Goal: Task Accomplishment & Management: Use online tool/utility

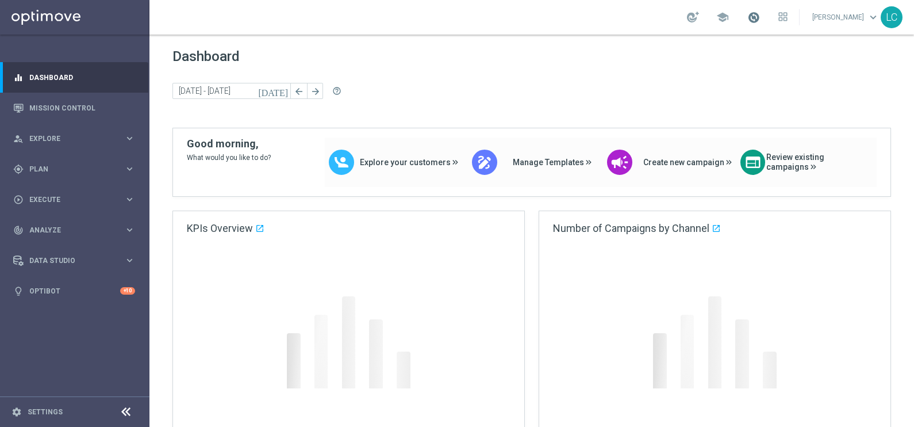
click at [749, 14] on span at bounding box center [754, 17] width 13 height 13
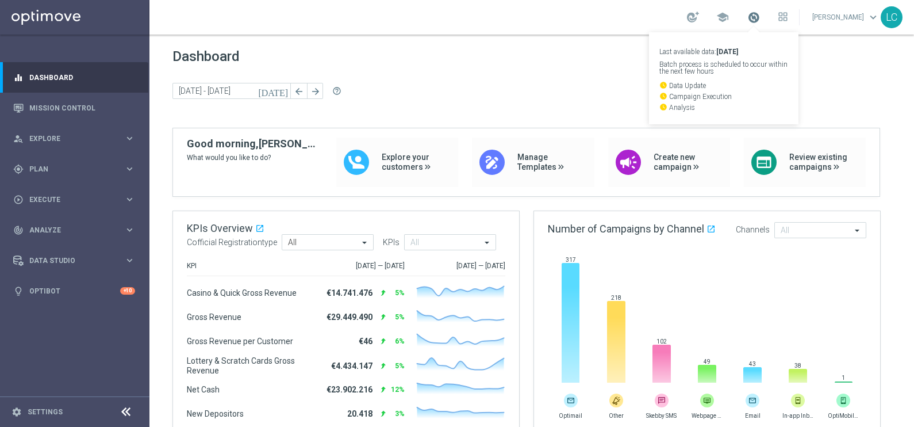
click at [749, 14] on span at bounding box center [754, 17] width 13 height 13
click at [750, 12] on span at bounding box center [754, 17] width 13 height 13
click at [59, 160] on div "gps_fixed Plan keyboard_arrow_right" at bounding box center [74, 169] width 148 height 30
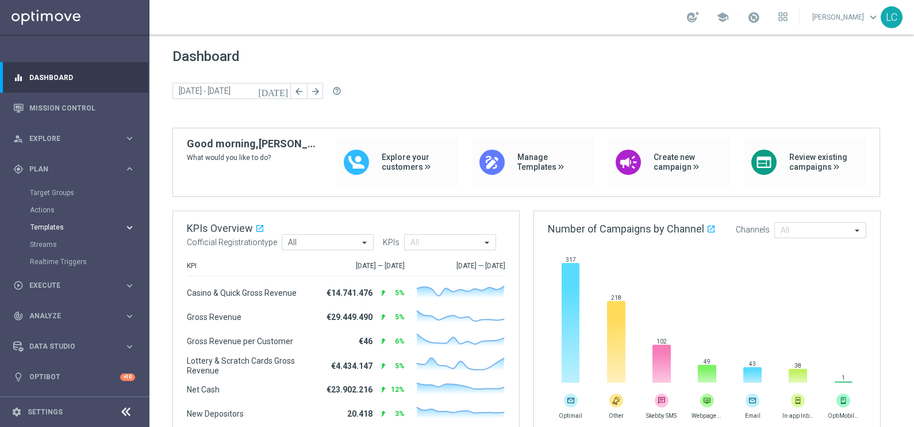
click at [64, 224] on span "Templates" at bounding box center [71, 227] width 82 height 7
click at [64, 190] on link "Target Groups" at bounding box center [75, 192] width 90 height 9
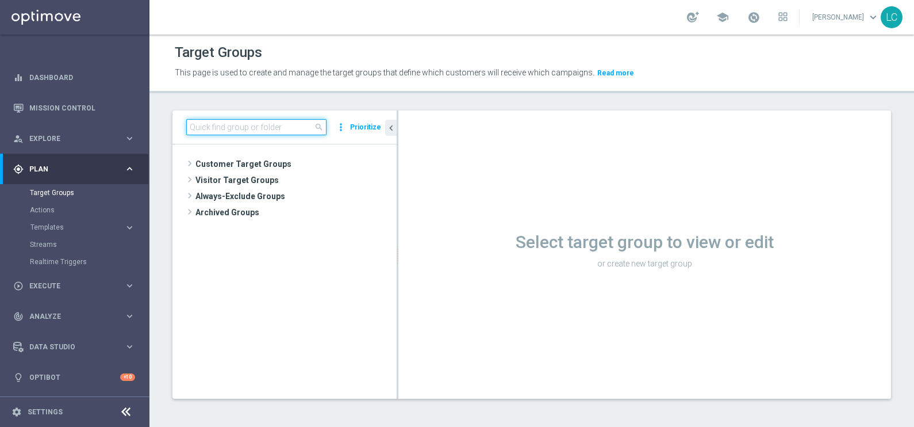
click at [250, 125] on input at bounding box center [256, 127] width 140 height 16
paste input "Active BETTING nosaldo GGR > 0 L3M modeH"
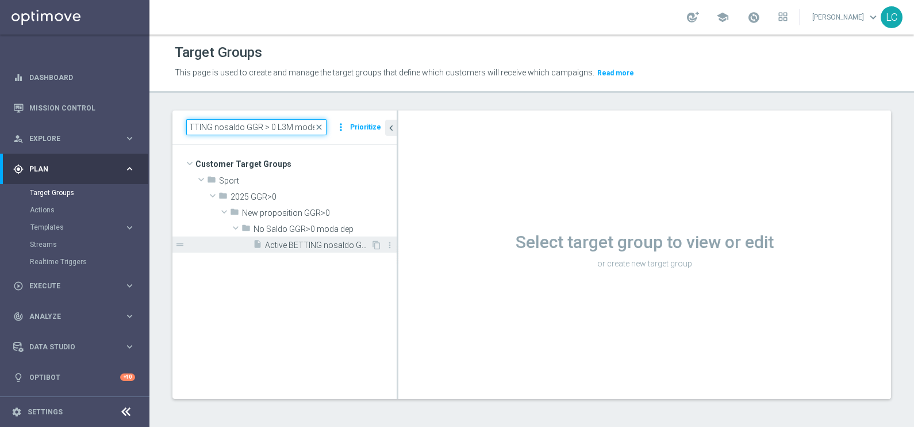
type input "Active BETTING nosaldo GGR > 0 L3M modeH"
click at [279, 238] on div "insert_drive_file Active BETTING nosaldo GGR > 0 L3M modeH" at bounding box center [312, 244] width 118 height 16
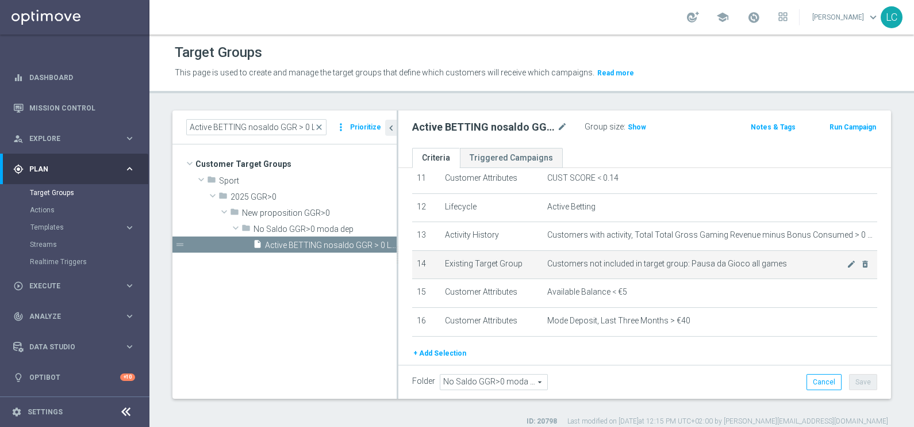
scroll to position [330, 0]
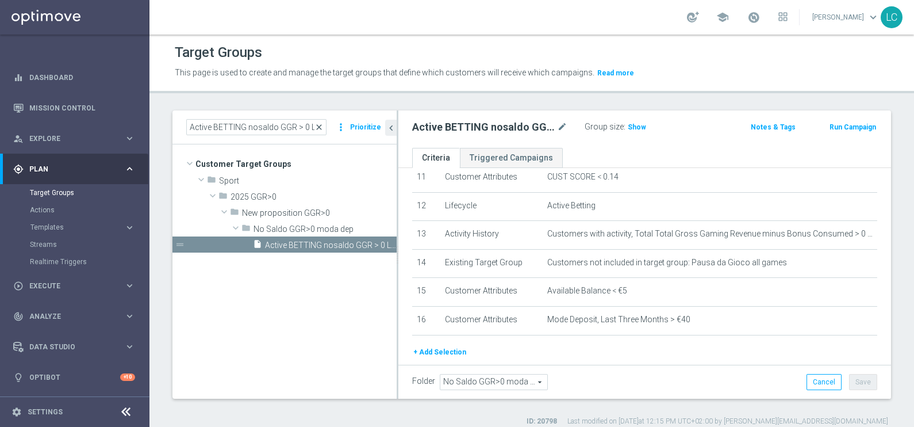
click at [321, 124] on span "close" at bounding box center [319, 126] width 9 height 9
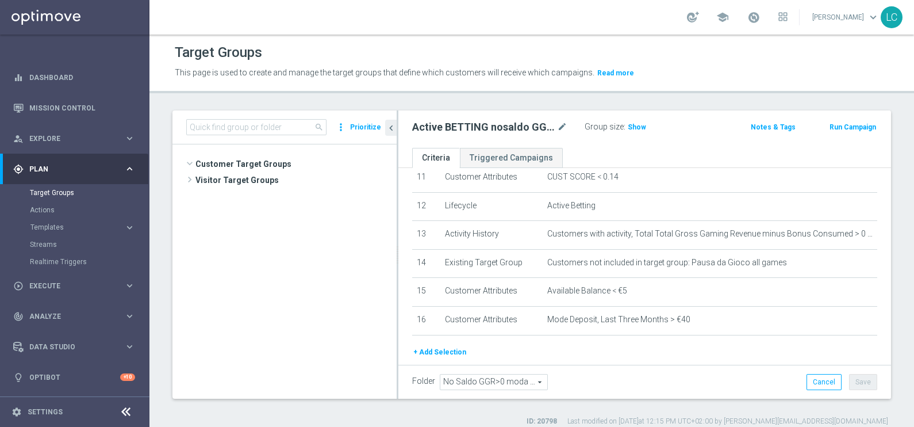
scroll to position [426, 0]
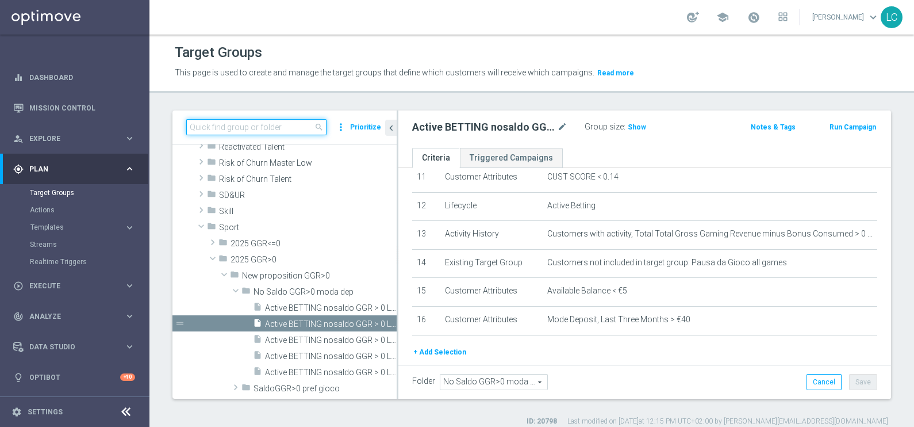
click at [245, 122] on input at bounding box center [256, 127] width 140 height 16
paste input "Active BETTING nosaldo GGR > 0 L3M modeM"
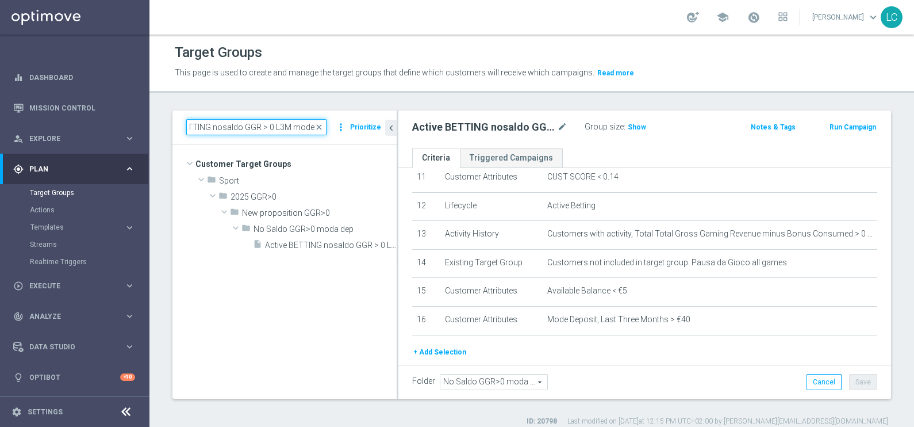
scroll to position [0, 0]
type input "Active BETTING nosaldo GGR > 0 L3M modeM"
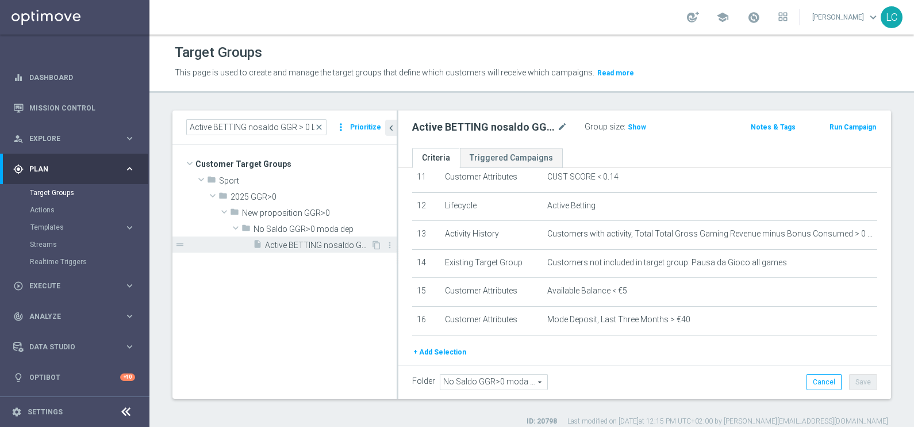
click at [292, 249] on span "Active BETTING nosaldo GGR > 0 L3M modeM" at bounding box center [318, 245] width 106 height 10
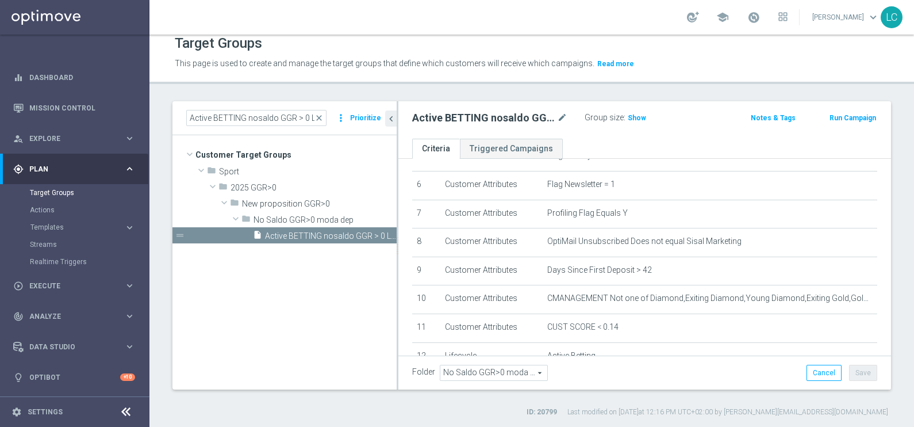
scroll to position [181, 0]
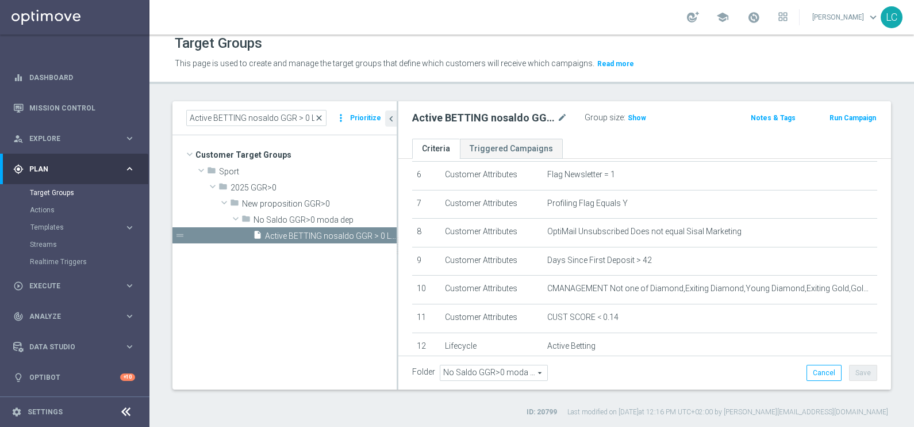
click at [323, 116] on span "close" at bounding box center [319, 117] width 9 height 9
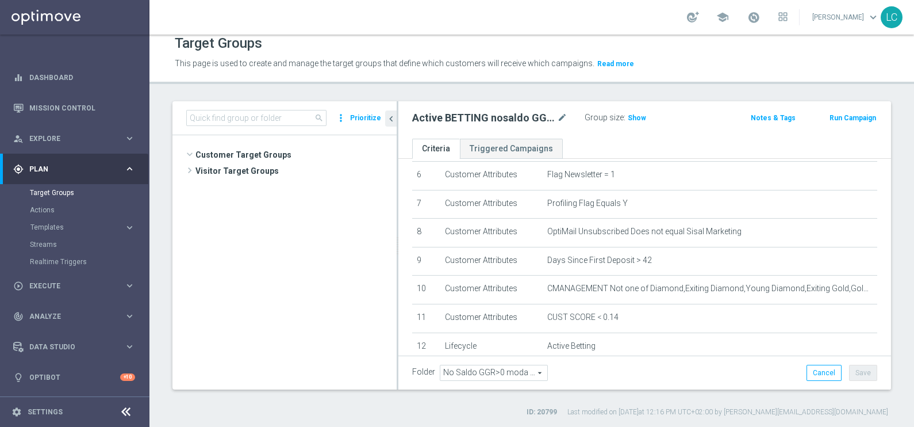
scroll to position [456, 0]
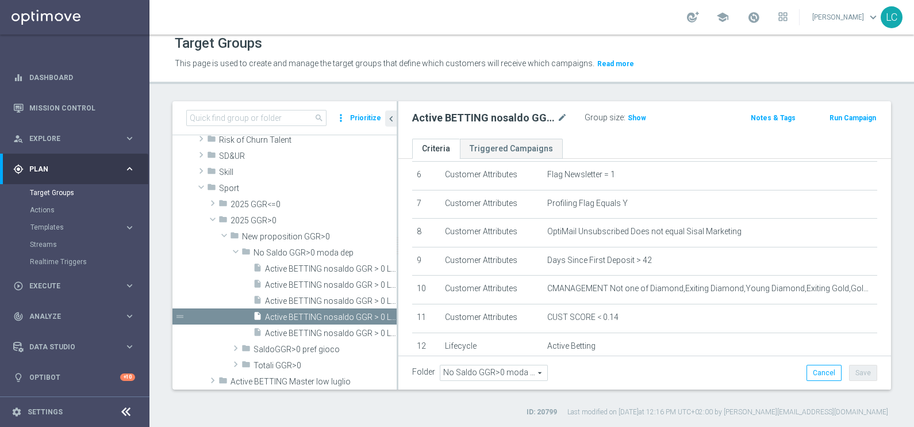
click at [282, 107] on div "search more_vert Prioritize" at bounding box center [285, 118] width 224 height 34
click at [280, 117] on input at bounding box center [256, 118] width 140 height 16
paste input "Active BETTING nosaldo GGR > 0 L3M modeL"
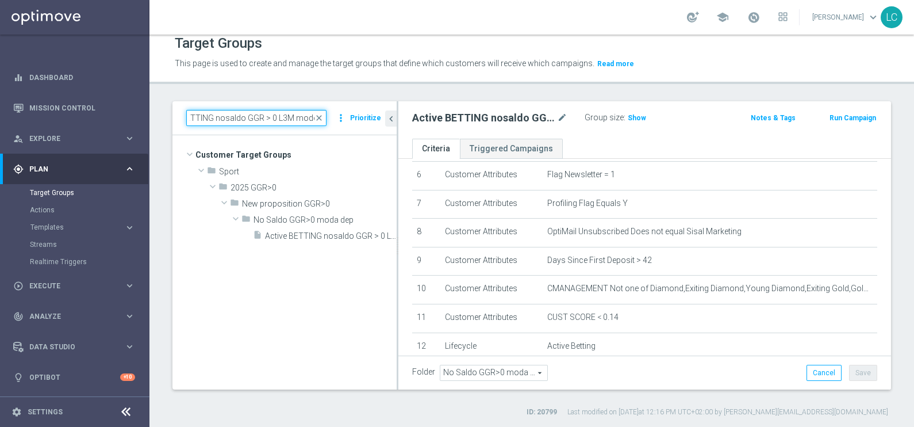
scroll to position [0, 0]
type input "Active BETTING nosaldo GGR > 0 L3M modeL"
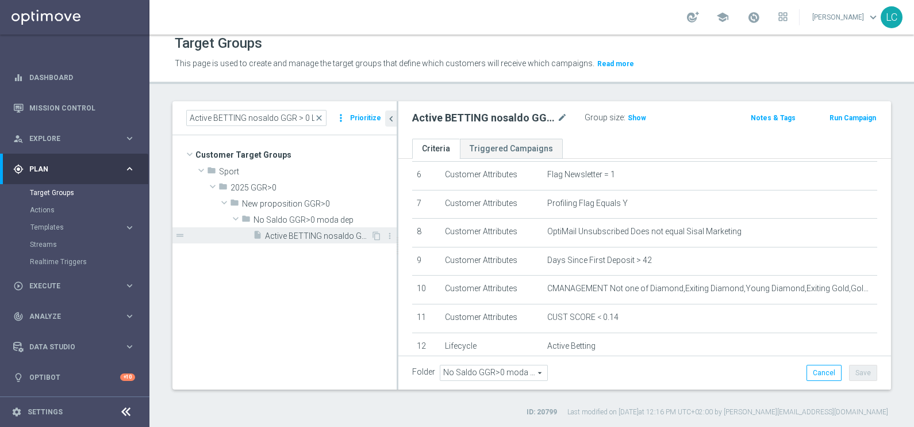
click at [308, 236] on span "Active BETTING nosaldo GGR > 0 L3M modeL" at bounding box center [318, 236] width 106 height 10
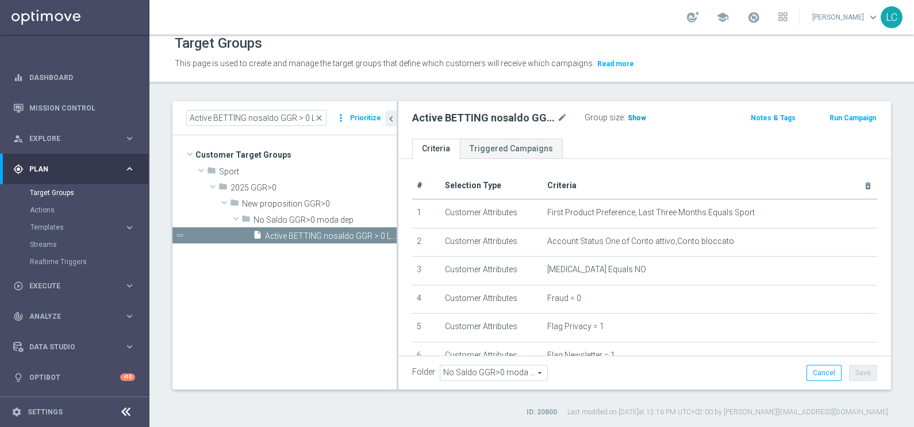
click at [637, 114] on span "Show" at bounding box center [637, 118] width 18 height 8
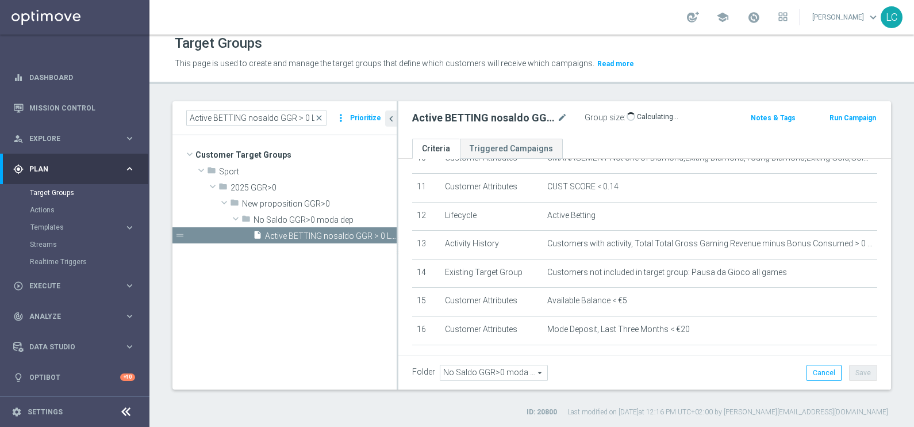
scroll to position [359, 0]
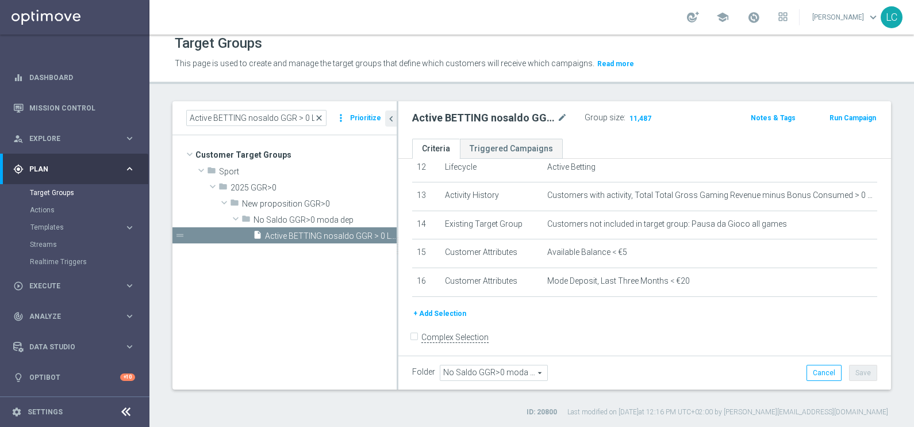
click at [321, 115] on span "close" at bounding box center [319, 117] width 9 height 9
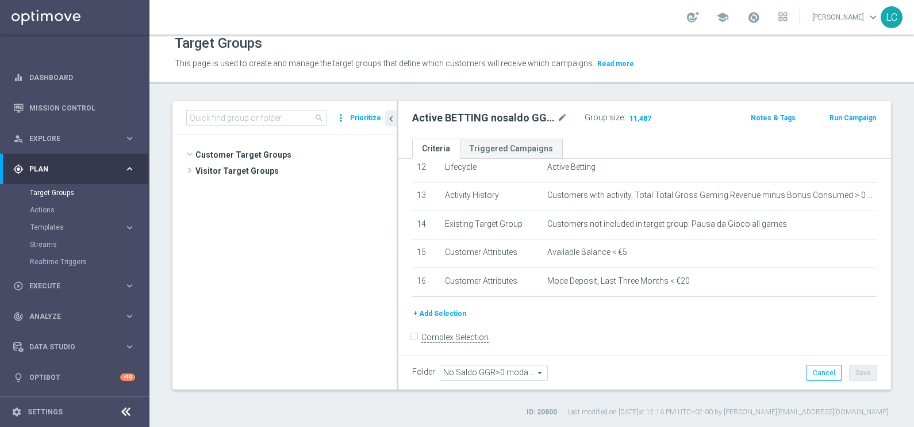
scroll to position [441, 0]
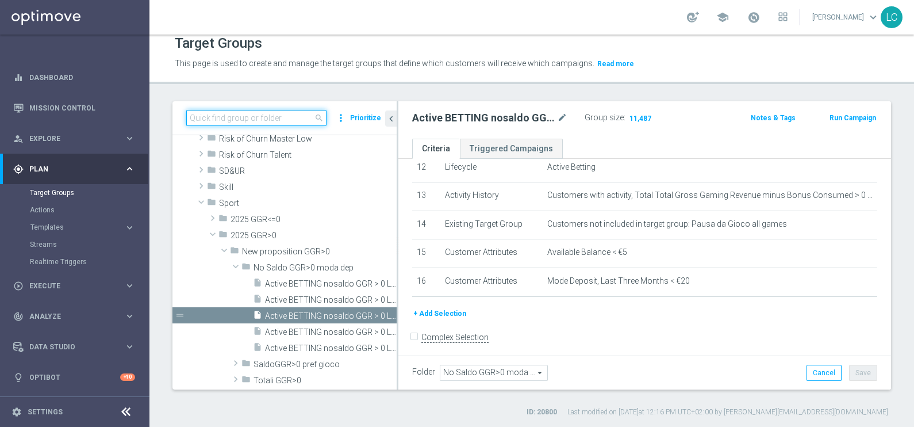
click at [270, 110] on input at bounding box center [256, 118] width 140 height 16
paste input "Active BETTING saldo GGR > 0 TOTALI"
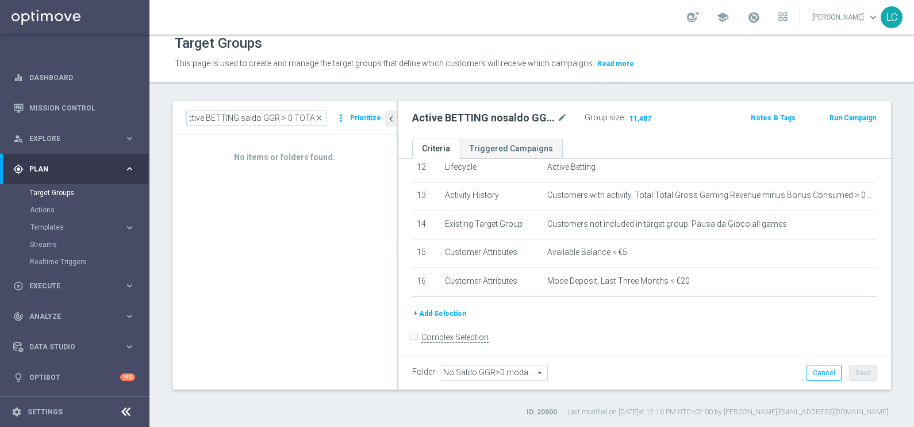
scroll to position [0, 0]
click at [307, 93] on div "Target Groups This page is used to create and manage the target groups that def…" at bounding box center [532, 231] width 765 height 392
click at [294, 118] on input "Active BETTING saldo GGR > 0 TOTALI" at bounding box center [256, 118] width 140 height 16
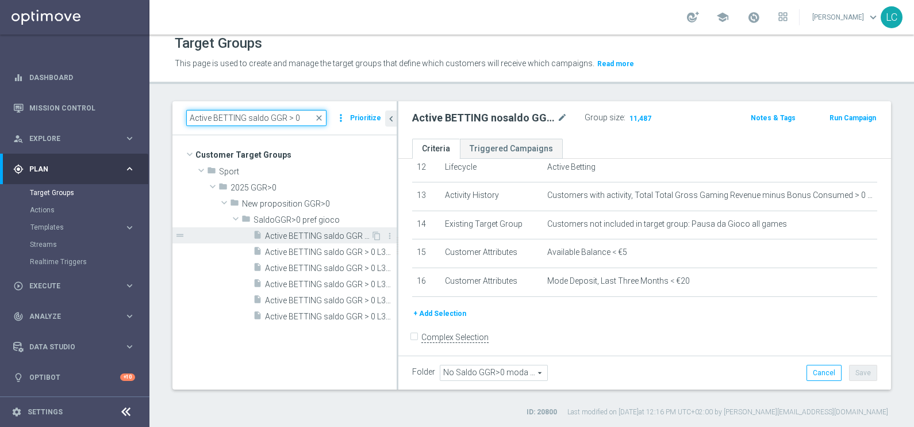
type input "Active BETTING saldo GGR > 0"
click at [324, 232] on span "Active BETTING saldo GGR > 0 L3M" at bounding box center [318, 236] width 106 height 10
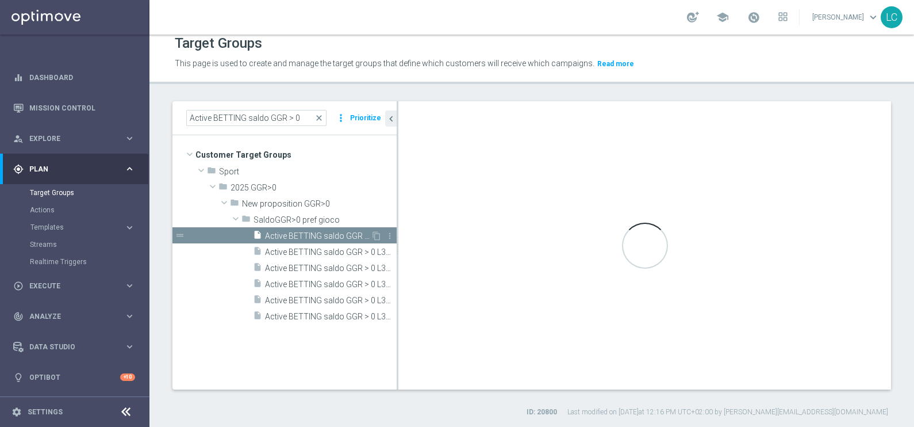
type input "SaldoGGR>0 pref gioco"
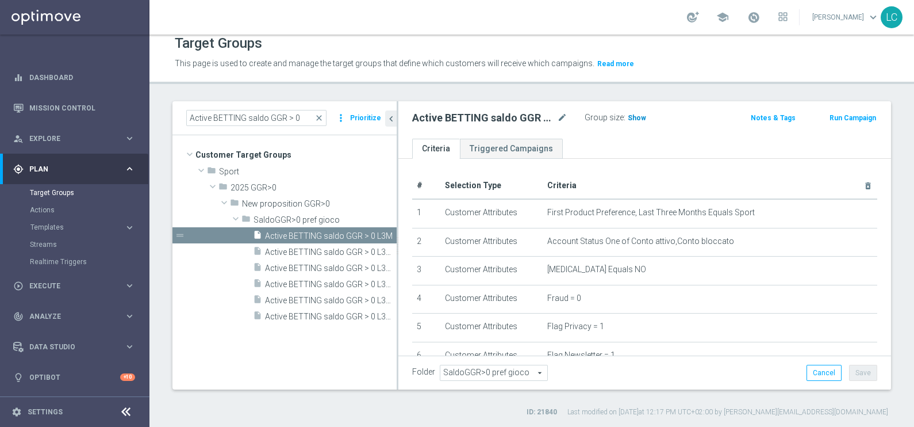
click at [641, 114] on span "Show" at bounding box center [637, 118] width 18 height 8
click at [520, 112] on h2 "Active BETTING saldo GGR > 0 L3M" at bounding box center [483, 118] width 143 height 14
click at [560, 118] on icon "mode_edit" at bounding box center [562, 118] width 10 height 14
click at [322, 113] on span "close" at bounding box center [319, 117] width 9 height 9
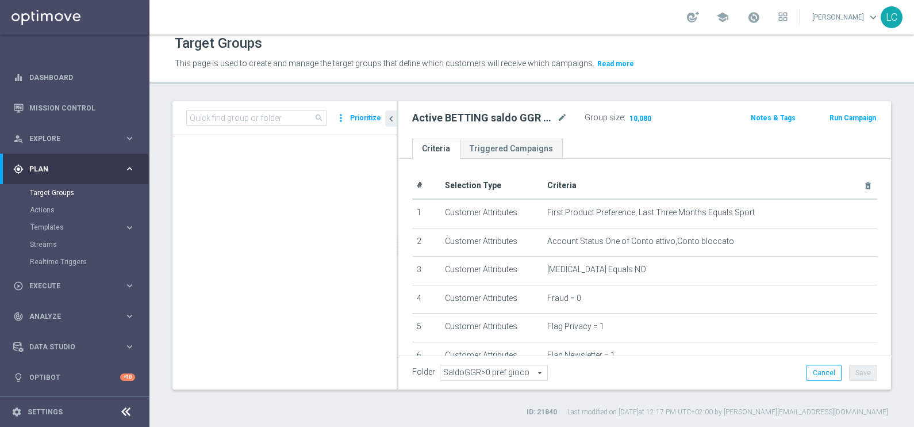
scroll to position [501, 0]
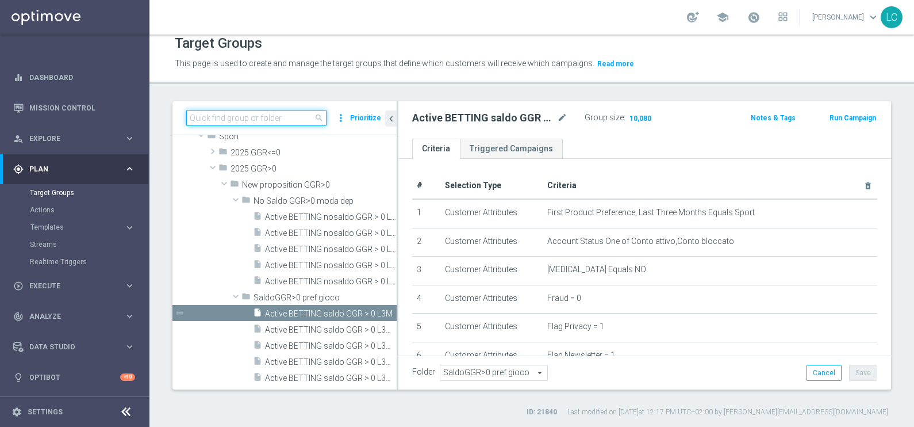
click at [289, 117] on input at bounding box center [256, 118] width 140 height 16
paste input "Active BETTING saldo GGR <= 0 TOTALI"
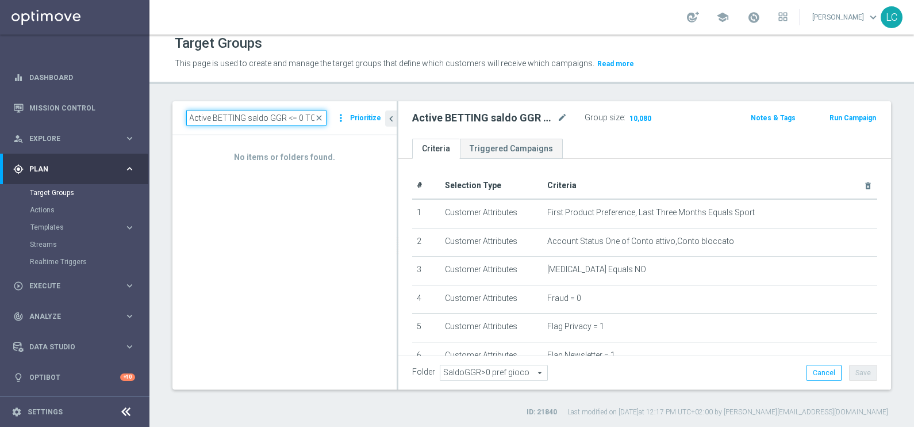
scroll to position [0, 0]
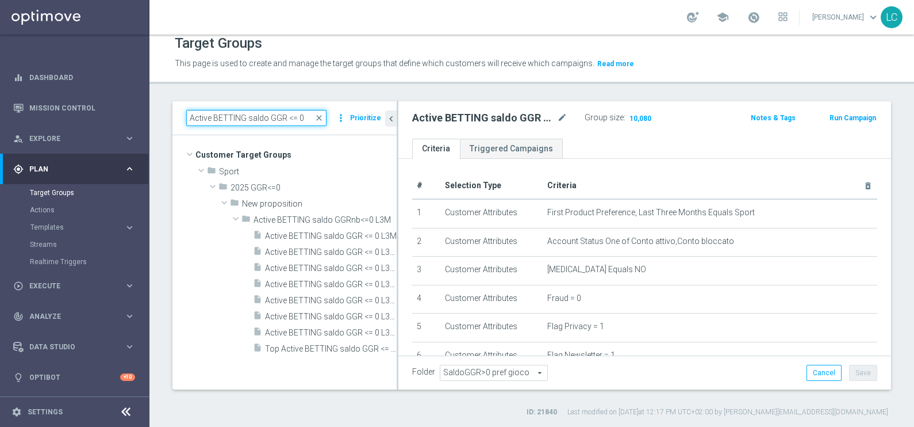
type input "Active BETTING saldo GGR <= 0"
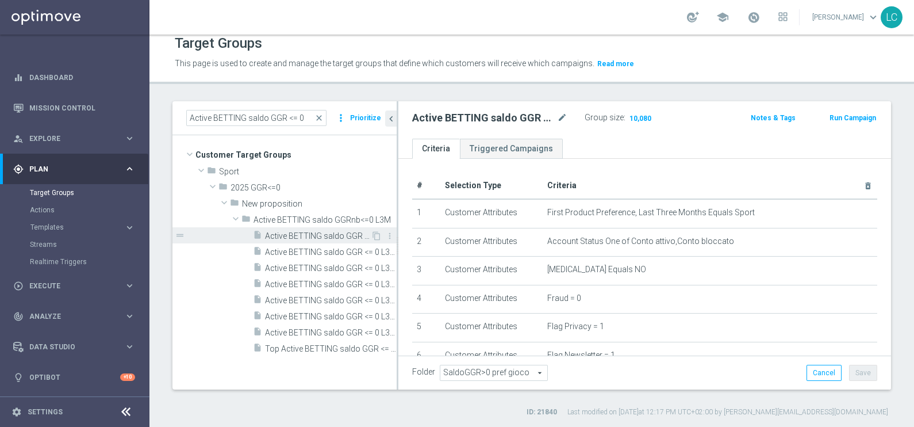
click at [285, 236] on span "Active BETTING saldo GGR <= 0 L3M" at bounding box center [318, 236] width 106 height 10
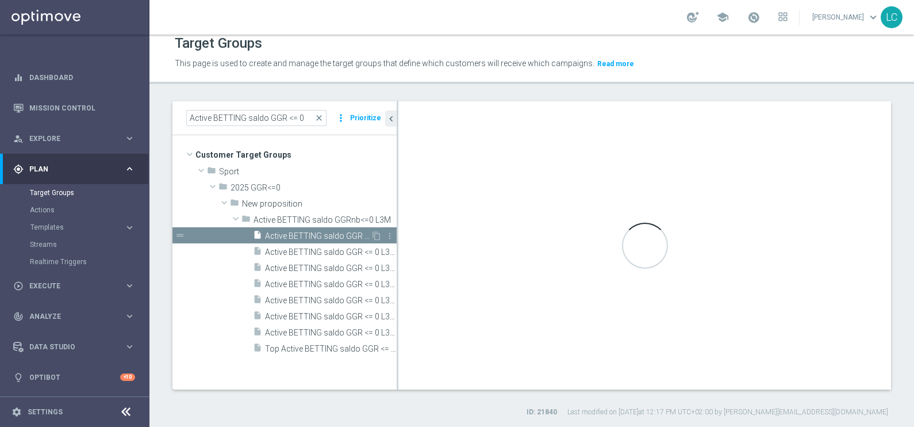
type input "Active BETTING saldo GGRnb<=0 L3M"
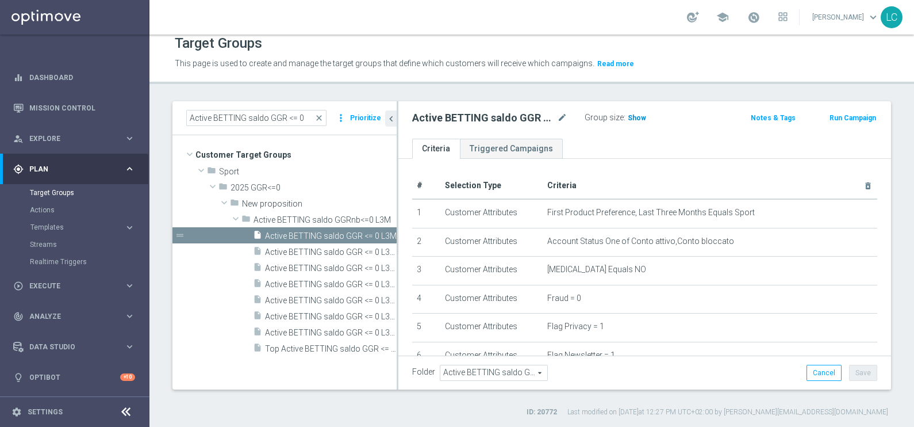
click at [628, 114] on span "Show" at bounding box center [637, 118] width 18 height 8
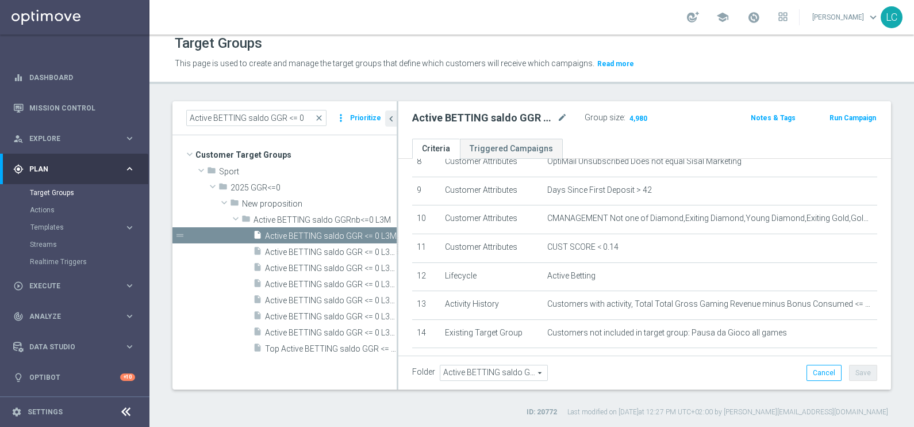
scroll to position [250, 0]
click at [560, 117] on icon "mode_edit" at bounding box center [562, 118] width 10 height 14
click at [321, 115] on span "close" at bounding box center [319, 117] width 9 height 9
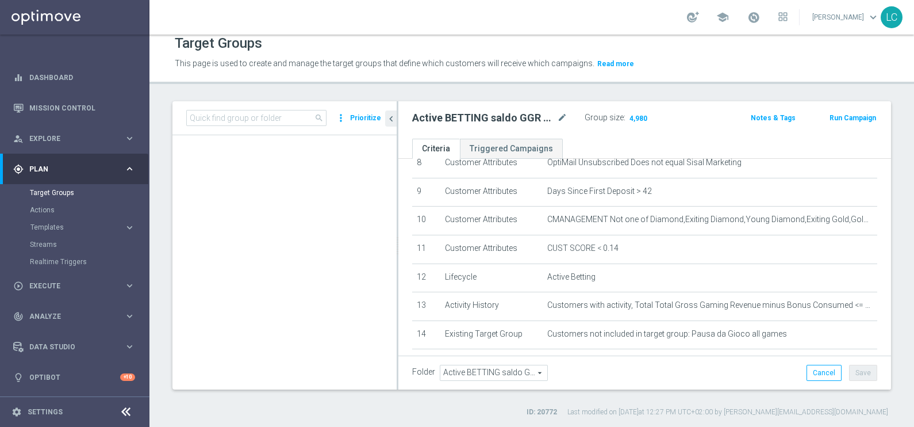
scroll to position [411, 0]
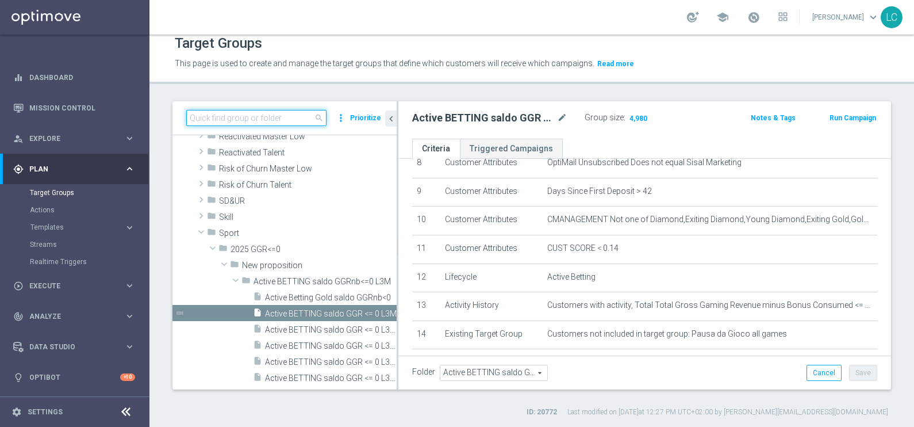
click at [300, 116] on input at bounding box center [256, 118] width 140 height 16
paste input "Active BETTING nosaldo GGR <= 0 TOTALI"
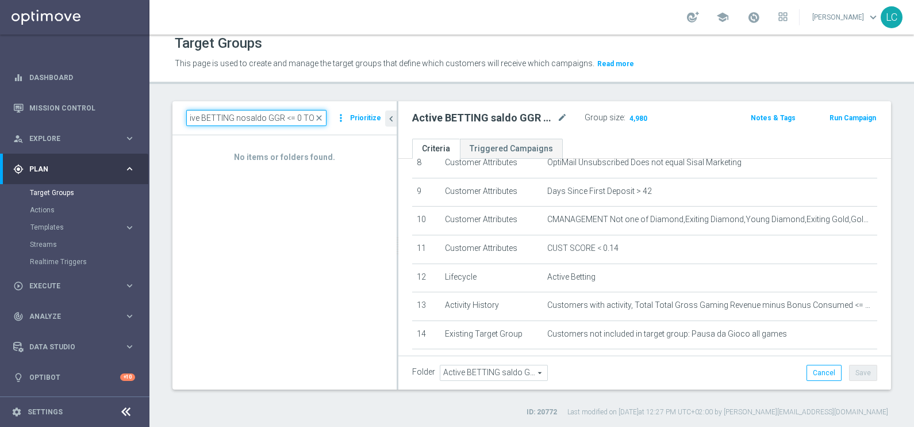
scroll to position [0, 0]
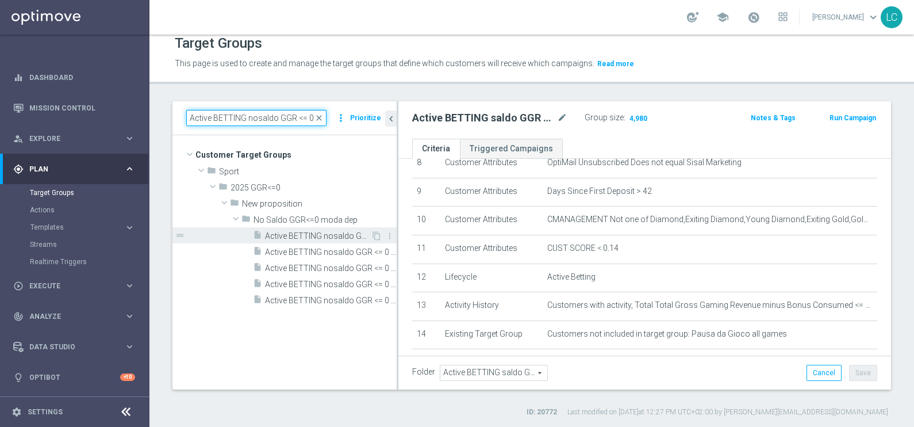
type input "Active BETTING nosaldo GGR <= 0"
click at [330, 232] on span "Active BETTING nosaldo GGR <= 0 L3M" at bounding box center [318, 236] width 106 height 10
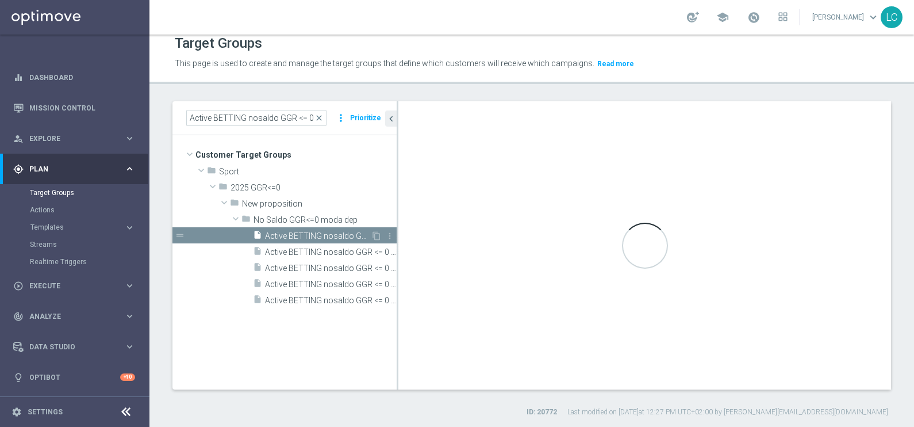
type input "No Saldo GGR<=0 moda dep"
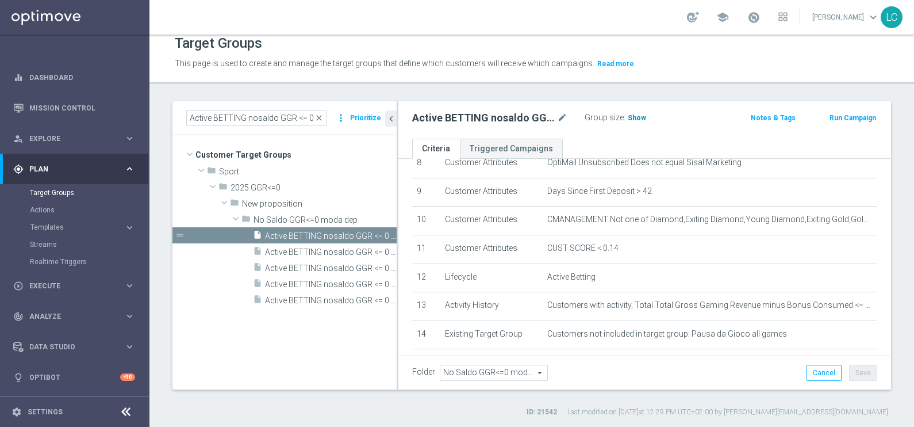
click at [638, 117] on span "Show" at bounding box center [637, 118] width 18 height 8
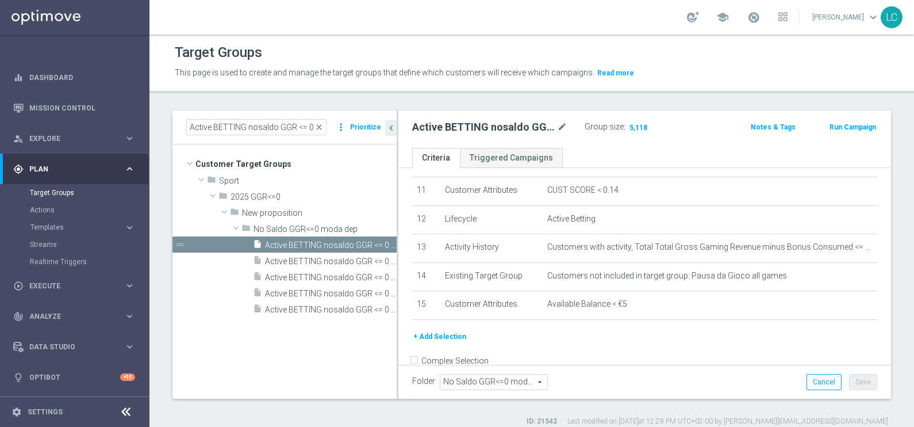
scroll to position [325, 0]
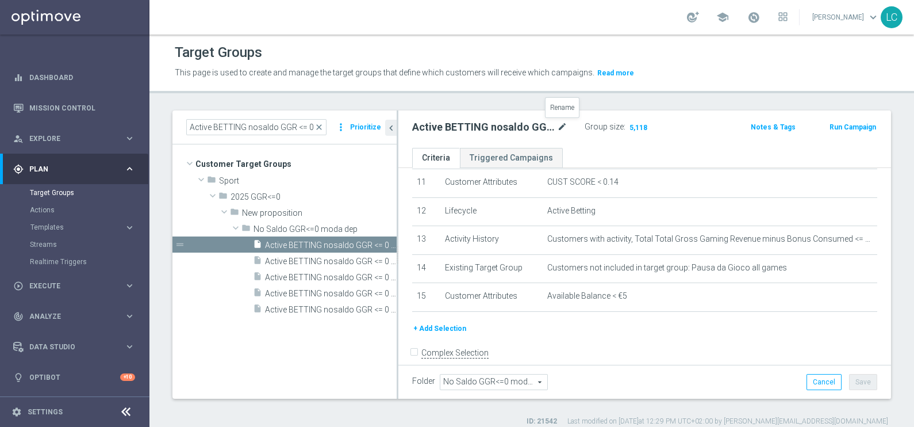
click at [560, 124] on icon "mode_edit" at bounding box center [562, 127] width 10 height 14
click at [322, 128] on span "close" at bounding box center [319, 126] width 9 height 9
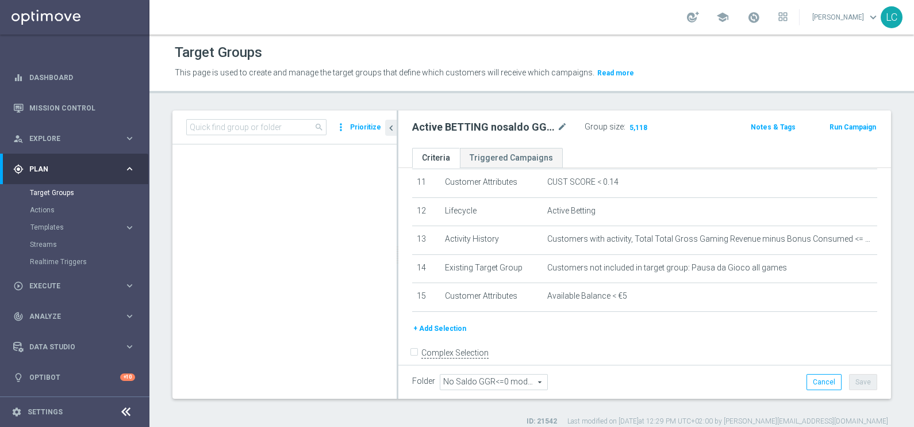
scroll to position [576, 0]
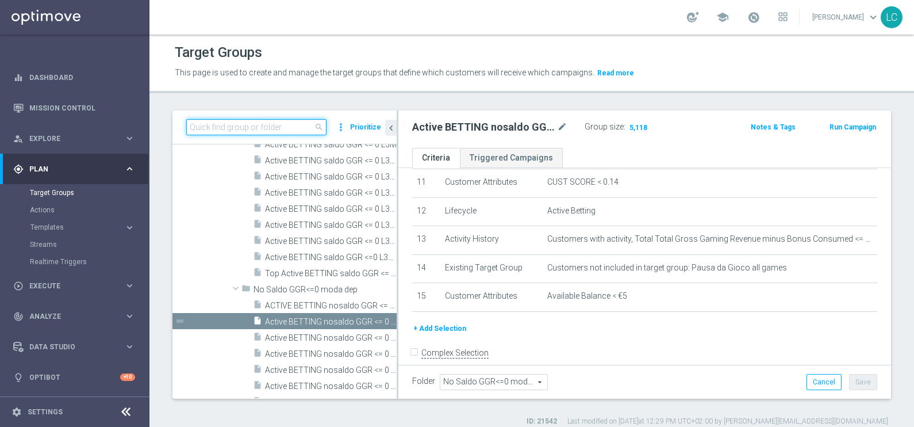
click at [300, 128] on input at bounding box center [256, 127] width 140 height 16
paste input "Active BETTING Master low no saldo GGRnb>0"
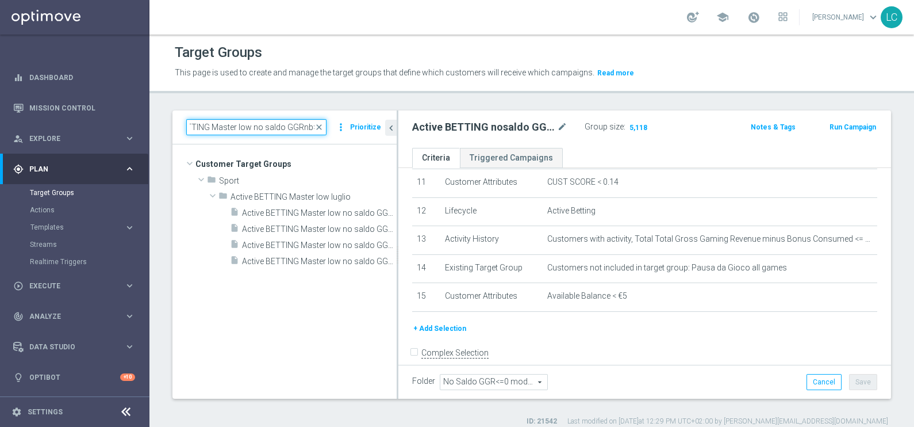
scroll to position [0, 0]
type input "Active BETTING Master low no saldo GGRnb>0"
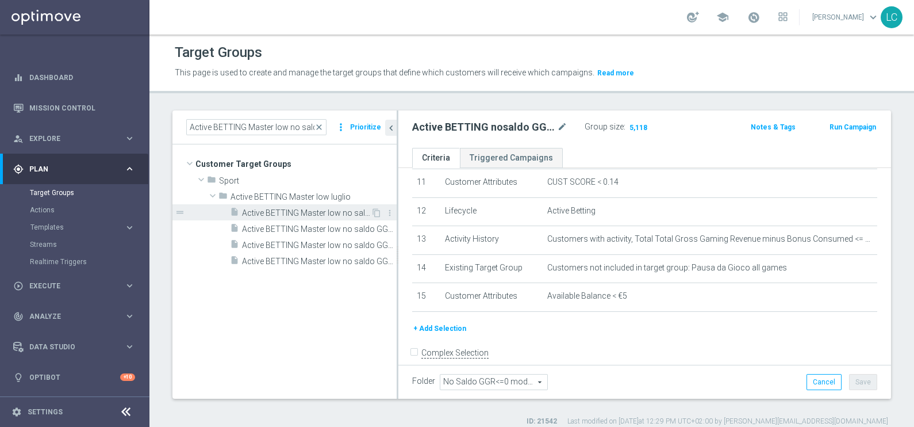
click at [338, 216] on span "Active BETTING Master low no saldo GGRnb>0" at bounding box center [306, 213] width 129 height 10
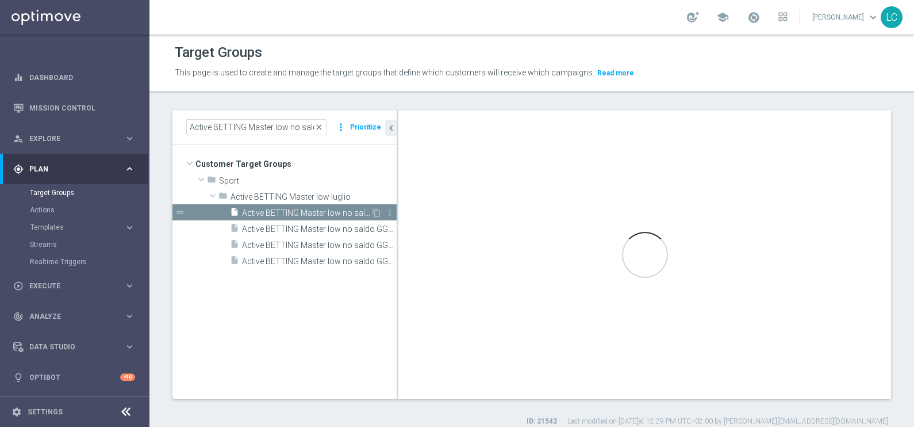
type input "Active BETTING Master low luglio"
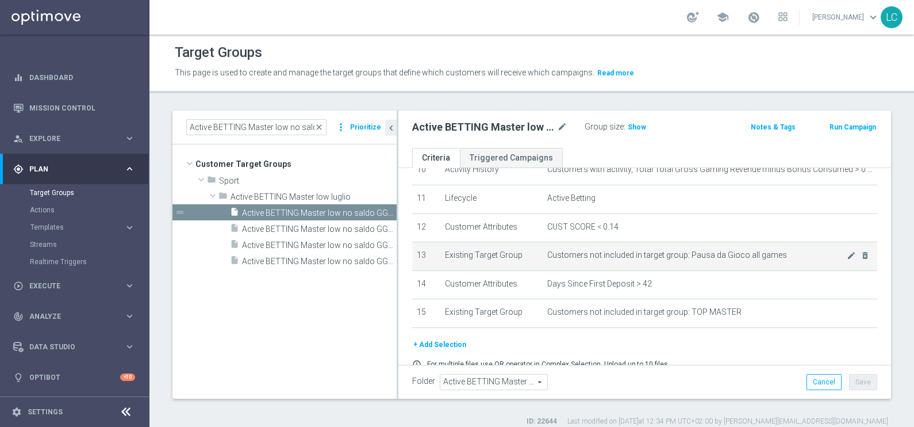
scroll to position [308, 0]
click at [635, 128] on span "Show" at bounding box center [637, 127] width 18 height 8
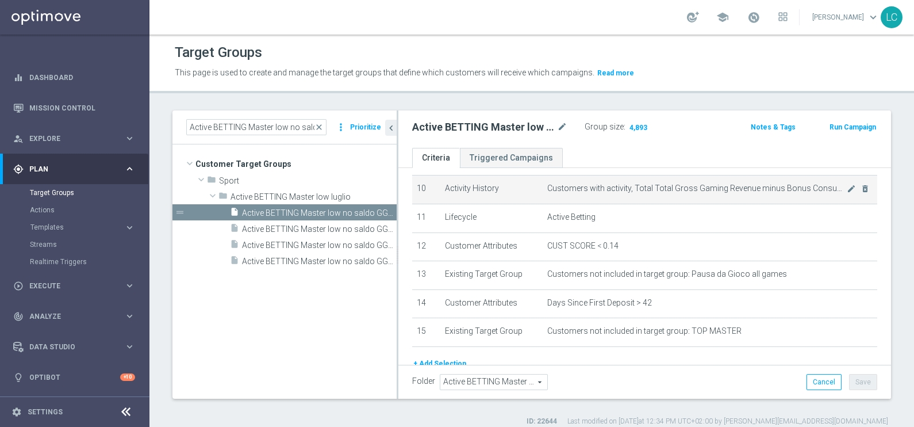
scroll to position [250, 0]
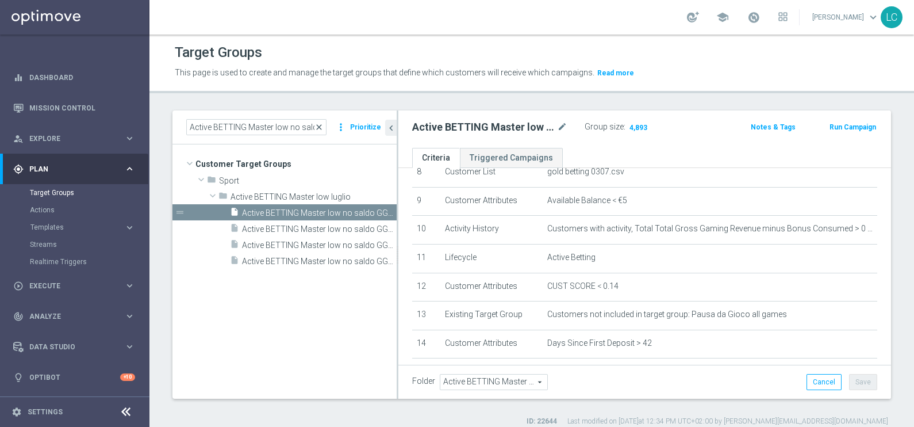
click at [321, 129] on span "close" at bounding box center [319, 126] width 9 height 9
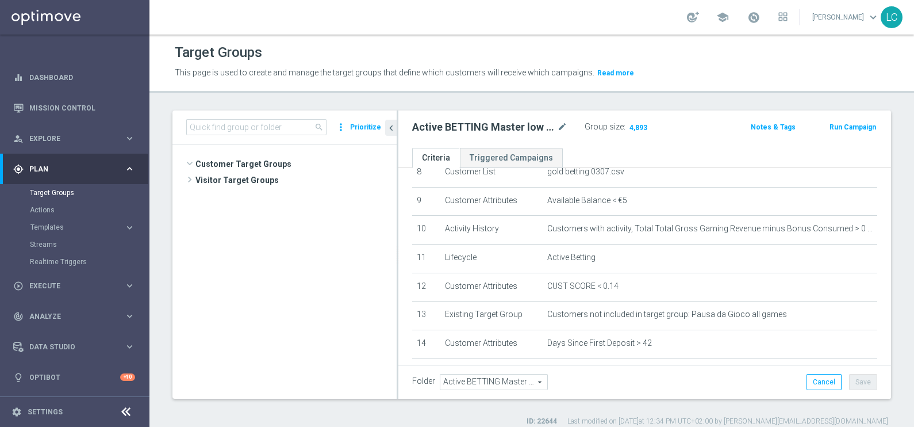
scroll to position [1024, 0]
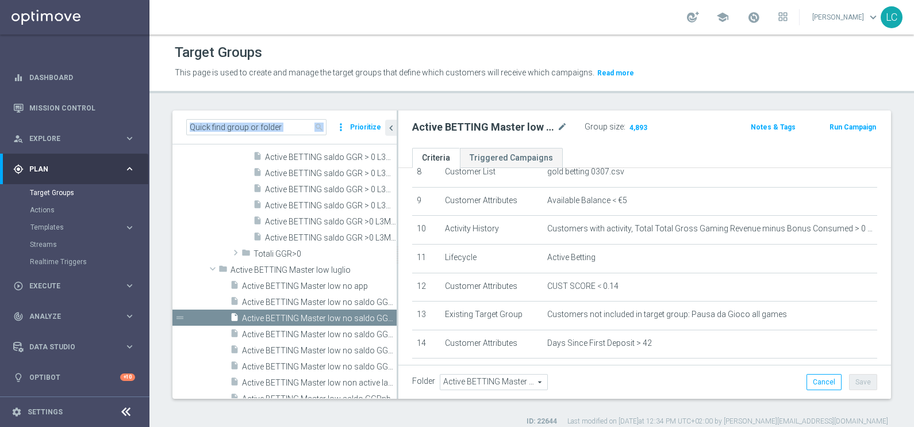
drag, startPoint x: 285, startPoint y: 116, endPoint x: 292, endPoint y: 125, distance: 12.3
click at [292, 125] on div "search more_vert Prioritize" at bounding box center [285, 127] width 224 height 34
click at [292, 125] on input at bounding box center [256, 127] width 140 height 16
paste input "Active BETTING Master low no saldo GGRnb<=0"
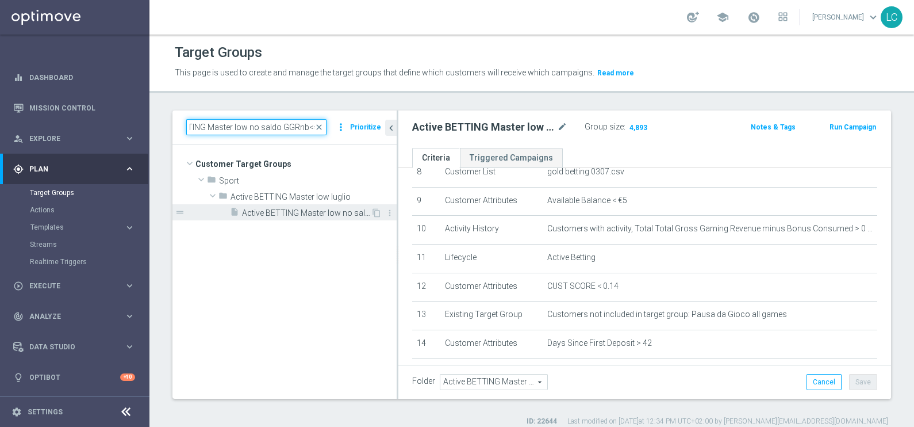
type input "Active BETTING Master low no saldo GGRnb<=0"
click at [316, 213] on span "Active BETTING Master low no saldo GGRnb<=0" at bounding box center [306, 213] width 129 height 10
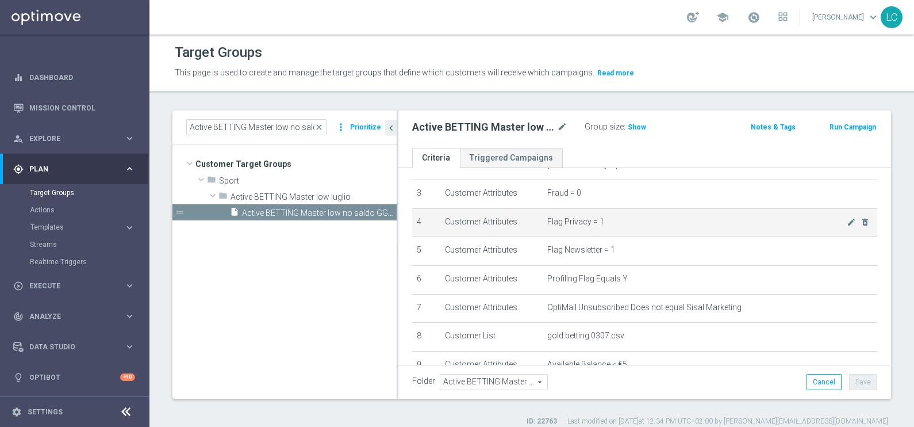
scroll to position [77, 0]
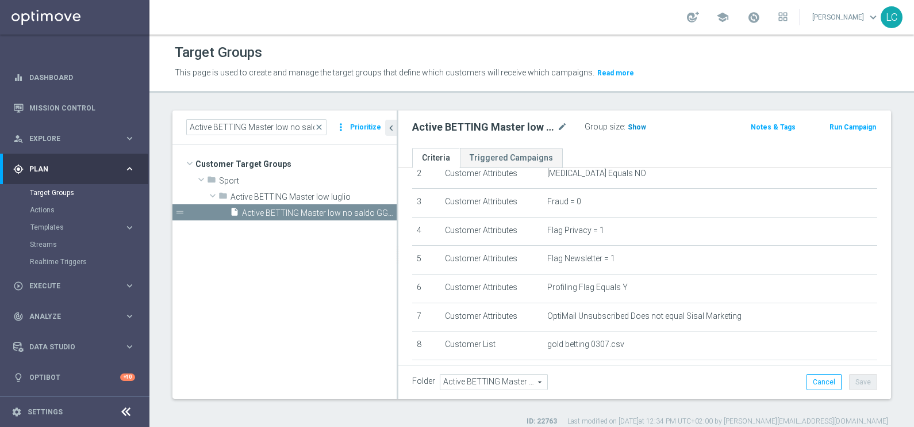
click at [641, 129] on span "Show" at bounding box center [637, 127] width 18 height 8
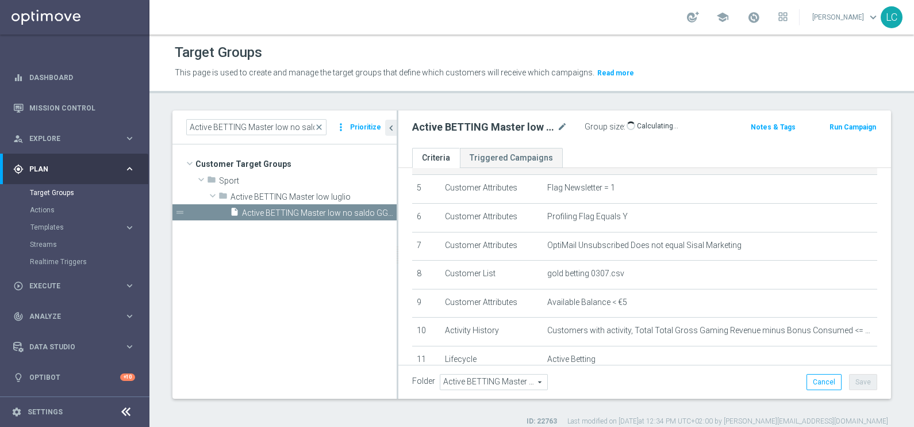
scroll to position [0, 0]
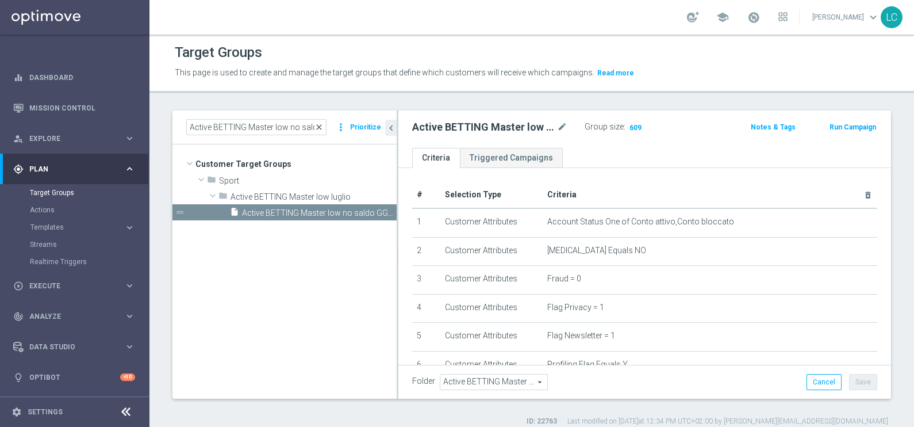
click at [318, 124] on span "close" at bounding box center [319, 126] width 9 height 9
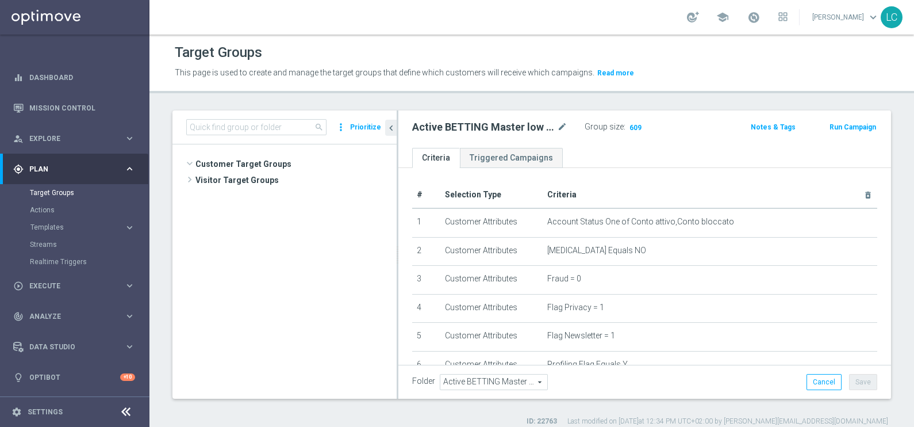
scroll to position [1009, 0]
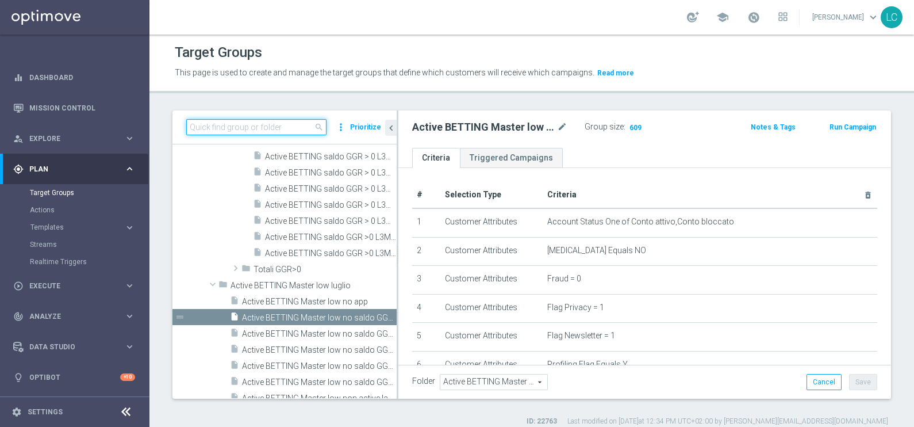
click at [294, 125] on input at bounding box center [256, 127] width 140 height 16
paste input "Active BETTING Master low saldo GGRnb>0"
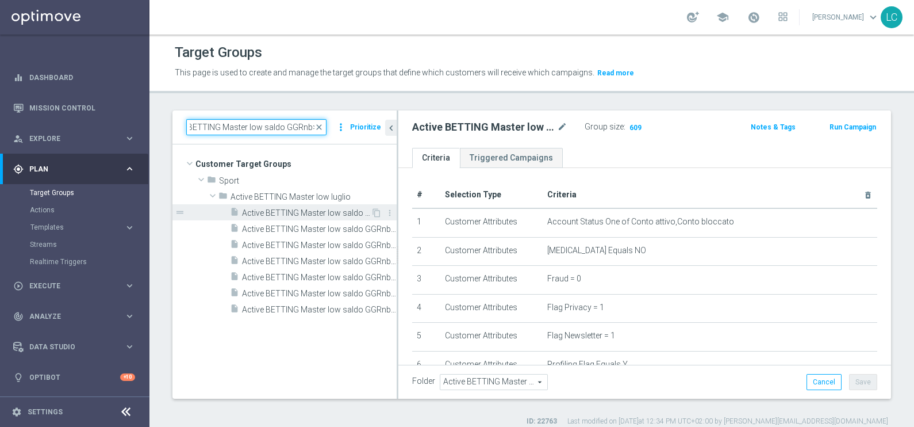
type input "Active BETTING Master low saldo GGRnb>0"
click at [298, 210] on span "Active BETTING Master low saldo GGRnb>0" at bounding box center [306, 213] width 129 height 10
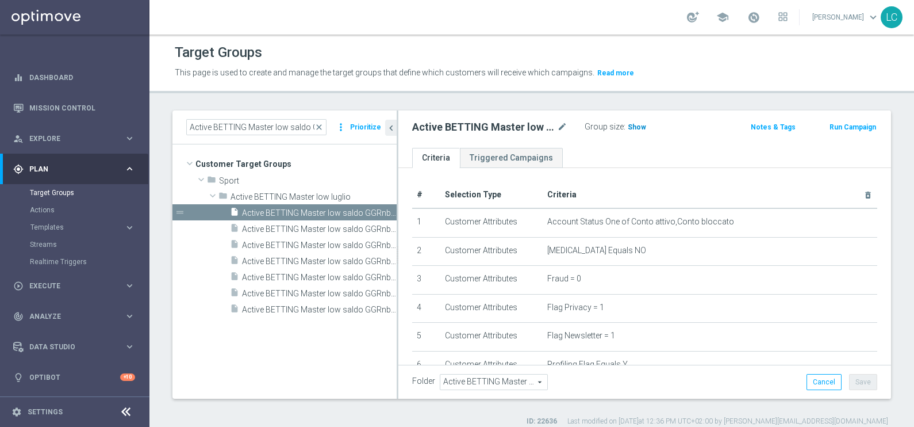
click at [633, 121] on h3 "Show" at bounding box center [637, 127] width 21 height 13
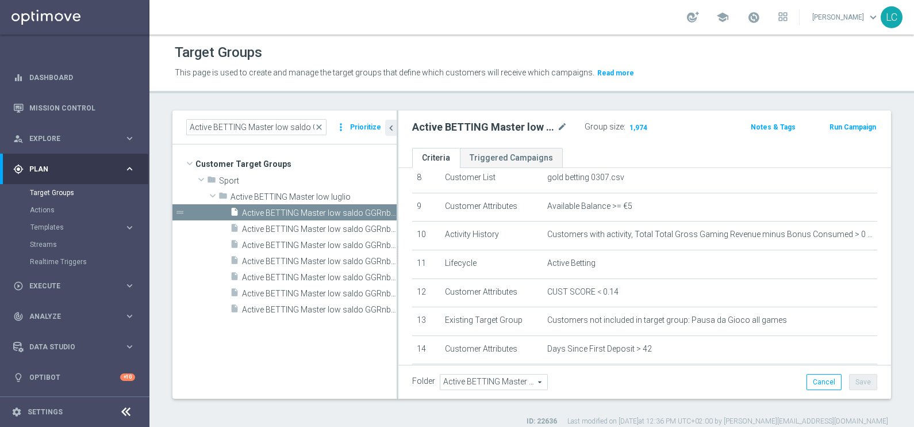
scroll to position [241, 0]
click at [321, 128] on span "close" at bounding box center [319, 126] width 9 height 9
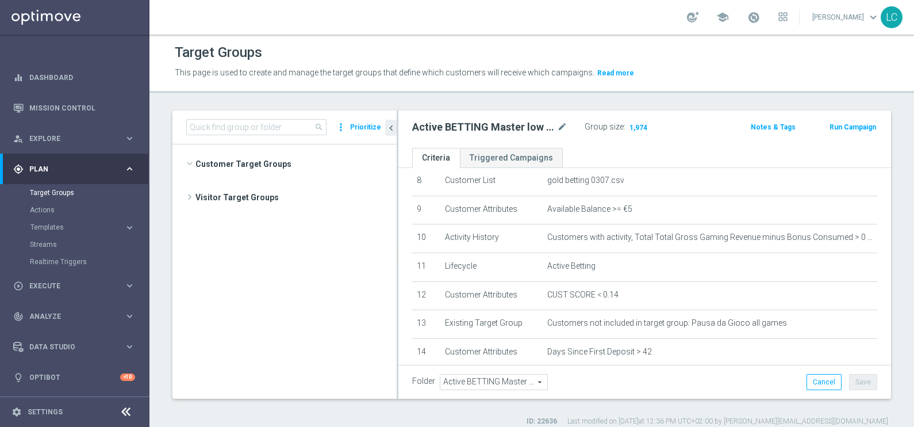
scroll to position [1114, 0]
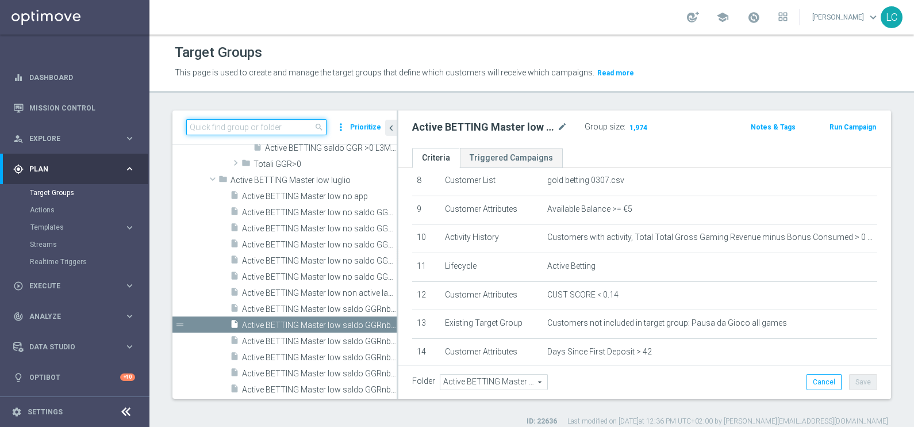
click at [293, 128] on input at bounding box center [256, 127] width 140 height 16
paste input "Active BETTING Master low saldo GGRnb<=0"
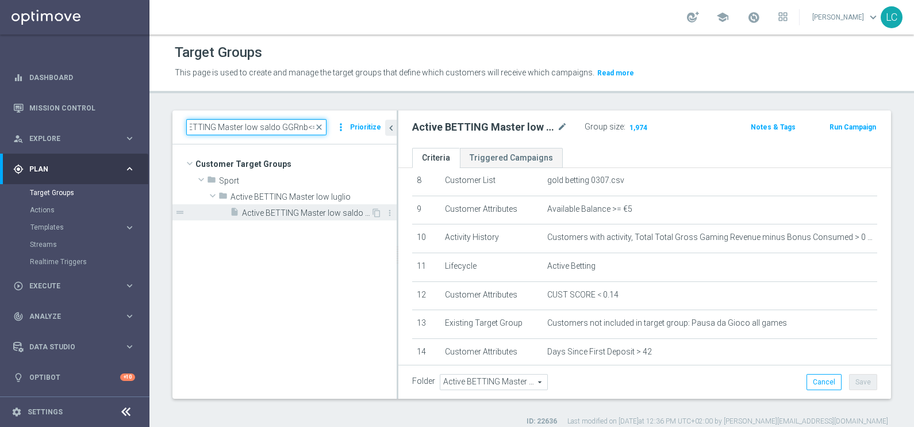
type input "Active BETTING Master low saldo GGRnb<=0"
click at [296, 213] on span "Active BETTING Master low saldo GGRnb<=0" at bounding box center [306, 213] width 129 height 10
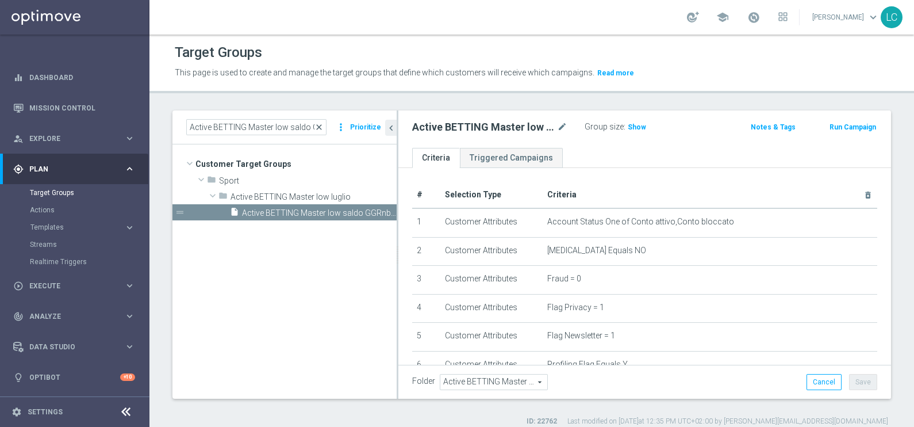
click at [319, 124] on span "close" at bounding box center [319, 126] width 9 height 9
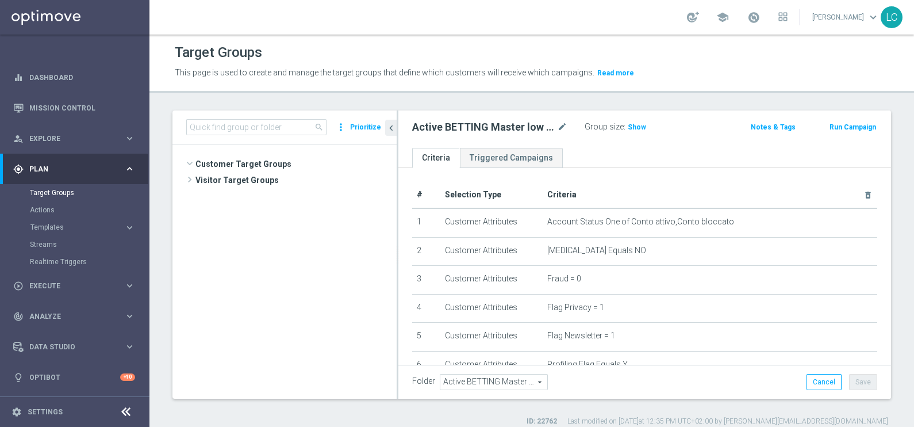
scroll to position [1099, 0]
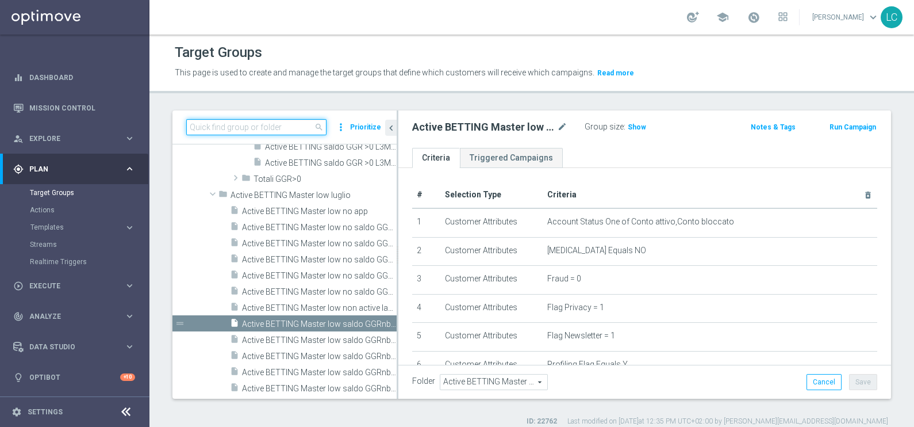
click at [282, 132] on input at bounding box center [256, 127] width 140 height 16
paste input "Active Betting no nwl GGR nb > 0 saldo"
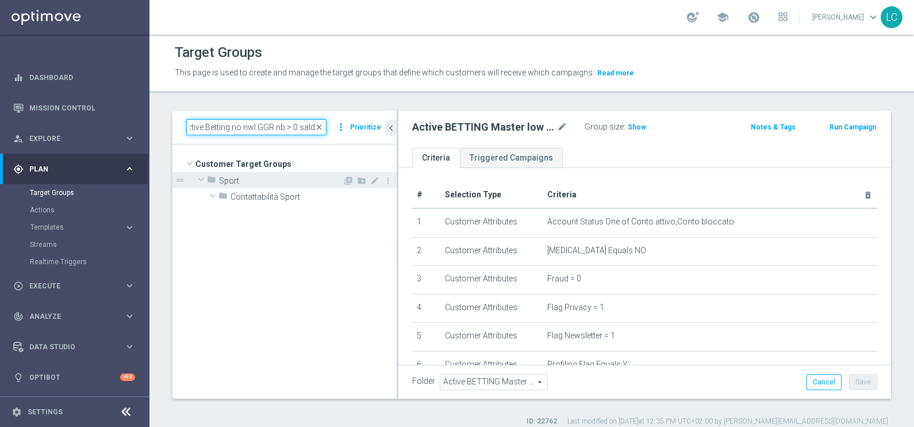
scroll to position [0, 0]
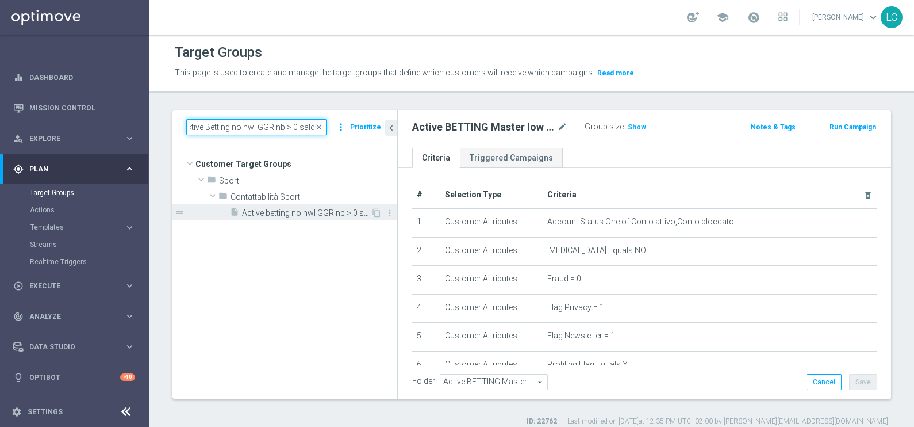
type input "Active Betting no nwl GGR nb > 0 saldo"
click at [296, 214] on span "Active betting no nwl GGR nb > 0 saldo" at bounding box center [306, 213] width 129 height 10
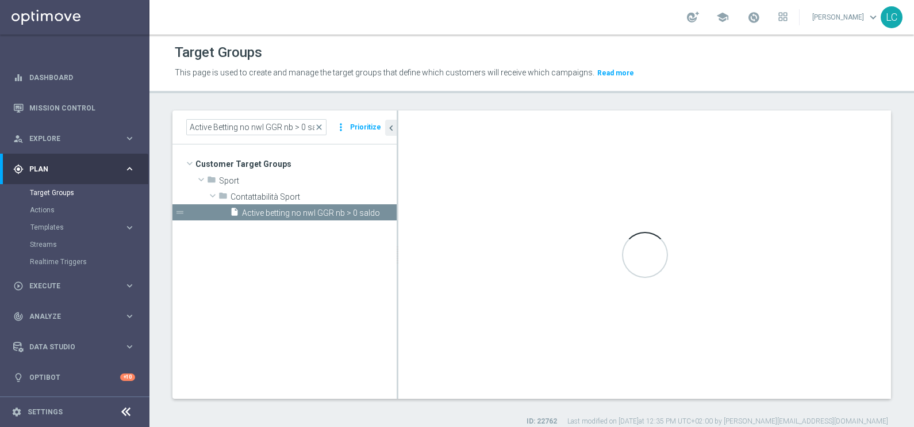
type input "Contattabilità Sport"
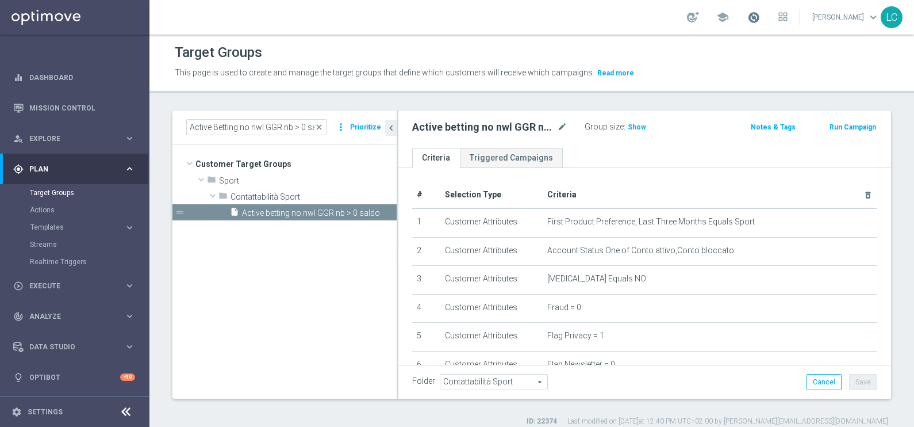
click at [752, 18] on span at bounding box center [754, 17] width 13 height 13
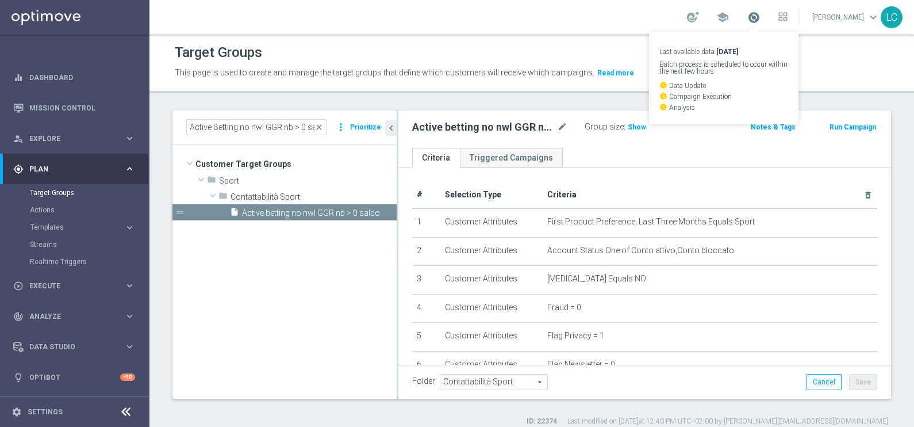
click at [752, 18] on span at bounding box center [754, 17] width 13 height 13
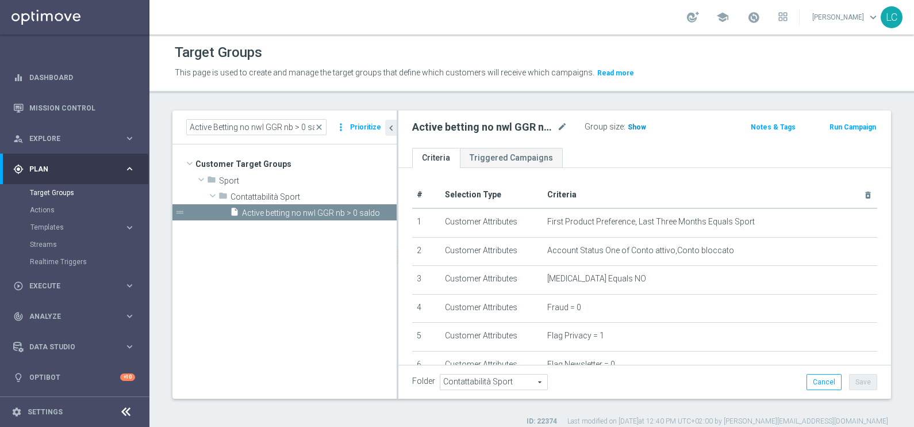
click at [633, 121] on h3 "Show" at bounding box center [637, 127] width 21 height 13
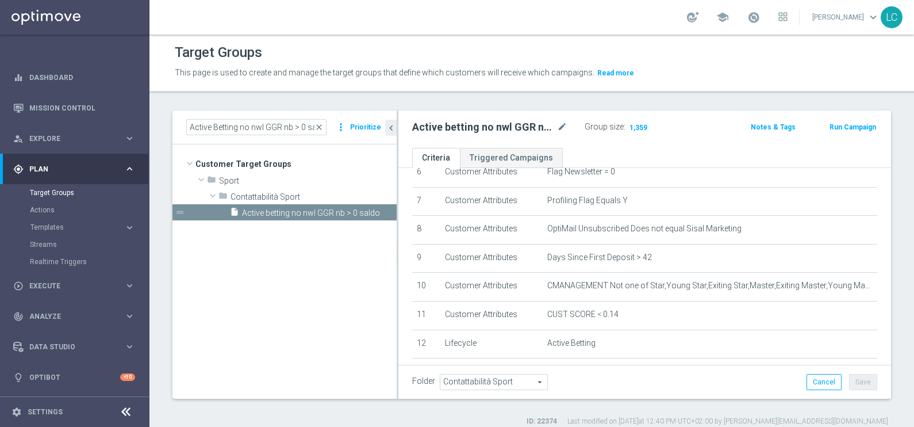
scroll to position [191, 0]
click at [321, 124] on span "close" at bounding box center [319, 126] width 9 height 9
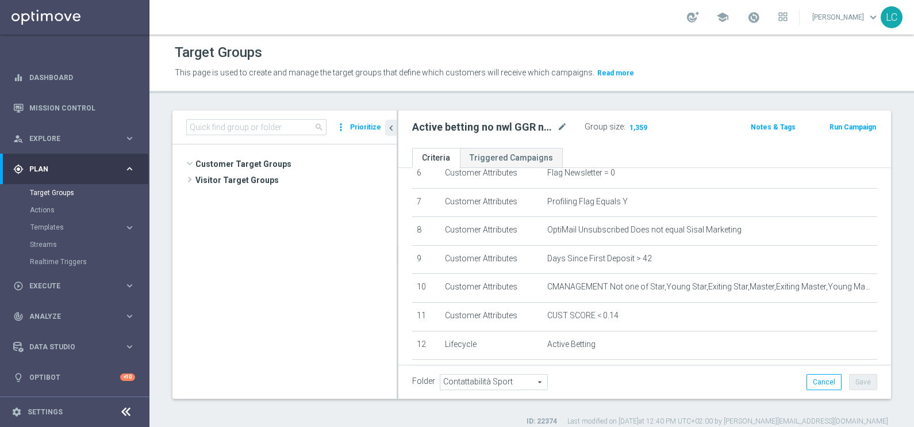
scroll to position [1308, 0]
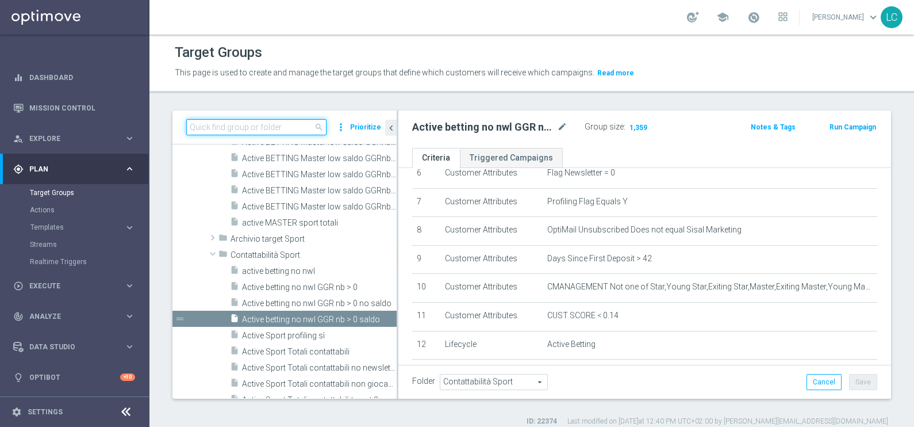
click at [294, 123] on input at bounding box center [256, 127] width 140 height 16
paste input "Active Betting no nwl GGR nb > 0 no saldo"
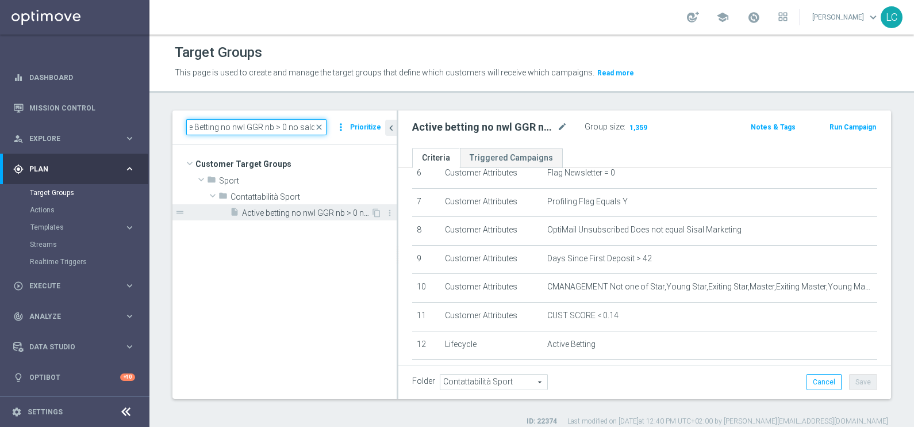
type input "Active Betting no nwl GGR nb > 0 no saldo"
click at [303, 210] on span "Active betting no nwl GGR nb > 0 no saldo" at bounding box center [306, 213] width 129 height 10
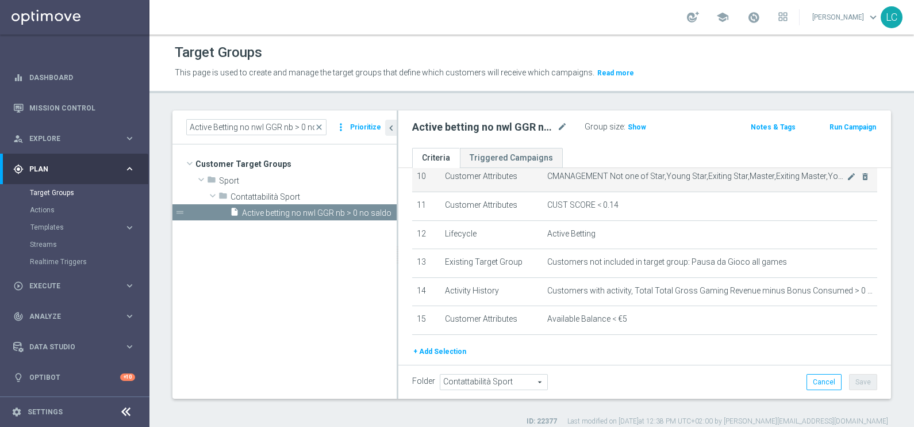
scroll to position [304, 0]
click at [547, 284] on span "Customers with activity, Total Total Gross Gaming Revenue minus Bonus Consumed …" at bounding box center [710, 289] width 326 height 10
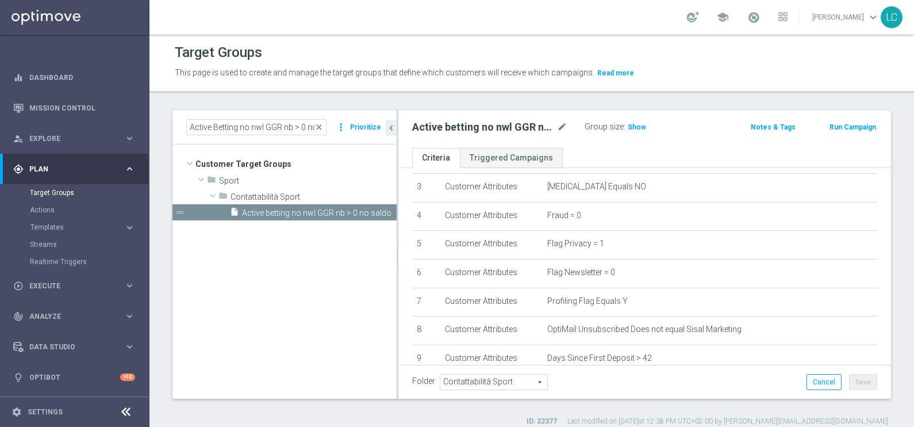
scroll to position [91, 0]
click at [633, 124] on span "Show" at bounding box center [637, 127] width 18 height 8
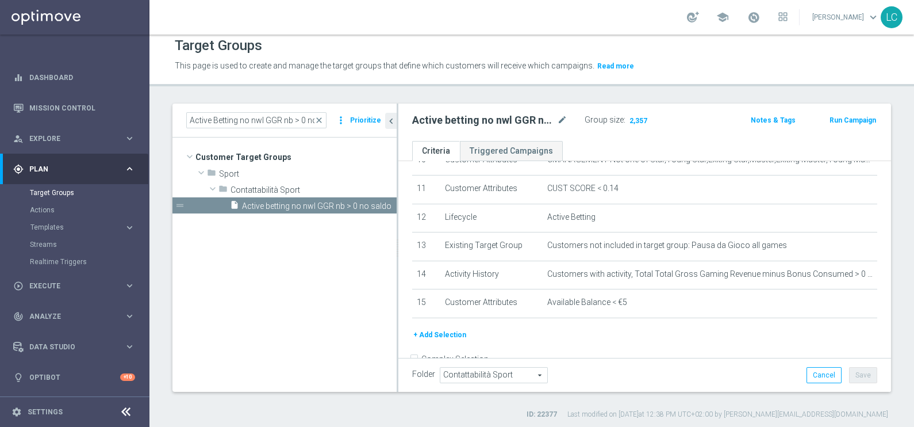
scroll to position [312, 0]
click at [45, 79] on link "Dashboard" at bounding box center [82, 77] width 106 height 30
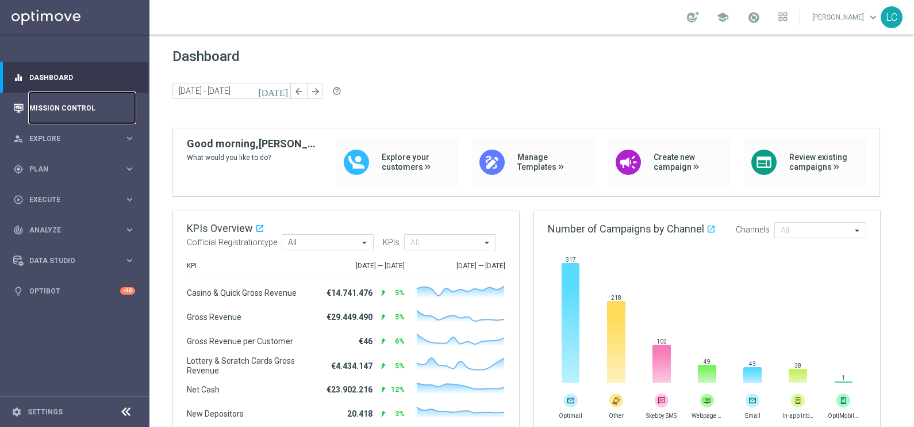
click at [51, 98] on link "Mission Control" at bounding box center [82, 108] width 106 height 30
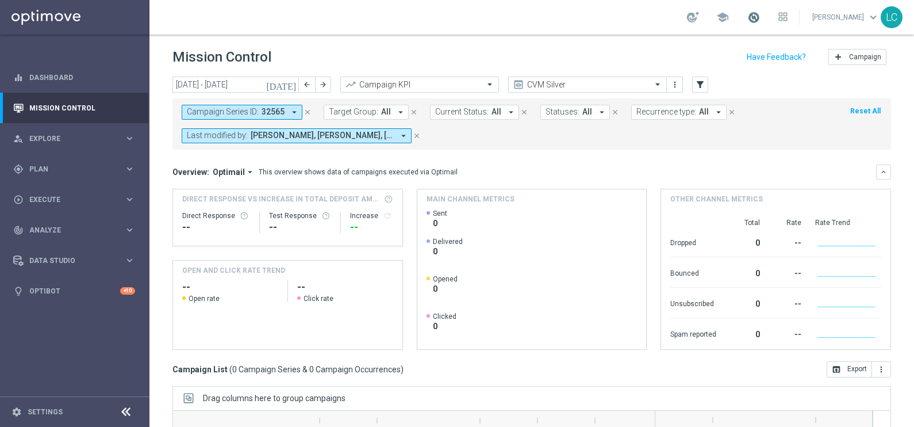
click at [753, 16] on span at bounding box center [754, 17] width 13 height 13
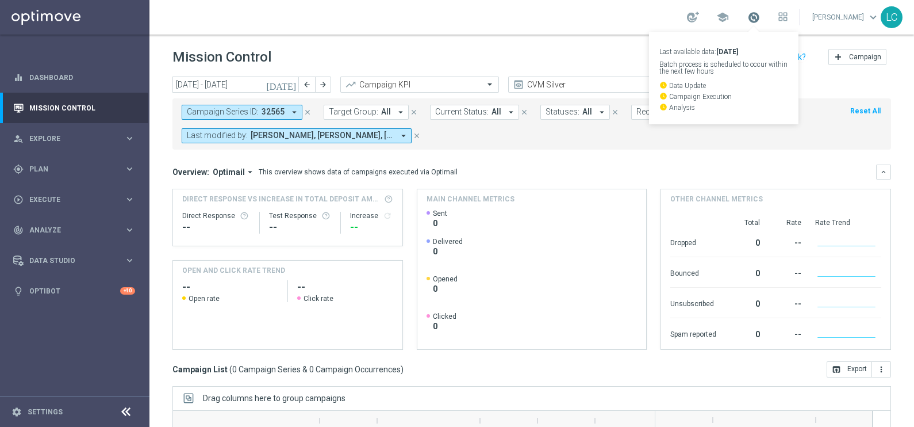
click at [753, 16] on span at bounding box center [754, 17] width 13 height 13
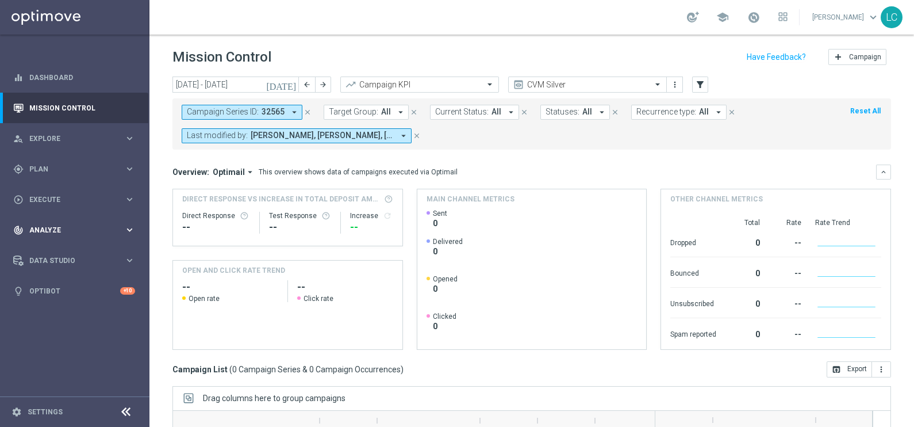
click at [86, 242] on div "track_changes Analyze keyboard_arrow_right" at bounding box center [74, 229] width 148 height 30
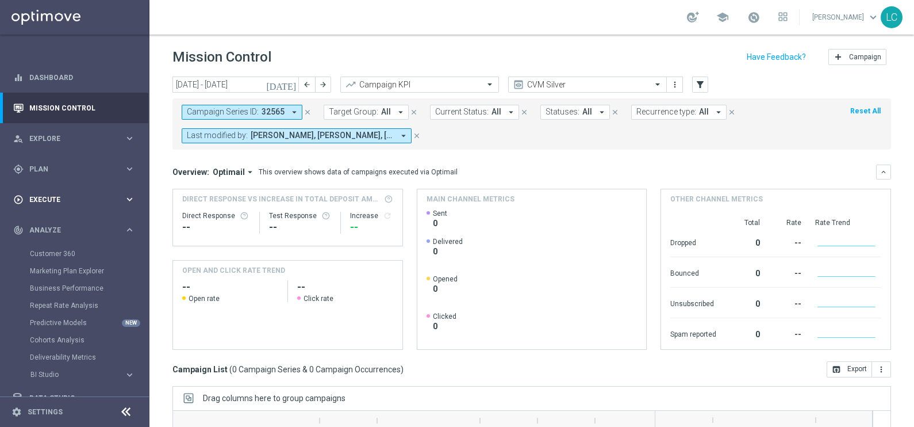
click at [106, 207] on div "play_circle_outline Execute keyboard_arrow_right" at bounding box center [74, 199] width 148 height 30
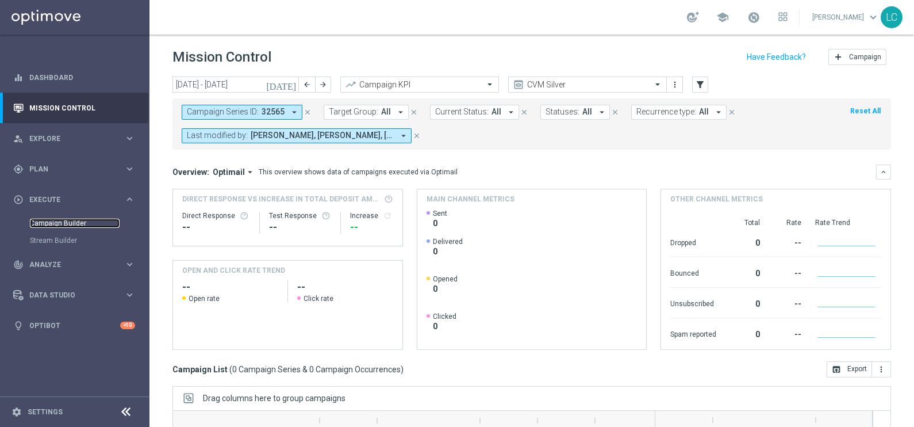
click at [72, 225] on link "Campaign Builder" at bounding box center [75, 223] width 90 height 9
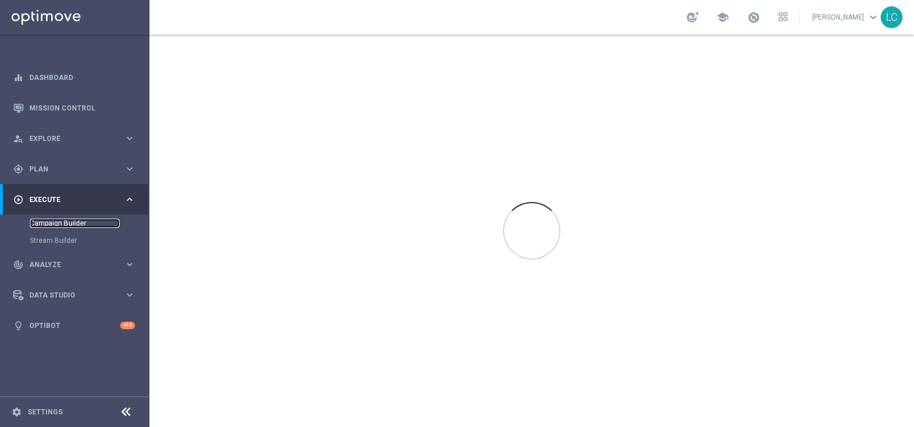
click at [72, 225] on link "Campaign Builder" at bounding box center [75, 223] width 90 height 9
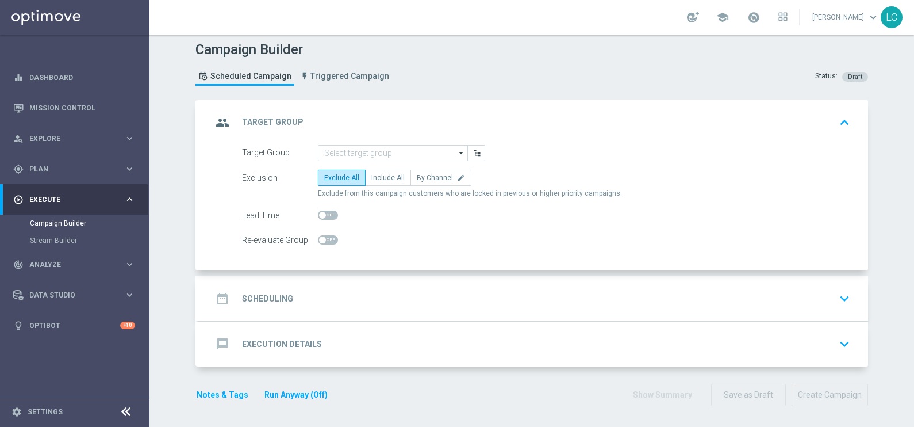
click at [451, 296] on div "date_range Scheduling keyboard_arrow_down" at bounding box center [533, 299] width 642 height 22
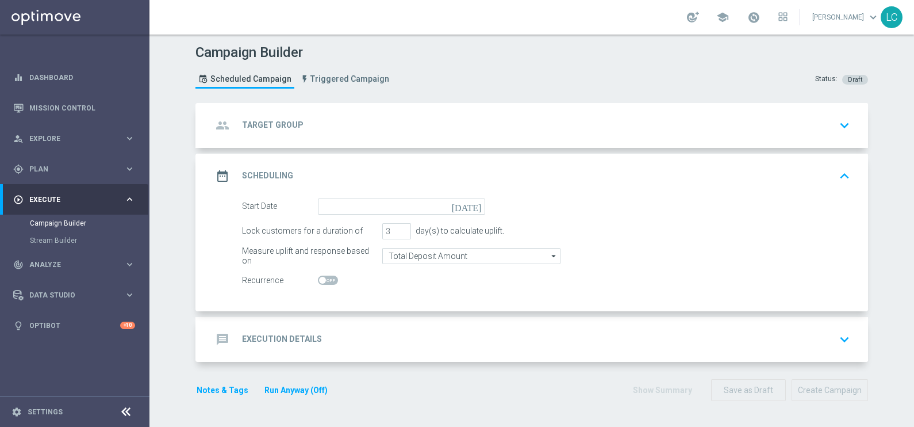
click at [463, 167] on div "date_range Scheduling keyboard_arrow_up" at bounding box center [533, 176] width 642 height 22
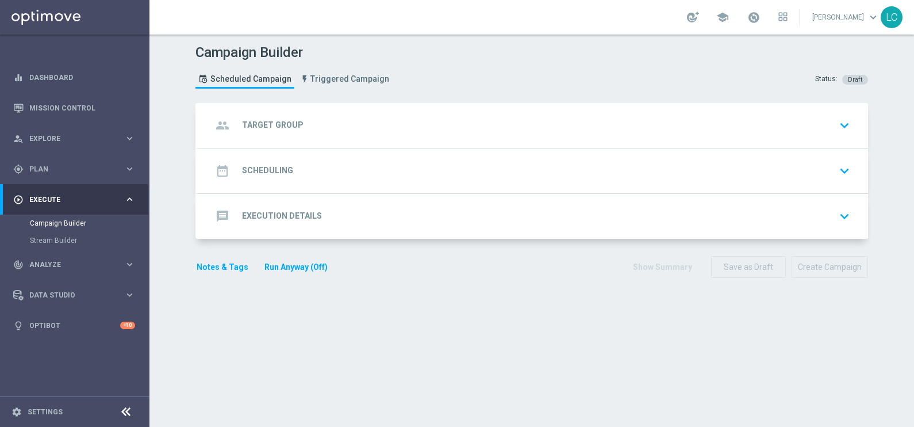
click at [452, 220] on div "message Execution Details keyboard_arrow_down" at bounding box center [533, 216] width 642 height 22
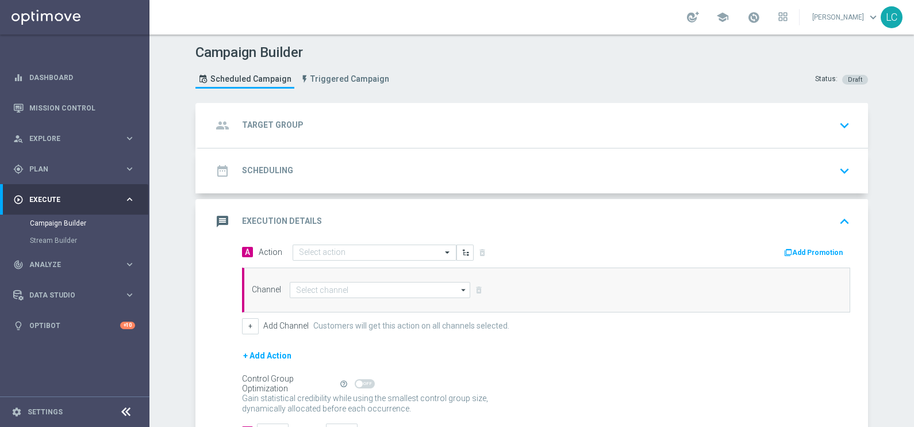
click at [297, 115] on div "group Target Group keyboard_arrow_down" at bounding box center [533, 125] width 642 height 22
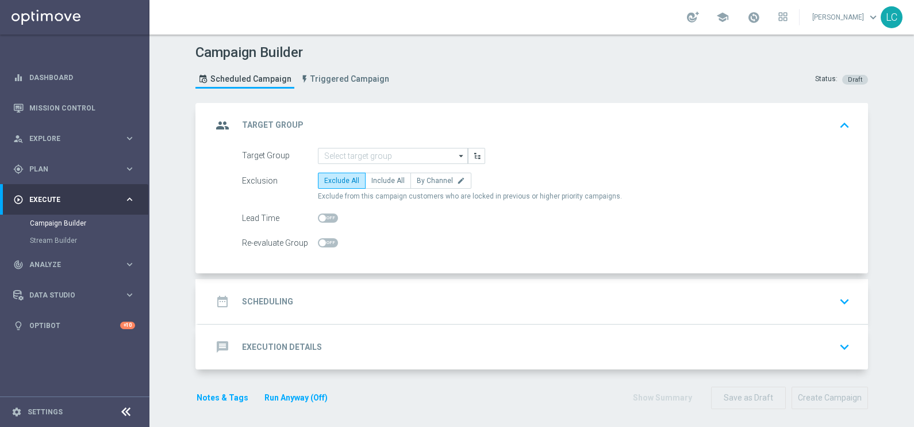
click at [341, 285] on div "date_range Scheduling keyboard_arrow_down" at bounding box center [533, 301] width 670 height 45
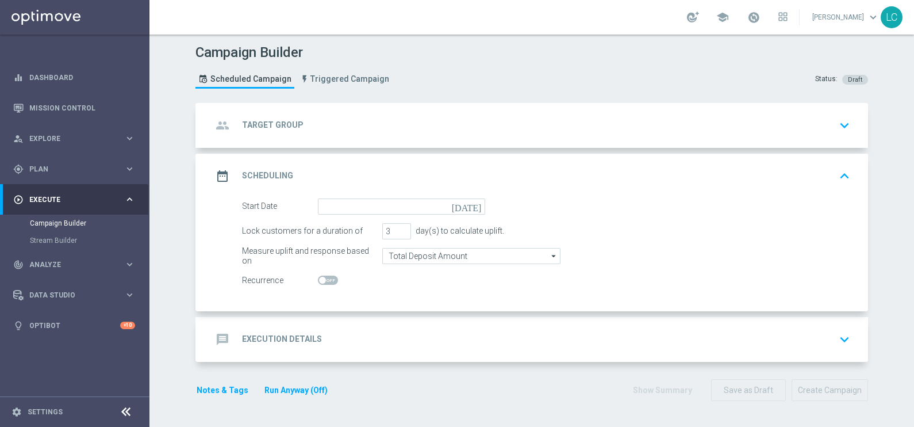
drag, startPoint x: 321, startPoint y: 278, endPoint x: 306, endPoint y: 277, distance: 15.6
click at [306, 277] on div "Recurrence" at bounding box center [280, 281] width 76 height 16
click at [322, 275] on span at bounding box center [328, 279] width 20 height 9
click at [322, 275] on input "checkbox" at bounding box center [328, 279] width 20 height 9
checkbox input "true"
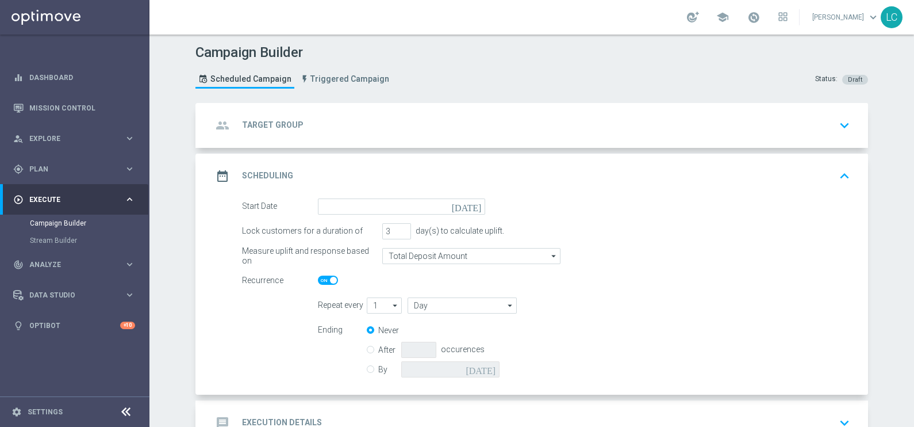
scroll to position [79, 0]
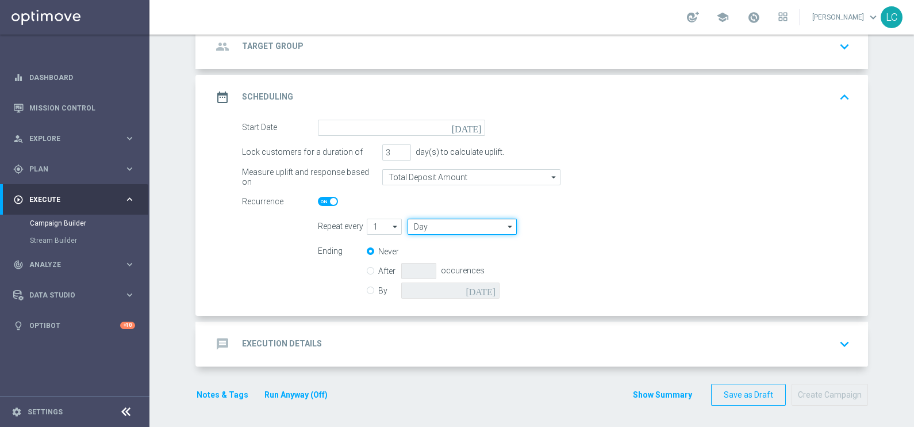
click at [463, 224] on input "Day" at bounding box center [462, 227] width 109 height 16
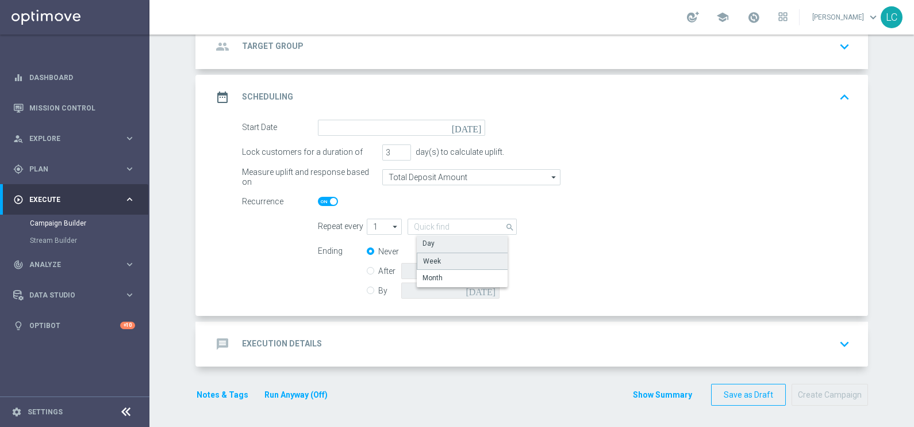
click at [453, 252] on div "Week" at bounding box center [469, 260] width 105 height 17
type input "Week"
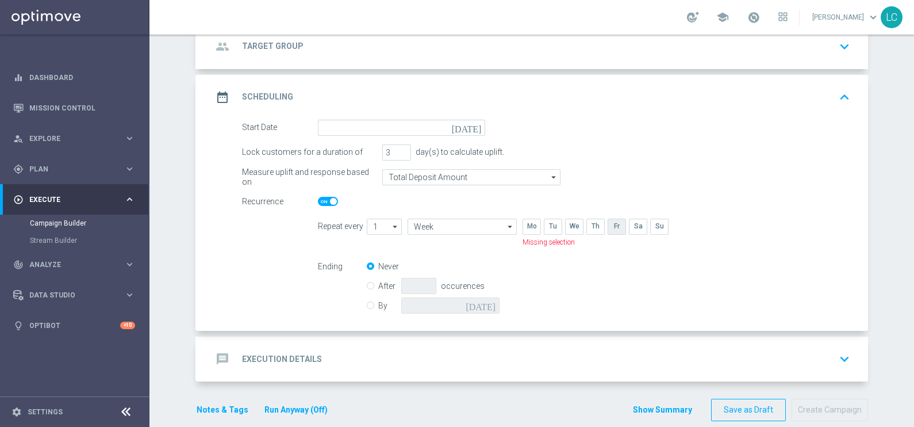
click at [608, 221] on input "checkbox" at bounding box center [616, 227] width 17 height 16
checkbox input "true"
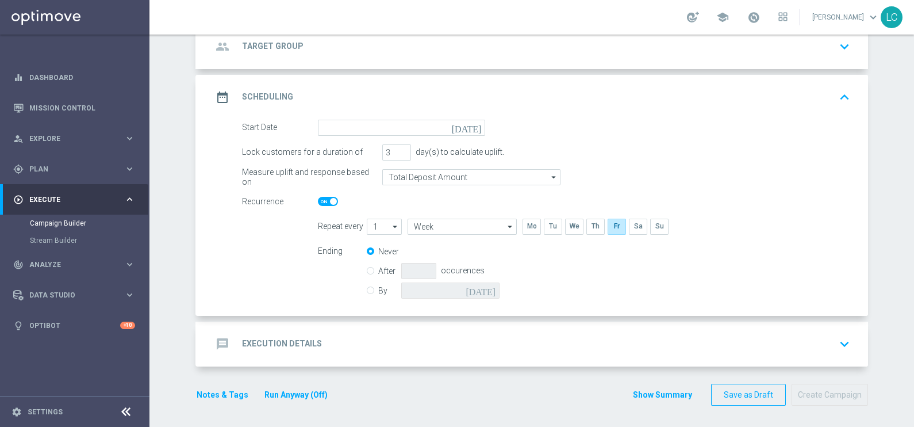
click at [367, 292] on div "By [DATE]" at bounding box center [440, 290] width 147 height 16
click at [367, 289] on input "By" at bounding box center [370, 288] width 7 height 7
radio input "true"
radio input "false"
click at [431, 287] on input at bounding box center [450, 290] width 98 height 16
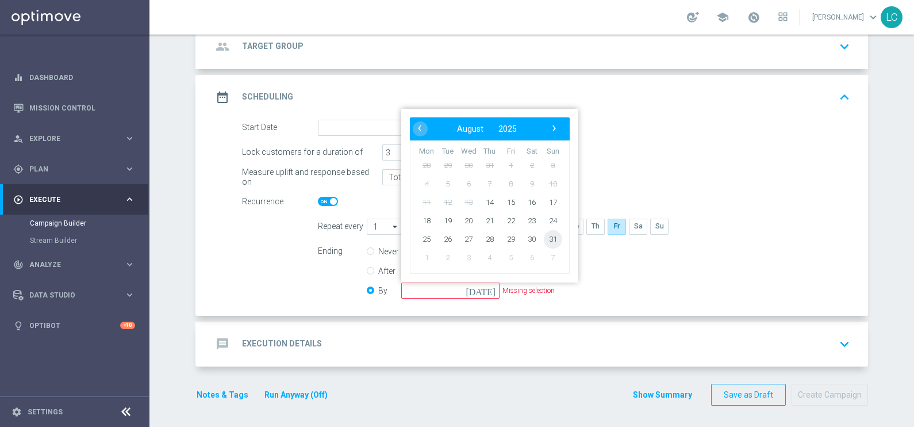
click at [546, 236] on span "31" at bounding box center [553, 238] width 18 height 18
type input "[DATE]"
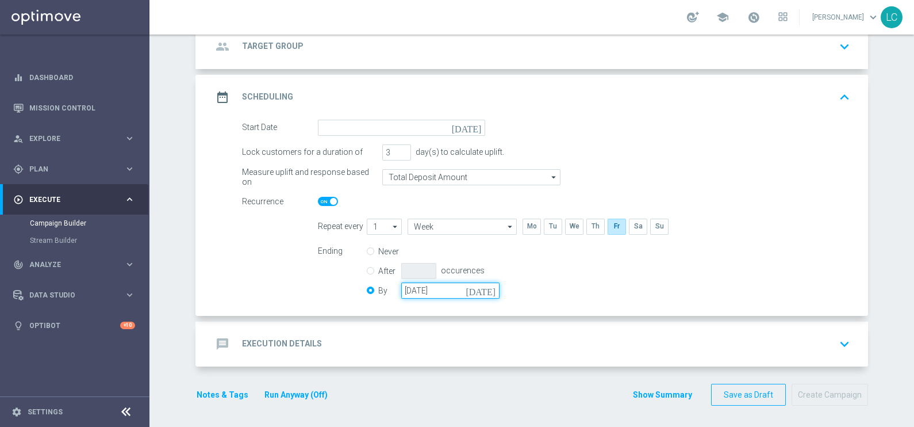
drag, startPoint x: 466, startPoint y: 281, endPoint x: 411, endPoint y: 290, distance: 56.0
click at [411, 290] on input "[DATE]" at bounding box center [450, 290] width 98 height 16
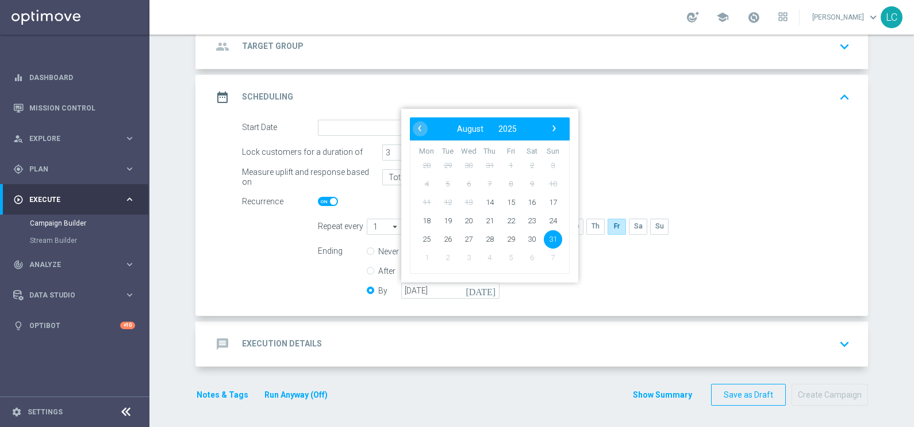
click at [746, 9] on link at bounding box center [753, 18] width 15 height 18
click at [746, 9] on link "Last available data: [DATE] Batch process is scheduled to occur within the next…" at bounding box center [753, 18] width 15 height 18
click at [710, 76] on div "date_range Scheduling keyboard_arrow_up" at bounding box center [533, 97] width 670 height 45
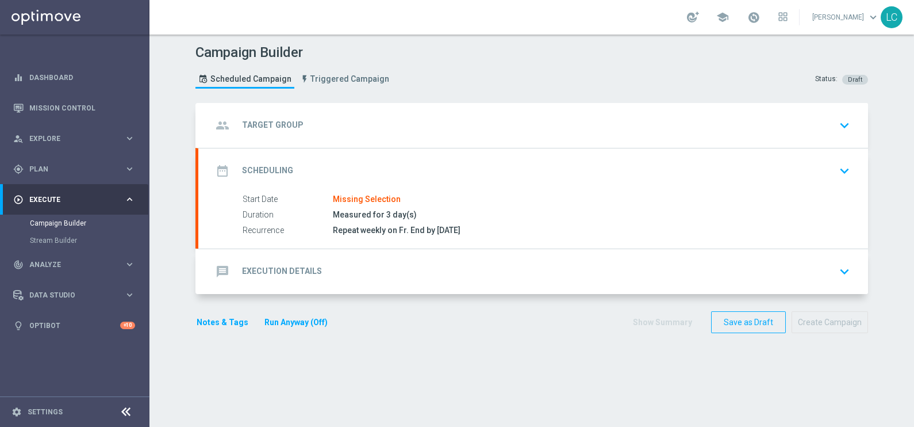
scroll to position [0, 0]
click at [337, 274] on div "message Execution Details keyboard_arrow_down" at bounding box center [533, 271] width 642 height 22
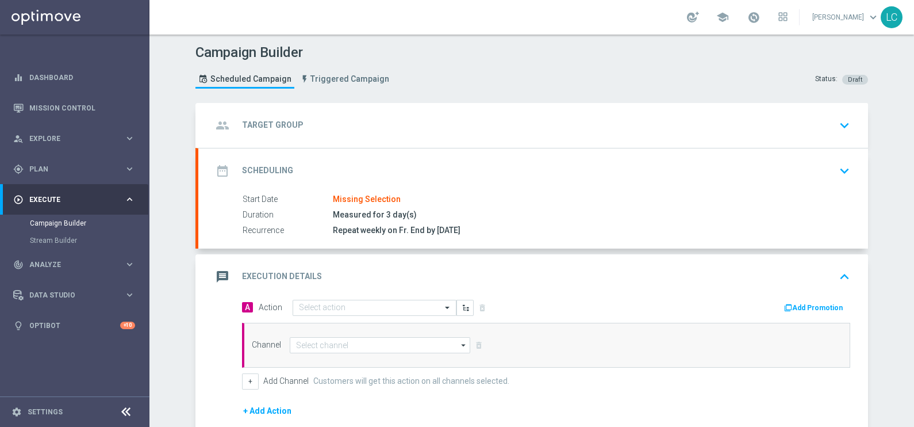
click at [337, 274] on div "message Execution Details keyboard_arrow_up" at bounding box center [533, 277] width 642 height 22
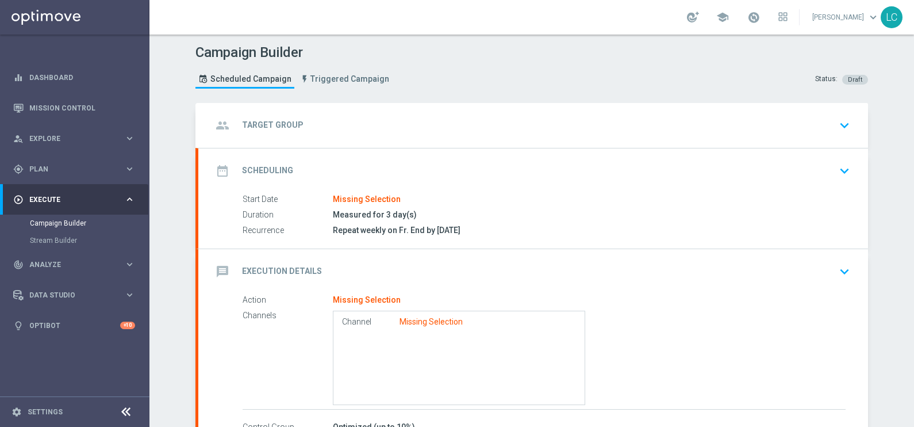
click at [389, 162] on div "date_range Scheduling keyboard_arrow_down" at bounding box center [533, 171] width 642 height 22
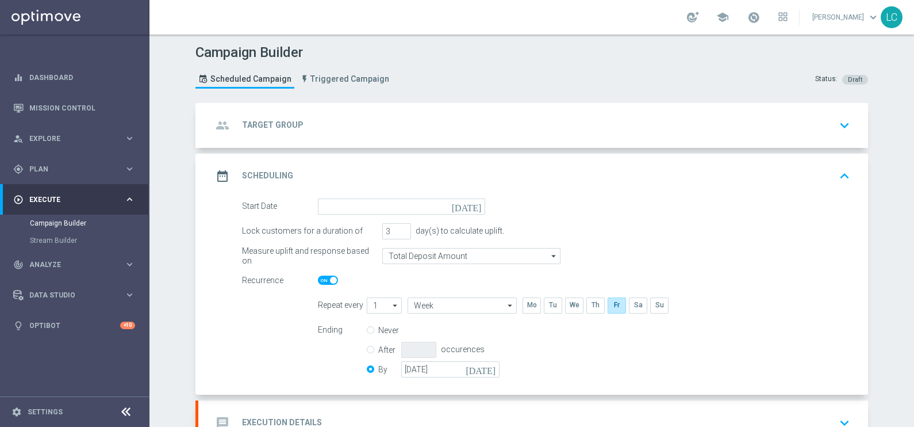
click at [408, 124] on div "group Target Group keyboard_arrow_down" at bounding box center [533, 125] width 642 height 22
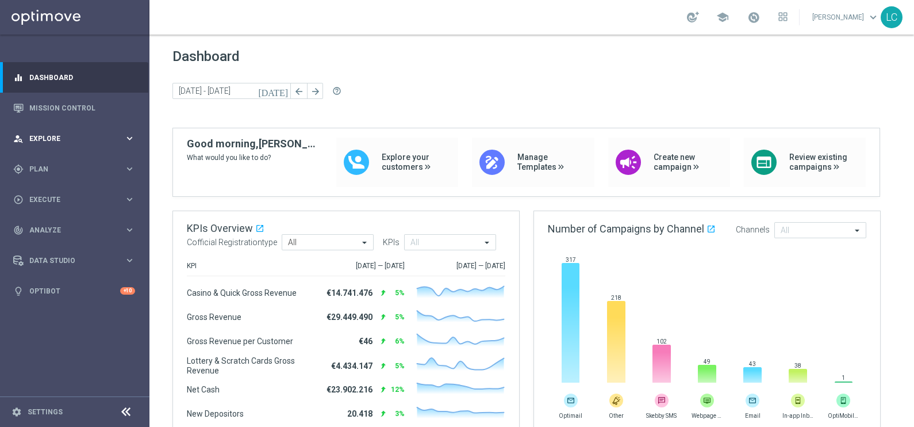
click at [124, 135] on icon "keyboard_arrow_right" at bounding box center [129, 138] width 11 height 11
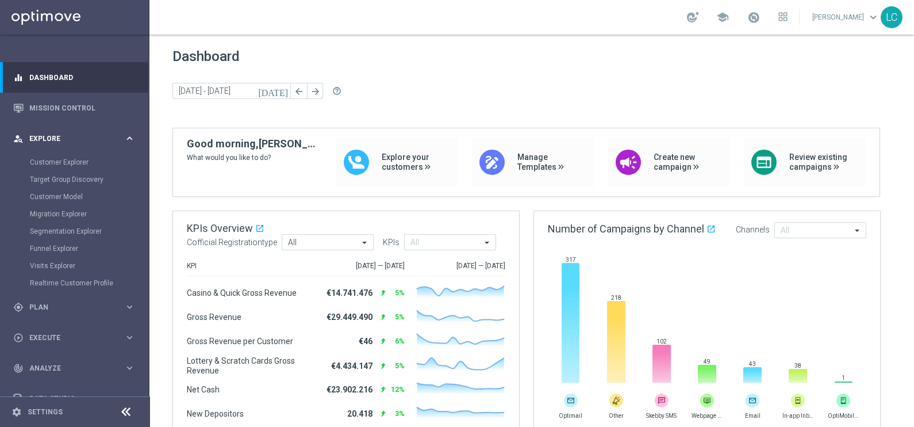
click at [124, 135] on icon "keyboard_arrow_right" at bounding box center [129, 138] width 11 height 11
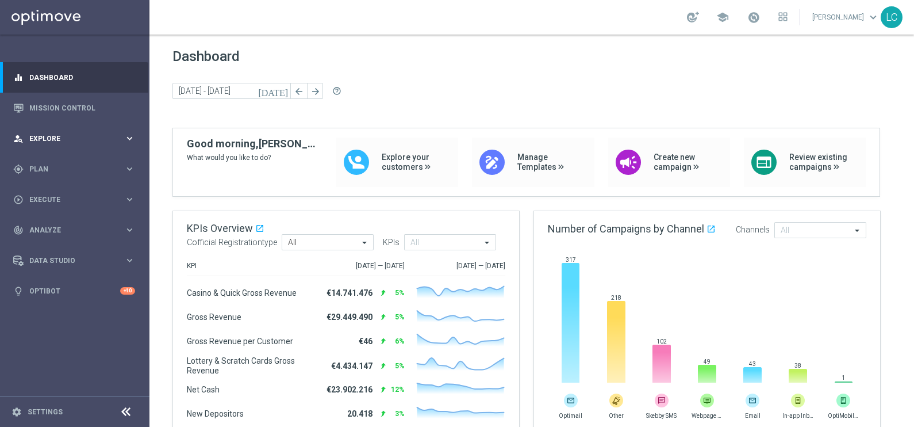
click at [51, 135] on span "Explore" at bounding box center [76, 138] width 95 height 7
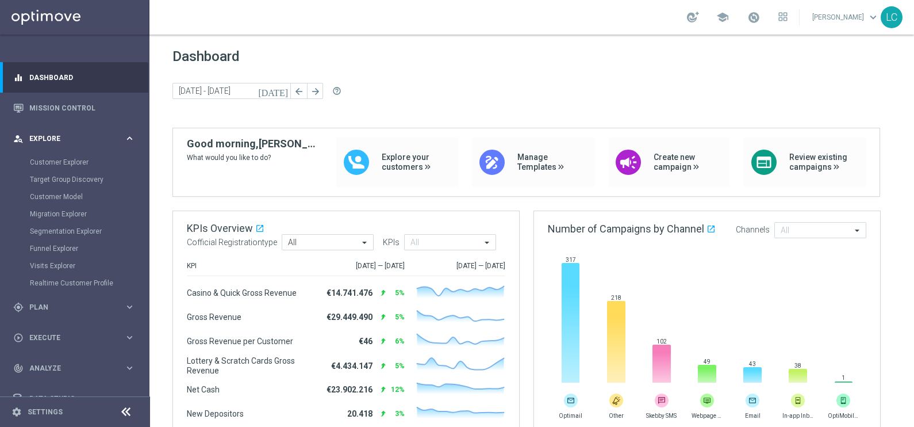
click at [51, 135] on span "Explore" at bounding box center [76, 138] width 95 height 7
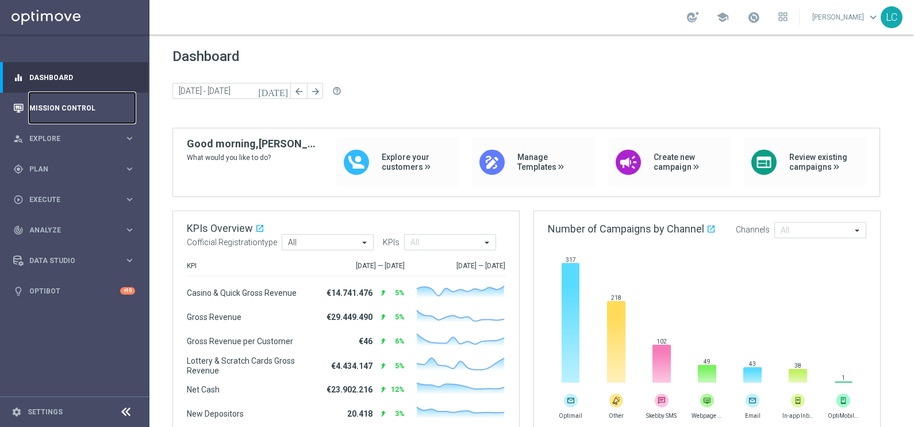
click at [84, 104] on link "Mission Control" at bounding box center [82, 108] width 106 height 30
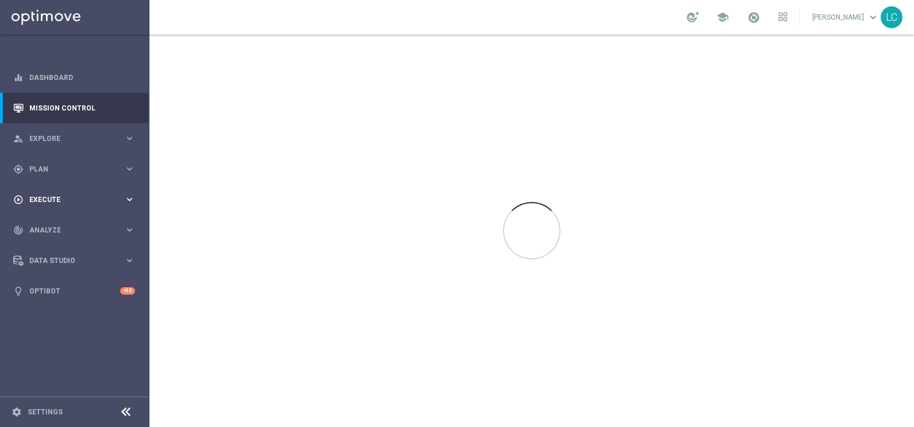
click at [81, 193] on div "play_circle_outline Execute keyboard_arrow_right" at bounding box center [74, 199] width 148 height 30
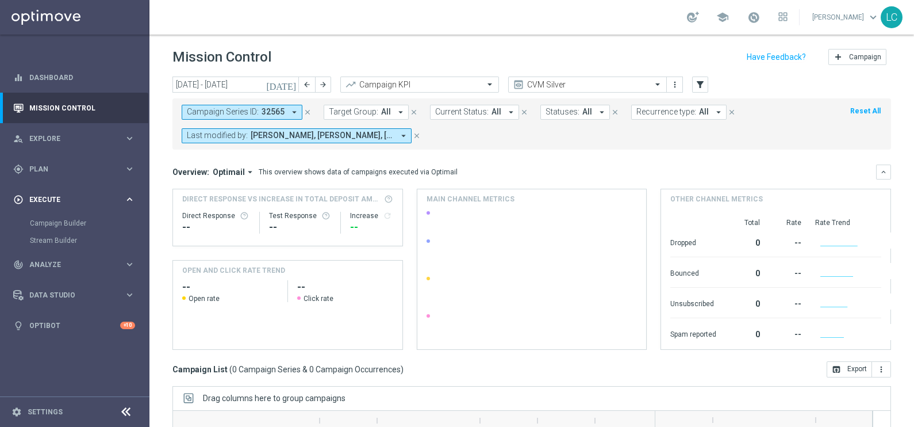
click at [83, 191] on div "play_circle_outline Execute keyboard_arrow_right" at bounding box center [74, 199] width 148 height 30
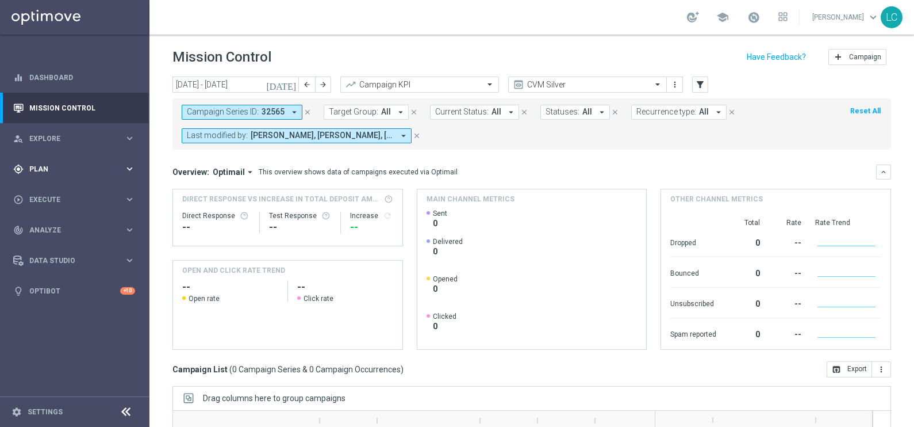
click at [45, 169] on span "Plan" at bounding box center [76, 169] width 95 height 7
click at [44, 166] on span "Plan" at bounding box center [76, 169] width 95 height 7
click at [55, 186] on div "Target Groups" at bounding box center [89, 192] width 118 height 17
click at [50, 141] on span "Explore" at bounding box center [76, 138] width 95 height 7
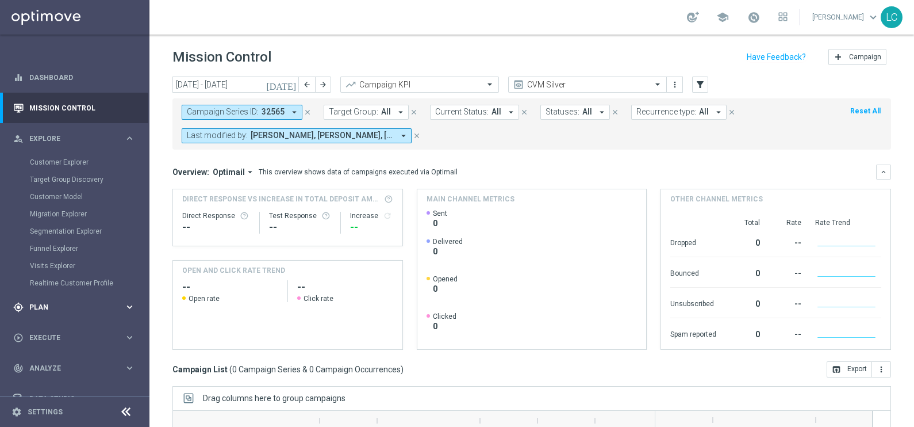
click at [63, 304] on span "Plan" at bounding box center [76, 307] width 95 height 7
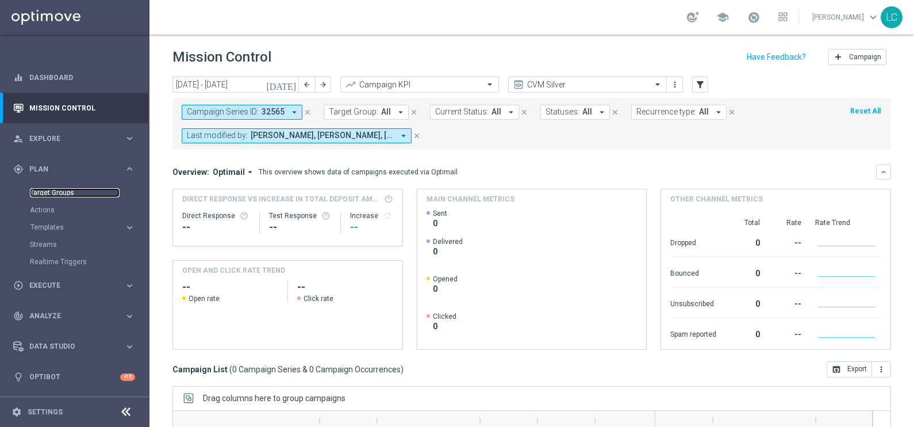
click at [37, 188] on link "Target Groups" at bounding box center [75, 192] width 90 height 9
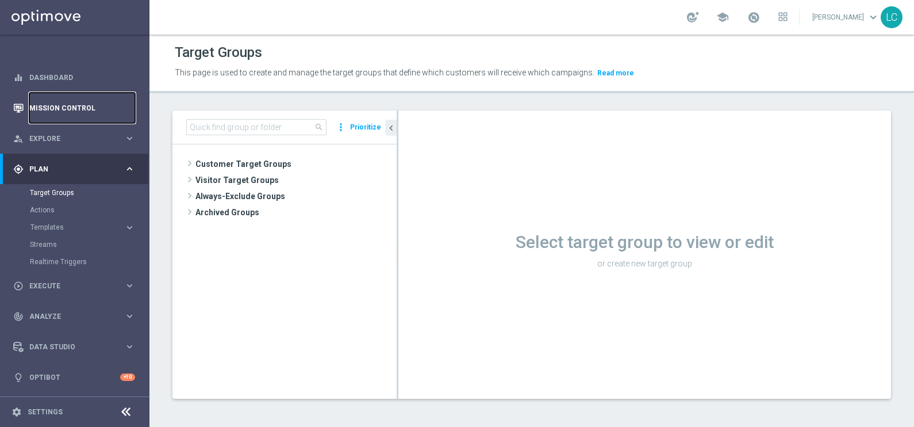
click at [57, 110] on link "Mission Control" at bounding box center [82, 108] width 106 height 30
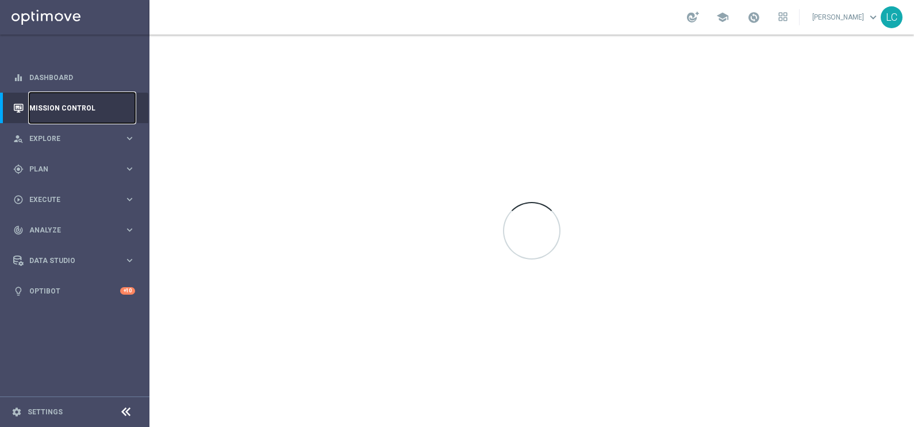
click at [57, 110] on link "Mission Control" at bounding box center [82, 108] width 106 height 30
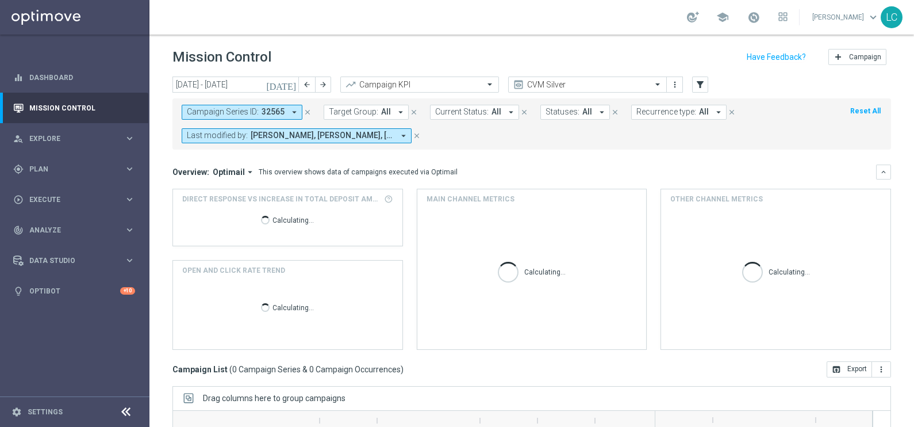
click at [286, 85] on button "[DATE]" at bounding box center [282, 84] width 35 height 17
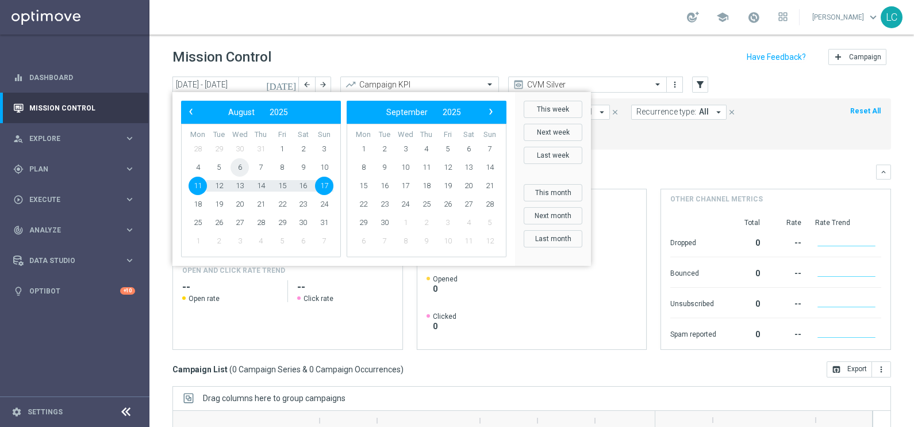
click at [244, 170] on span "6" at bounding box center [240, 167] width 18 height 18
click at [320, 173] on span "10" at bounding box center [324, 167] width 18 height 18
type input "06 Aug 2025 - 10 Aug 2025"
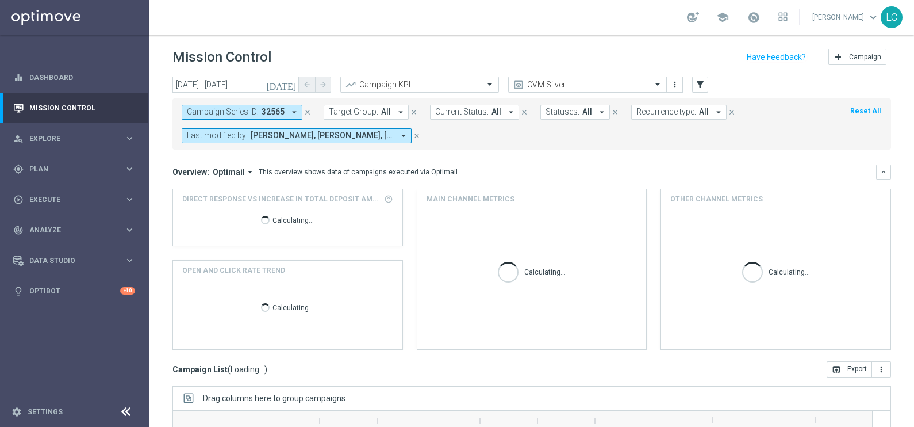
click at [305, 110] on icon "close" at bounding box center [308, 112] width 8 height 8
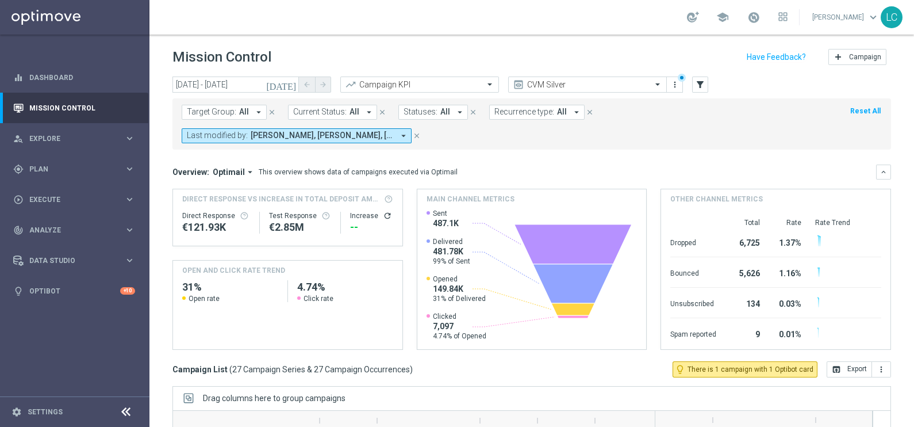
click at [239, 112] on span "All" at bounding box center [244, 112] width 10 height 10
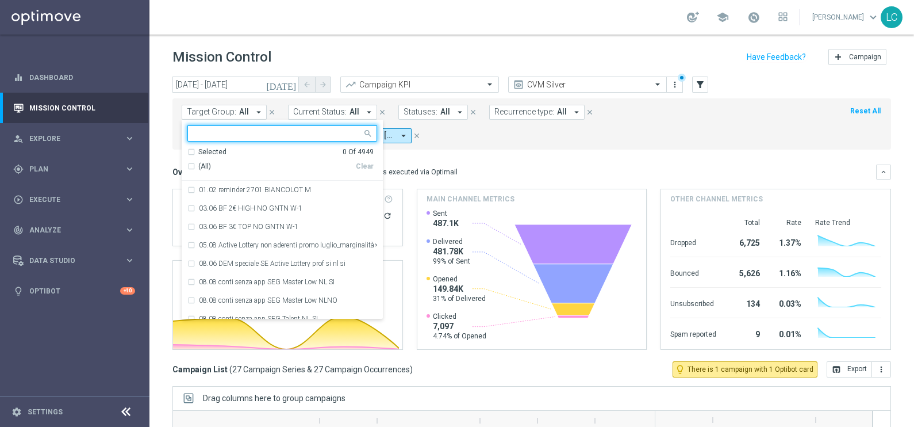
paste input "Active BETTING Master low no saldo GGRnb>0"
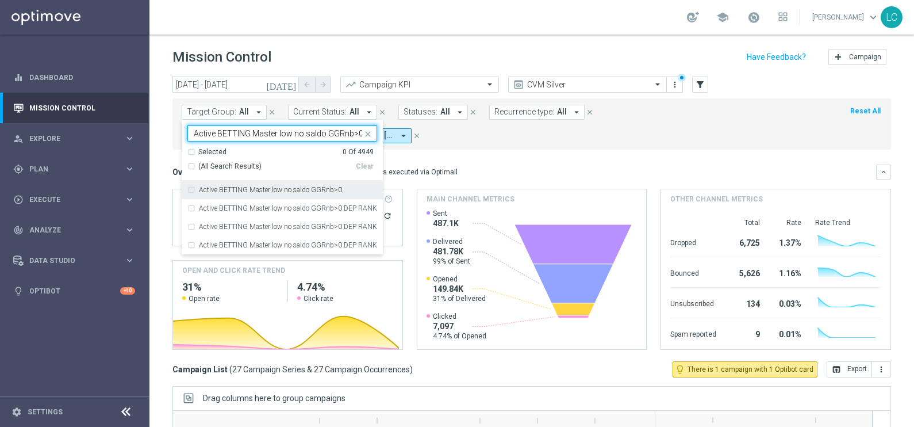
click at [293, 186] on label "Active BETTING Master low no saldo GGRnb>0" at bounding box center [270, 189] width 143 height 7
type input "Active BETTING Master low no saldo GGRnb>0"
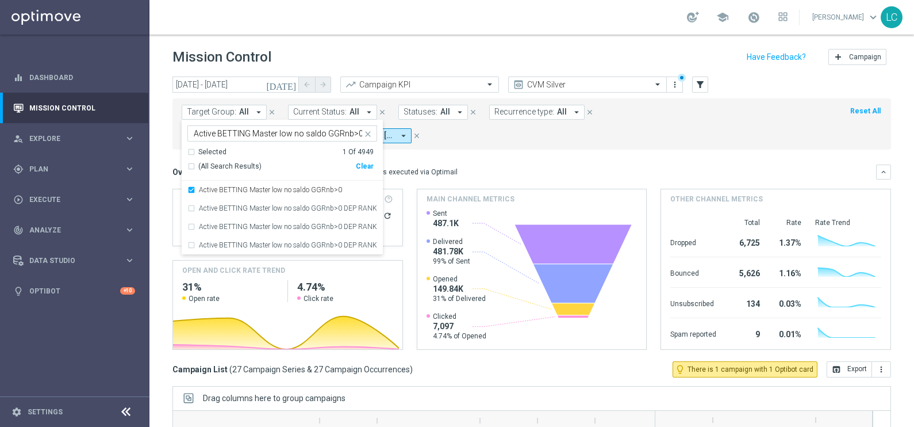
click at [512, 145] on div "Target Group: All arrow_drop_down Active BETTING Master low no saldo GGRnb>0 Ac…" at bounding box center [532, 123] width 719 height 51
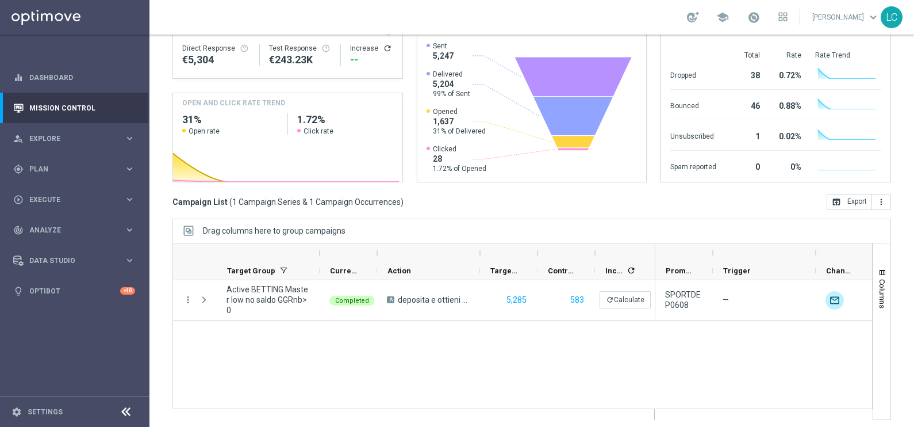
scroll to position [171, 0]
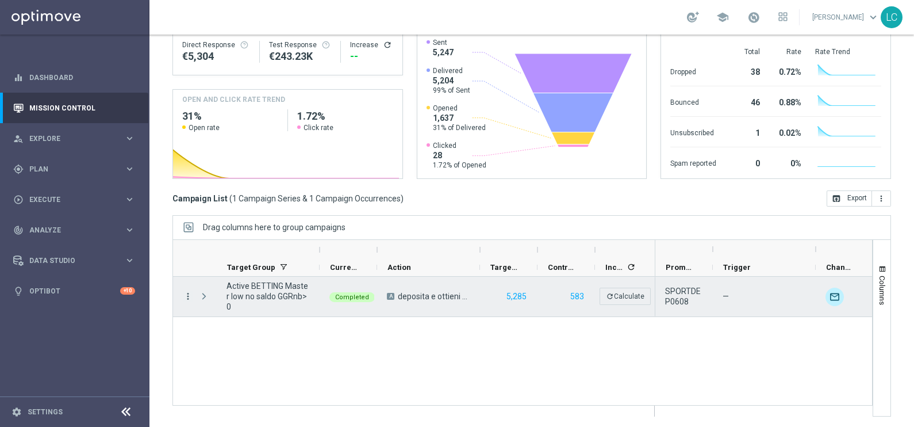
click at [187, 297] on icon "more_vert" at bounding box center [188, 296] width 10 height 10
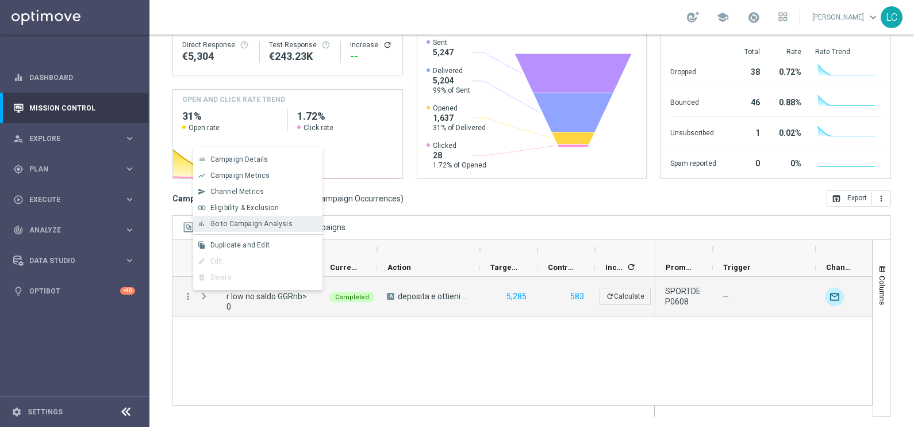
click at [279, 224] on span "Go to Campaign Analysis" at bounding box center [251, 224] width 82 height 8
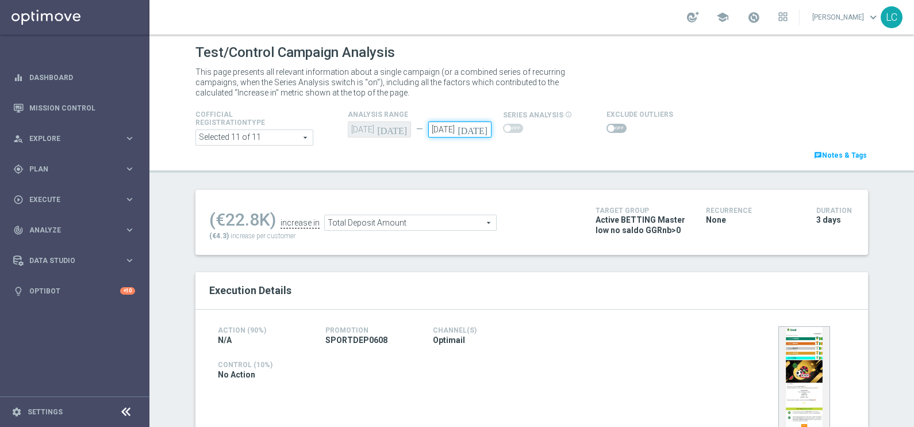
click at [455, 128] on input "[DATE]" at bounding box center [459, 129] width 63 height 16
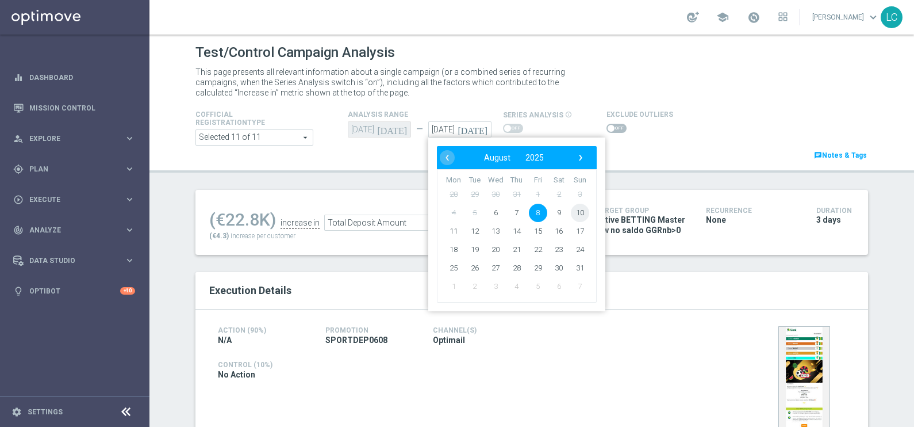
click at [581, 212] on span "10" at bounding box center [580, 213] width 18 height 18
type input "10 Aug 2025"
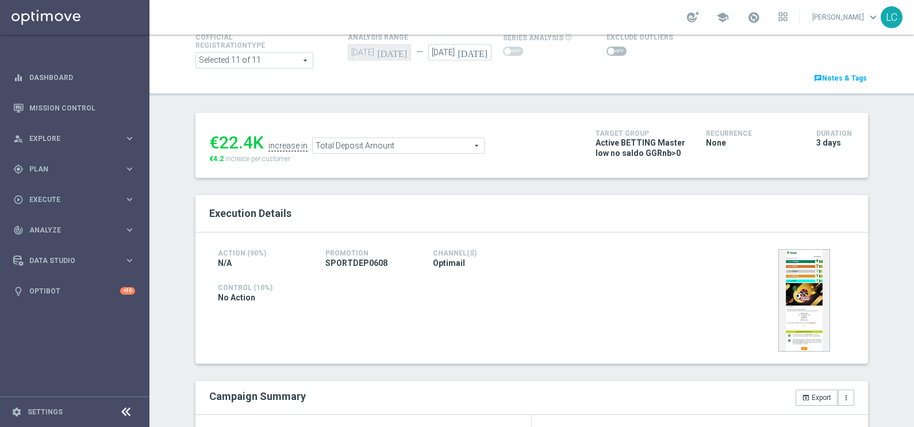
scroll to position [132, 0]
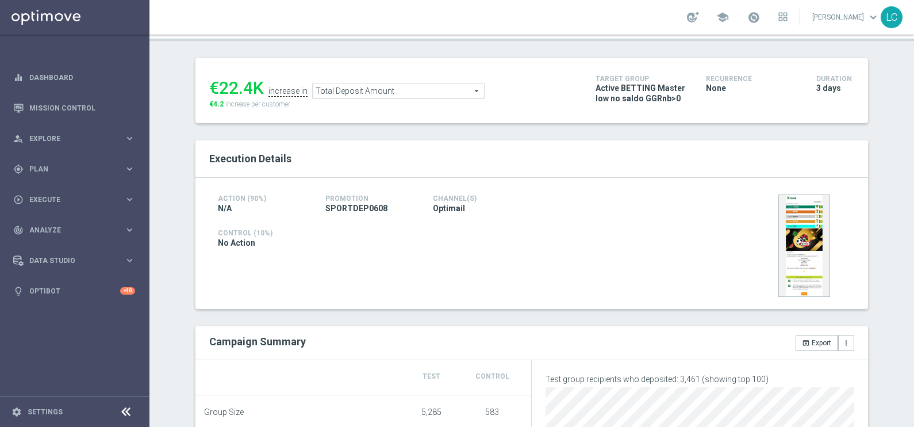
click at [417, 98] on div "€22.4K increase in Total Deposit Amount Total Deposit Amount arrow_drop_down se…" at bounding box center [393, 90] width 369 height 37
click at [422, 94] on span "Total Deposit Amount" at bounding box center [398, 90] width 171 height 15
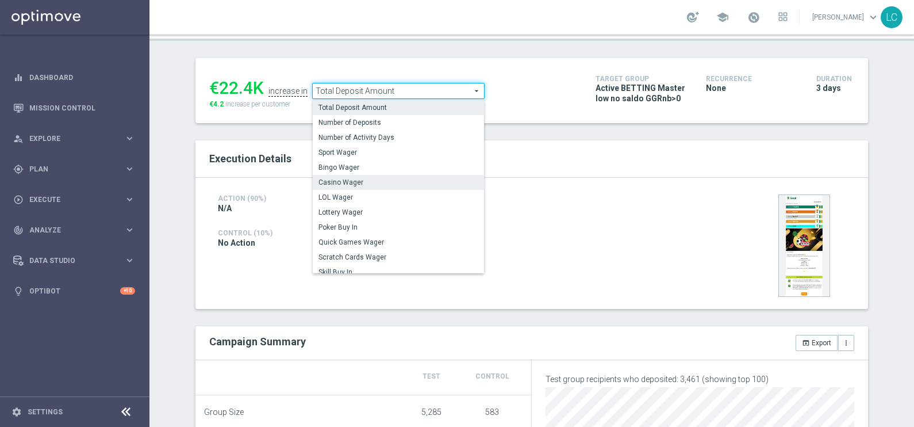
scroll to position [164, 0]
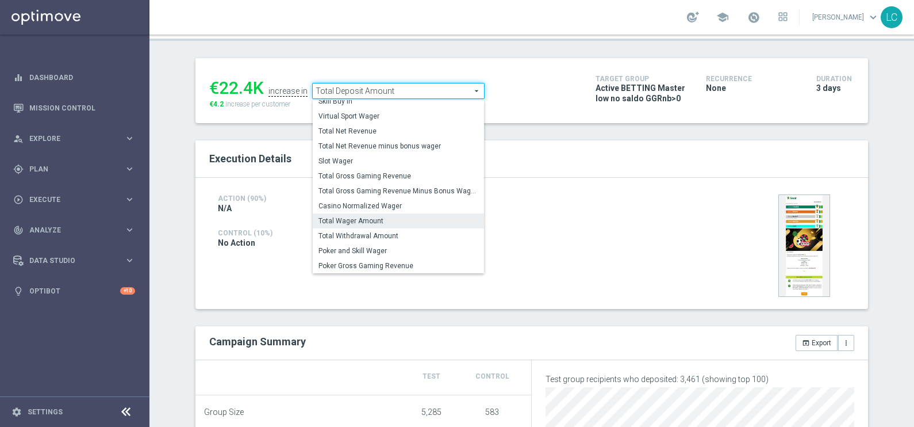
click at [381, 216] on span "Total Wager Amount" at bounding box center [399, 220] width 160 height 9
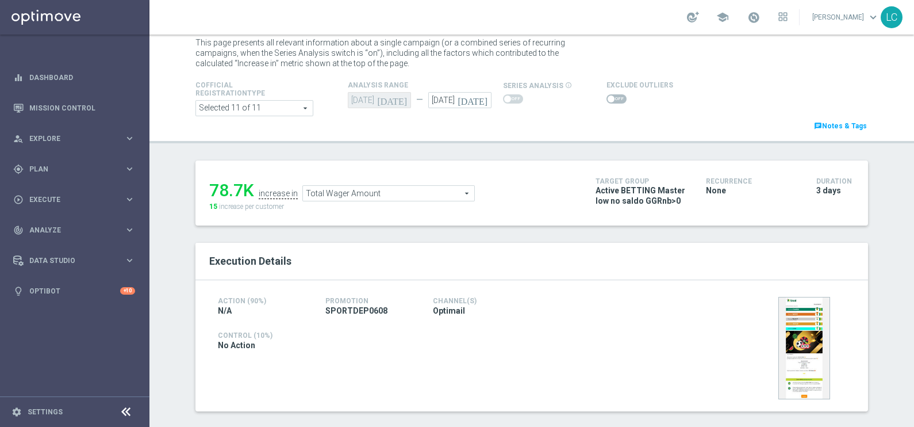
scroll to position [28, 0]
click at [441, 191] on span "Total Wager Amount" at bounding box center [388, 194] width 171 height 15
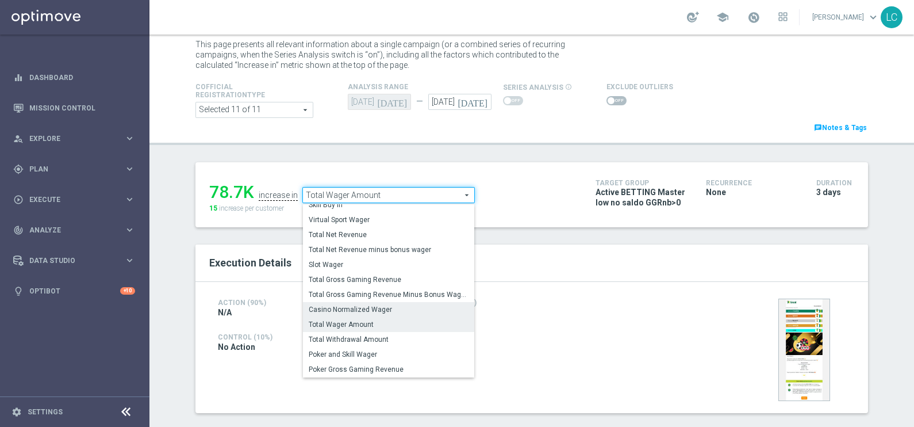
scroll to position [163, 0]
click at [397, 282] on span "Total Gross Gaming Revenue" at bounding box center [389, 281] width 160 height 9
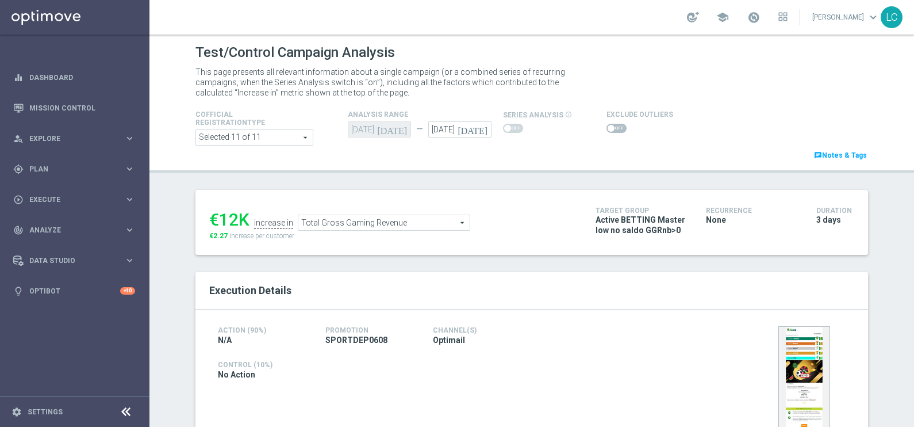
click at [394, 225] on span "Total Gross Gaming Revenue" at bounding box center [383, 222] width 171 height 15
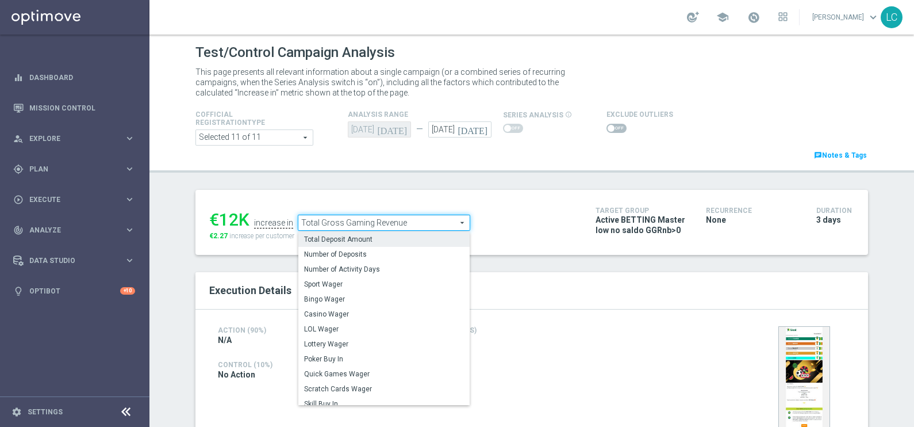
click at [380, 235] on span "Total Deposit Amount" at bounding box center [384, 239] width 160 height 9
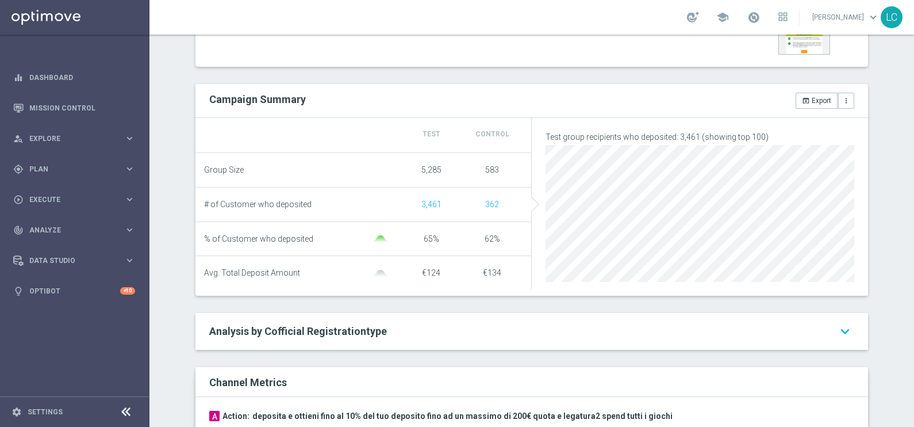
scroll to position [133, 0]
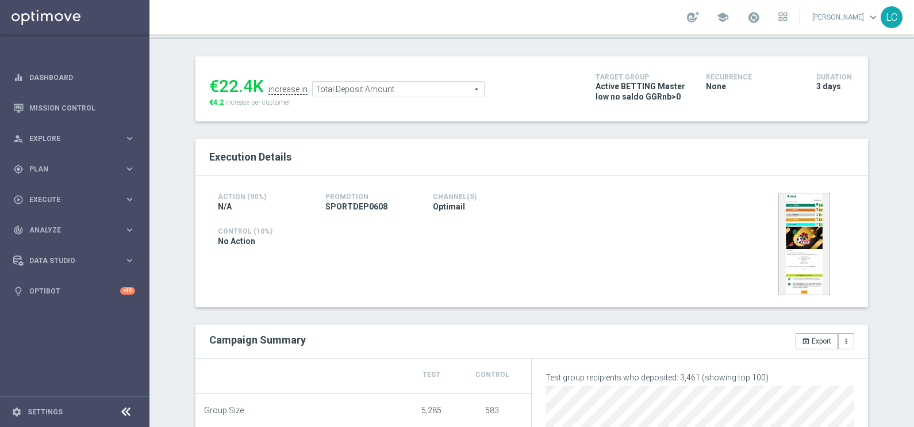
click at [384, 89] on span "Total Deposit Amount" at bounding box center [398, 89] width 171 height 15
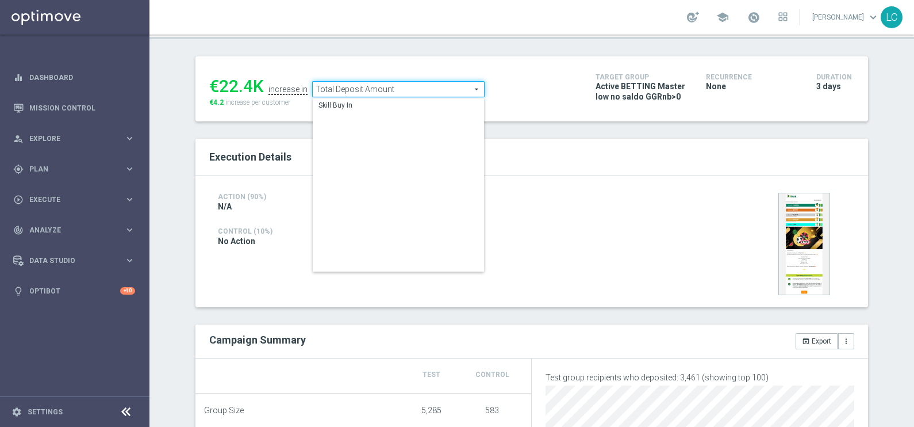
scroll to position [0, 0]
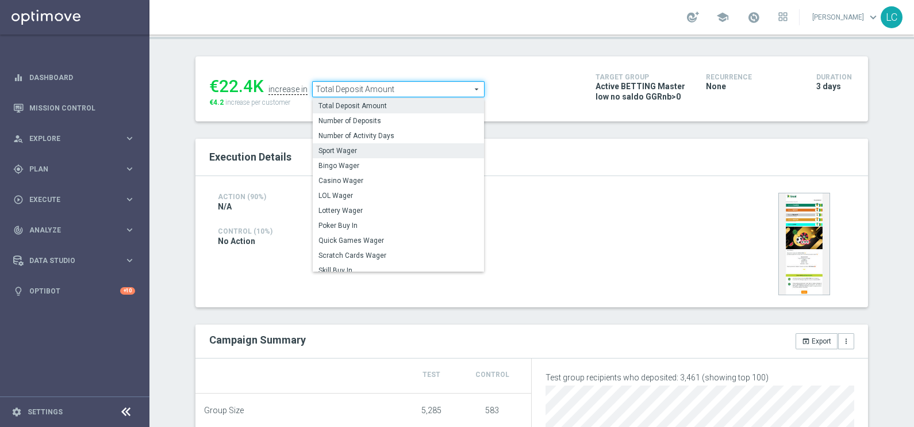
click at [354, 155] on label "Sport Wager" at bounding box center [398, 150] width 171 height 15
type input "Sport Wager"
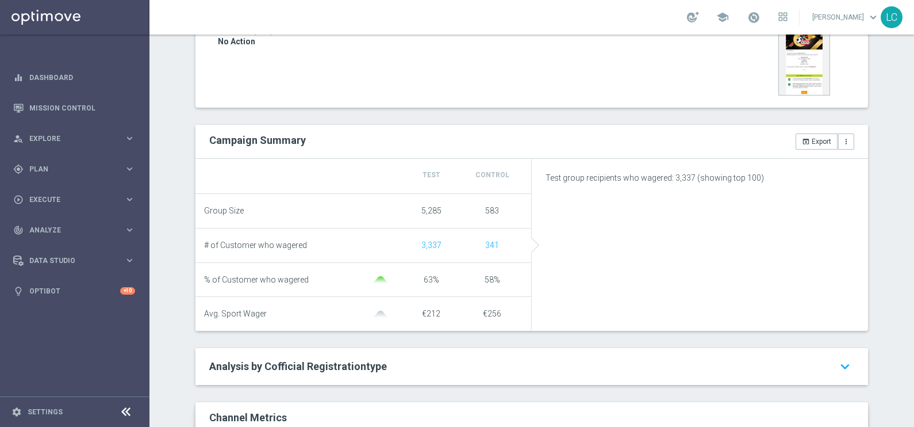
scroll to position [366, 0]
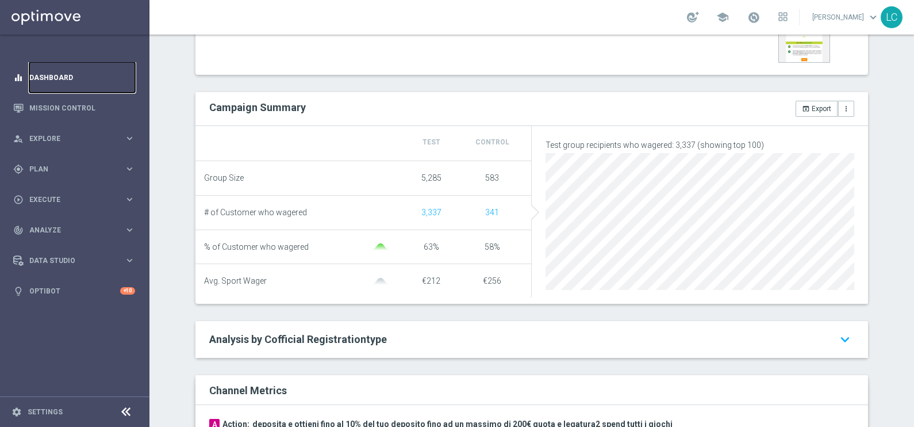
click at [45, 72] on link "Dashboard" at bounding box center [82, 77] width 106 height 30
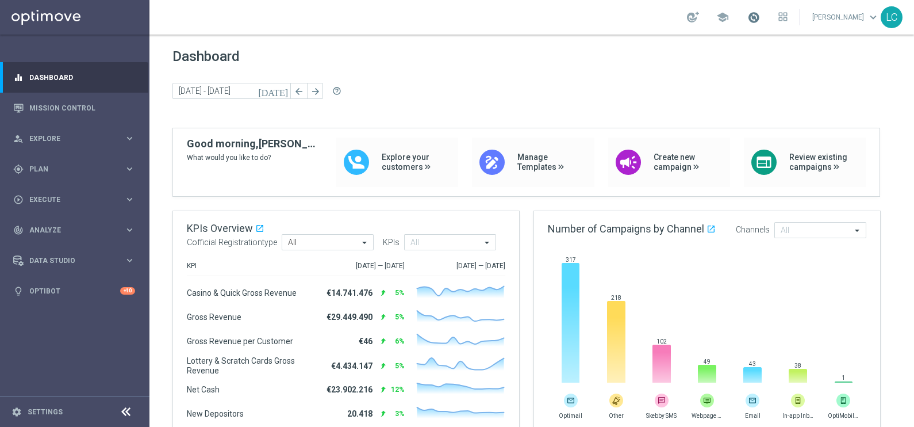
click at [751, 14] on span at bounding box center [754, 17] width 13 height 13
click at [75, 166] on span "Plan" at bounding box center [76, 169] width 95 height 7
click at [53, 221] on accordion "Templates keyboard_arrow_right Optimail OptiMobile In-App OptiMobile Push Optip…" at bounding box center [89, 227] width 118 height 17
click at [54, 231] on button "Templates keyboard_arrow_right" at bounding box center [83, 227] width 106 height 9
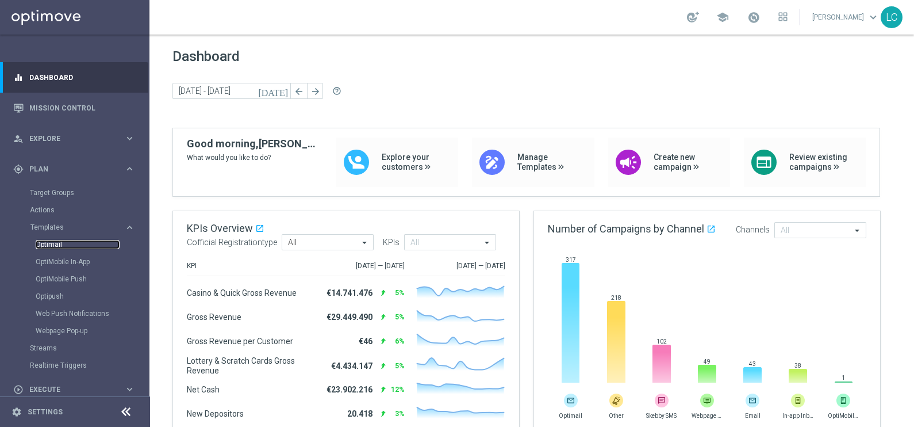
click at [56, 243] on link "Optimail" at bounding box center [78, 244] width 84 height 9
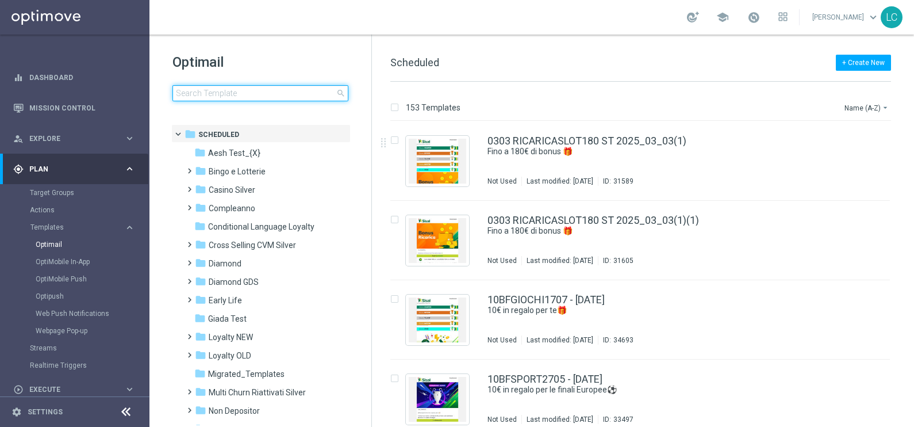
click at [232, 86] on input at bounding box center [261, 93] width 176 height 16
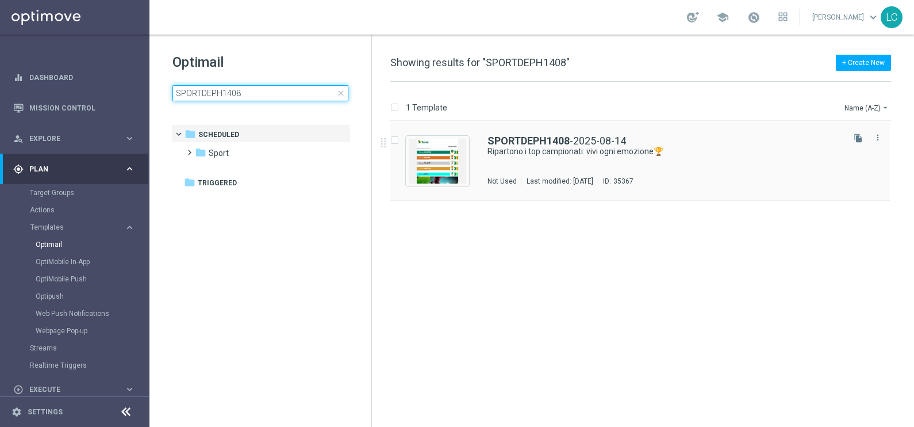
type input "SPORTDEPH1408"
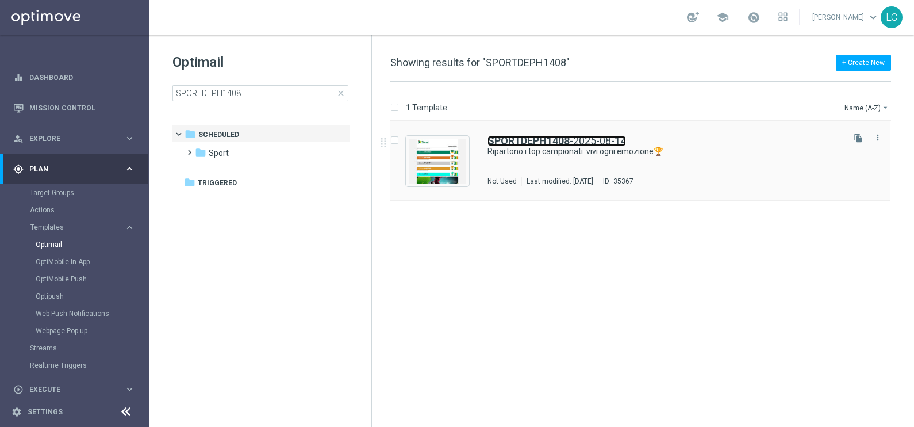
click at [531, 143] on b "SPORTDEPH1408" at bounding box center [529, 141] width 82 height 12
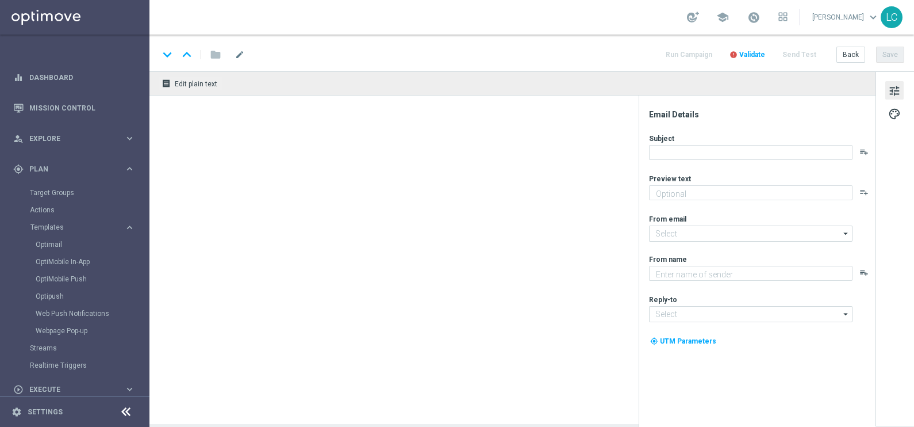
type textarea "fino a 30€ Freebet🎁"
type textarea "Sisal"
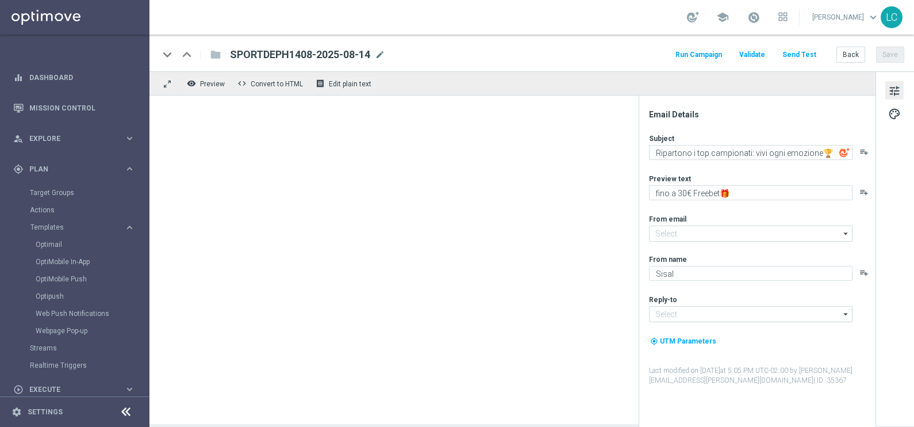
type input "newsletter@comunicazioni.sisal.it"
type input "info@sisal.it"
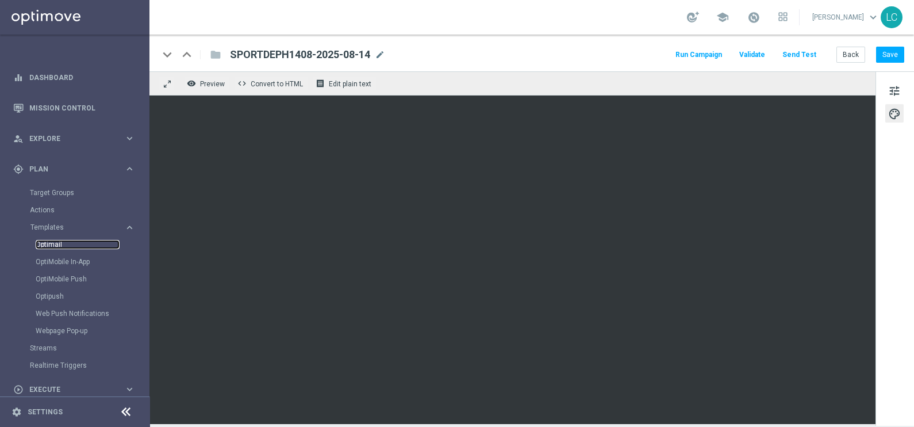
click at [58, 245] on link "Optimail" at bounding box center [78, 244] width 84 height 9
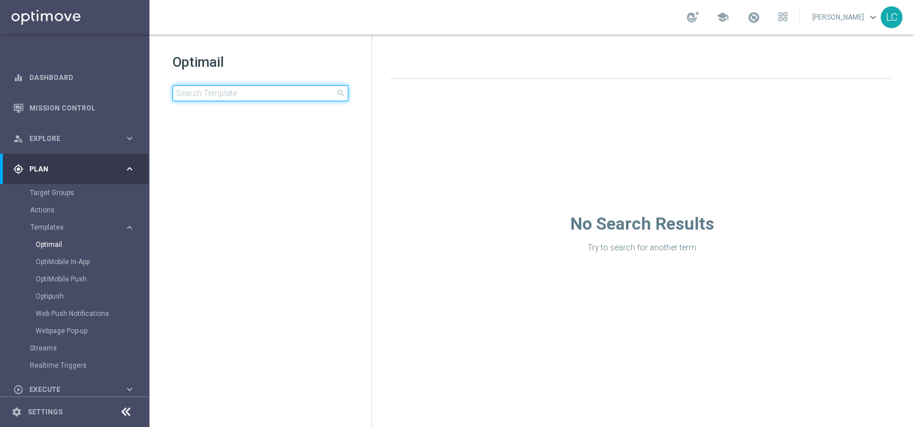
click at [231, 86] on input at bounding box center [261, 93] width 176 height 16
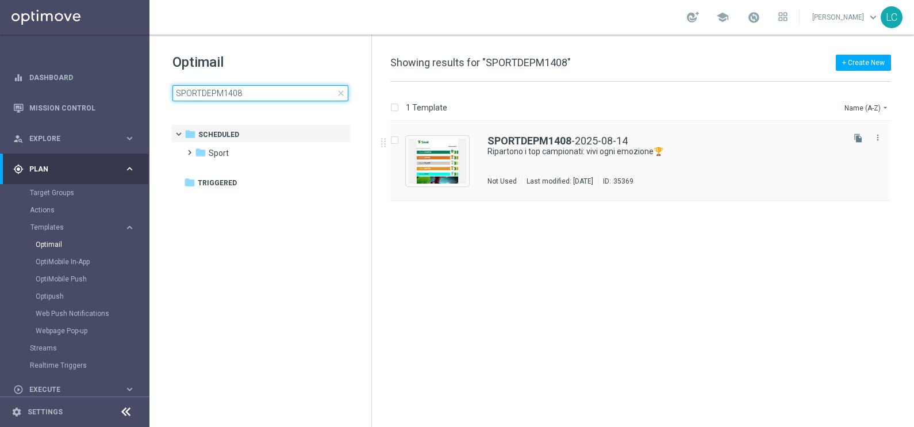
type input "SPORTDEPM1408"
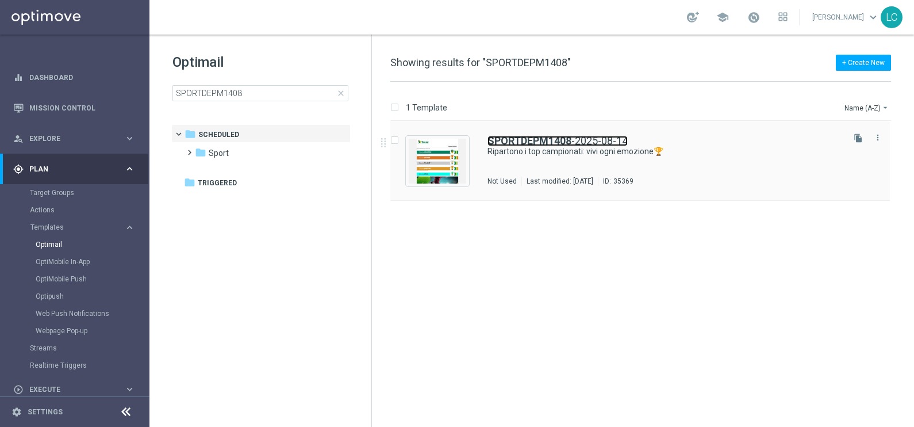
click at [500, 140] on b "SPORTDEPM1408" at bounding box center [530, 141] width 84 height 12
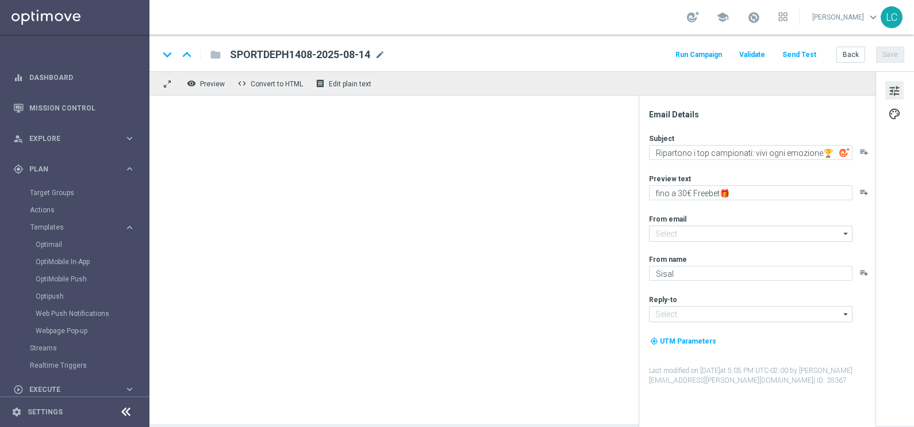
type textarea "fino a 15€ Freebet🎁"
type input "newsletter@comunicazioni.sisal.it"
type input "info@sisal.it"
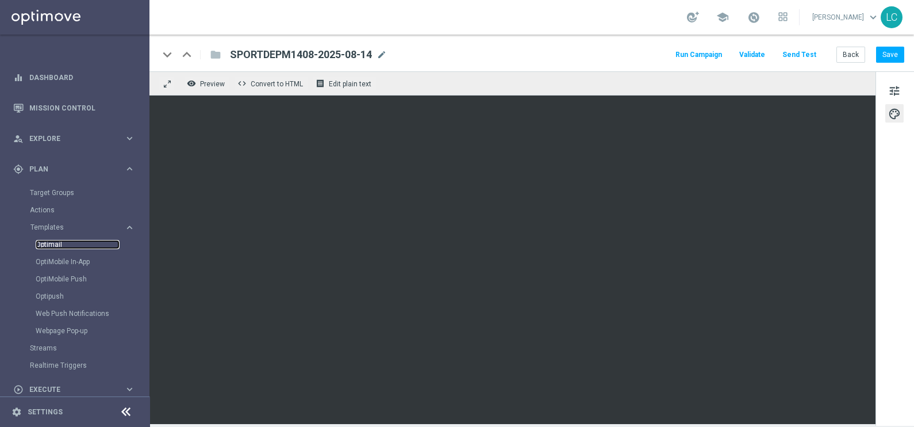
click at [47, 244] on link "Optimail" at bounding box center [78, 244] width 84 height 9
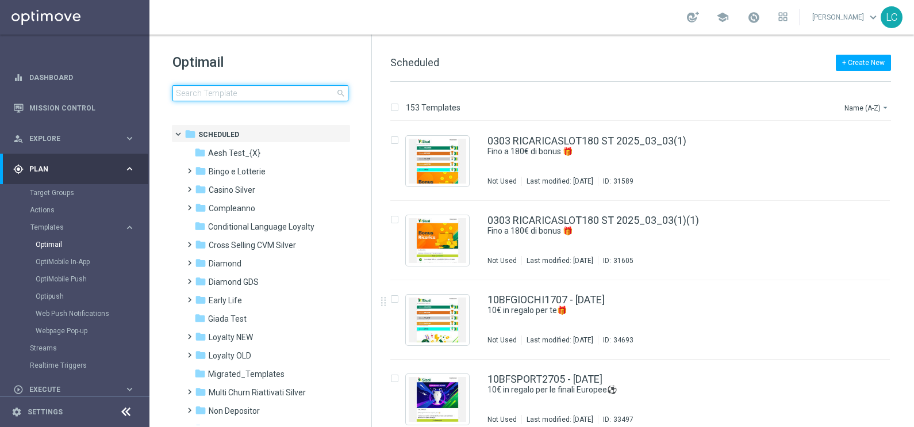
click at [275, 87] on input at bounding box center [261, 93] width 176 height 16
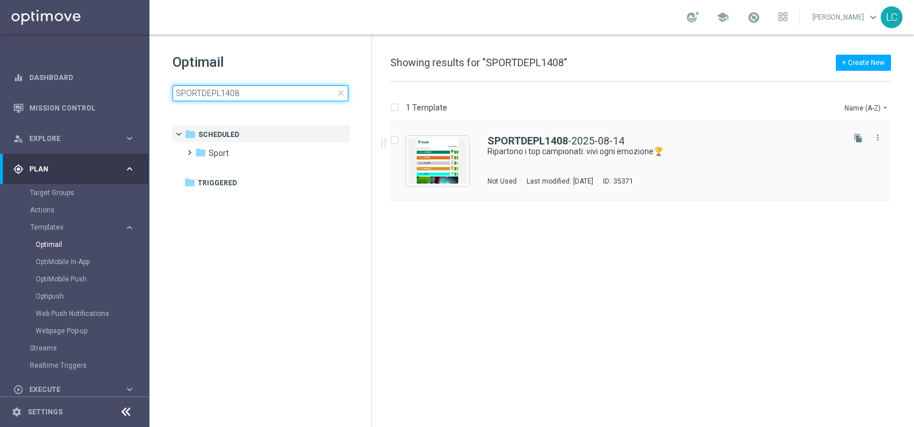
type input "SPORTDEPL1408"
click at [517, 130] on div "SPORTDEPL1408 -2025-08-14 Ripartono i top campionati: vivi ogni emozione🏆 Not U…" at bounding box center [640, 160] width 500 height 79
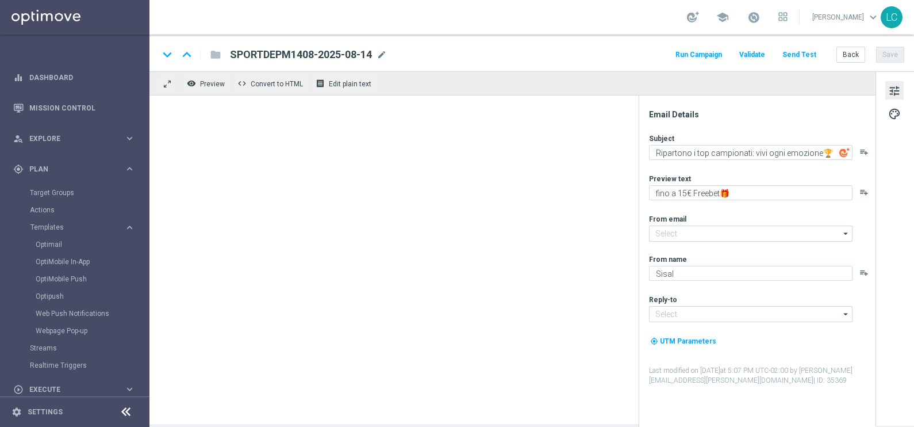
type input "newsletter@comunicazioni.sisal.it"
type input "info@sisal.it"
type textarea "fino a 10€ Freebet🎁"
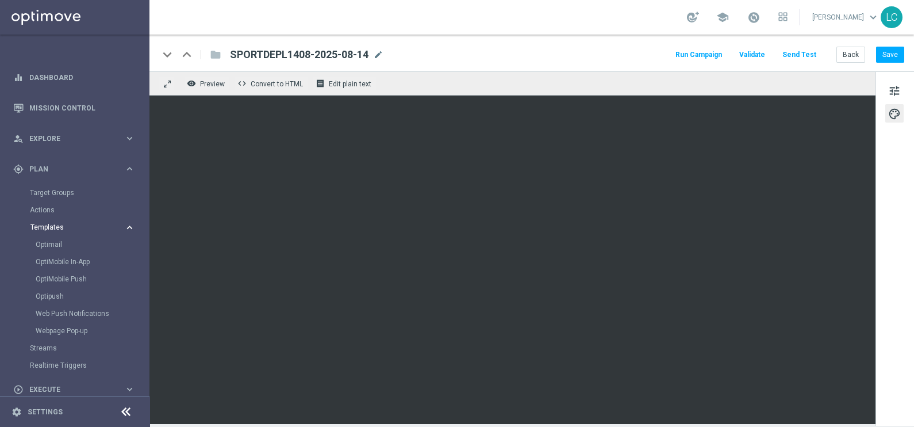
click at [50, 225] on span "Templates" at bounding box center [71, 227] width 82 height 7
click at [50, 228] on span "Templates" at bounding box center [71, 227] width 82 height 7
click at [50, 242] on link "Optimail" at bounding box center [78, 244] width 84 height 9
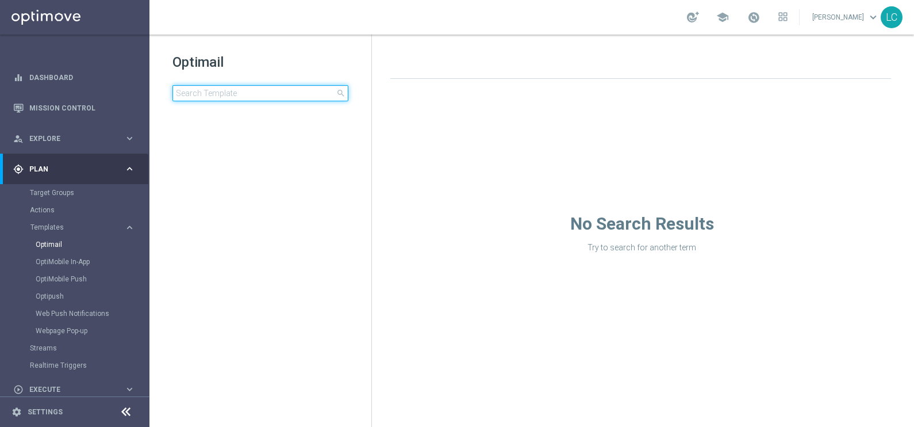
click at [244, 95] on input at bounding box center [261, 93] width 176 height 16
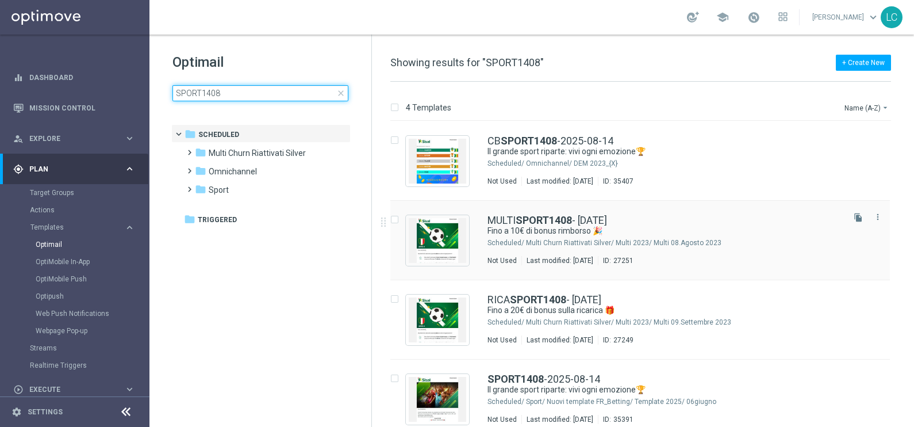
scroll to position [12, 0]
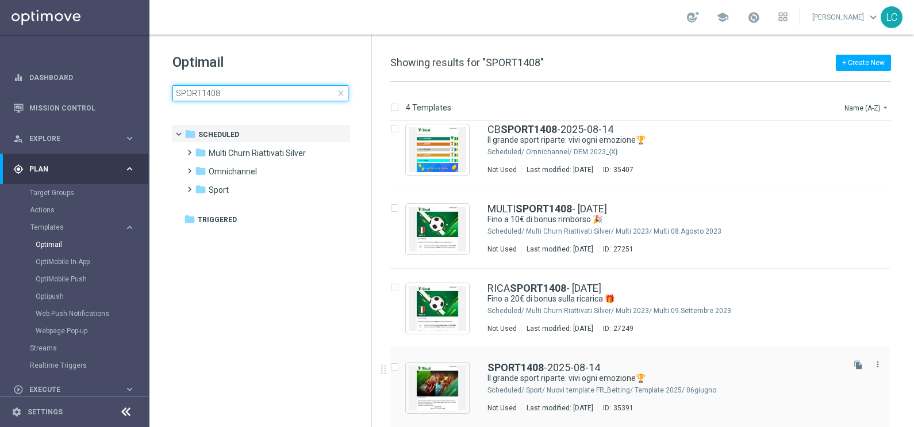
type input "SPORT1408"
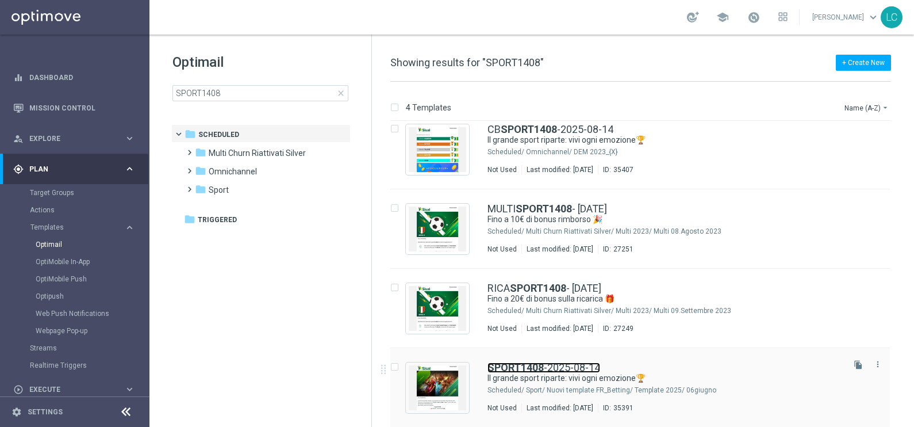
click at [541, 366] on b "SPORT1408" at bounding box center [516, 367] width 56 height 12
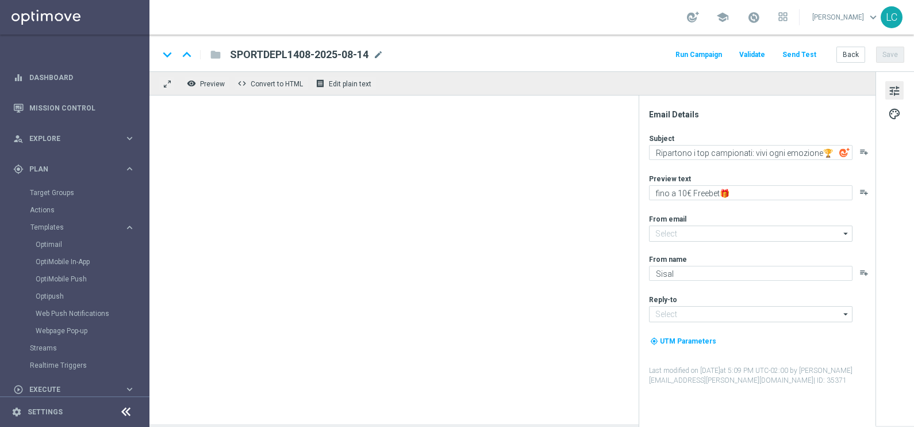
type input "newsletter@comunicazioni.sisal.it"
type input "info@sisal.it"
type textarea "Il grande sport riparte: vivi ogni emozione🏆"
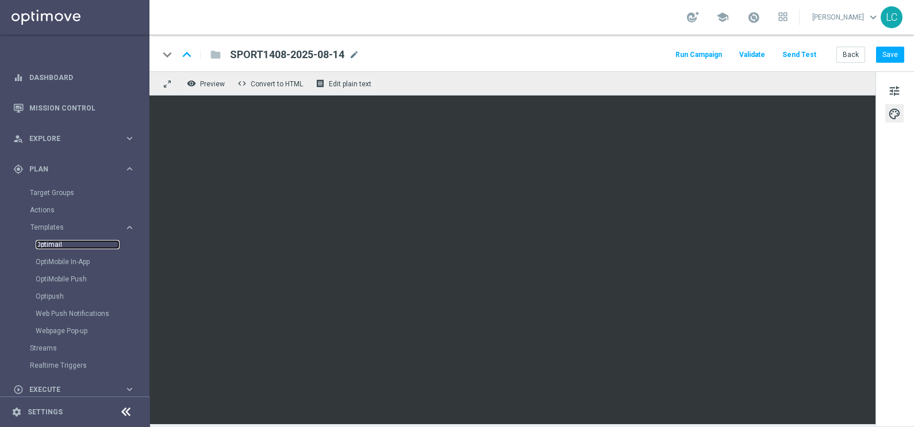
click at [52, 242] on link "Optimail" at bounding box center [78, 244] width 84 height 9
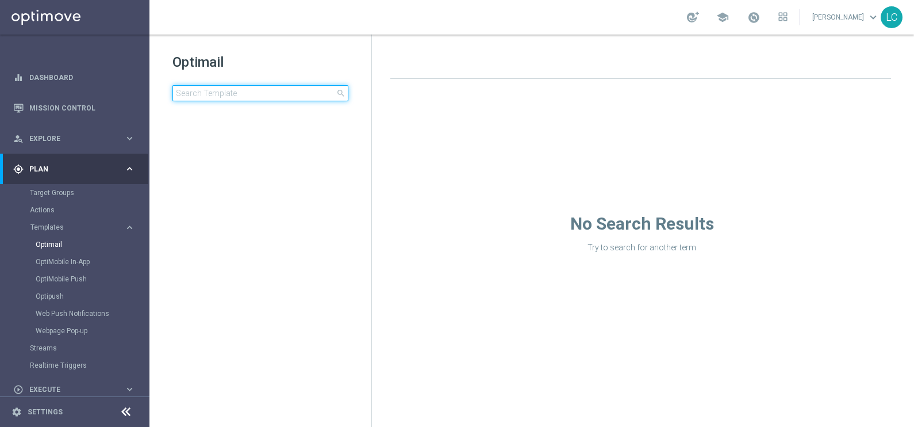
click at [248, 98] on input at bounding box center [261, 93] width 176 height 16
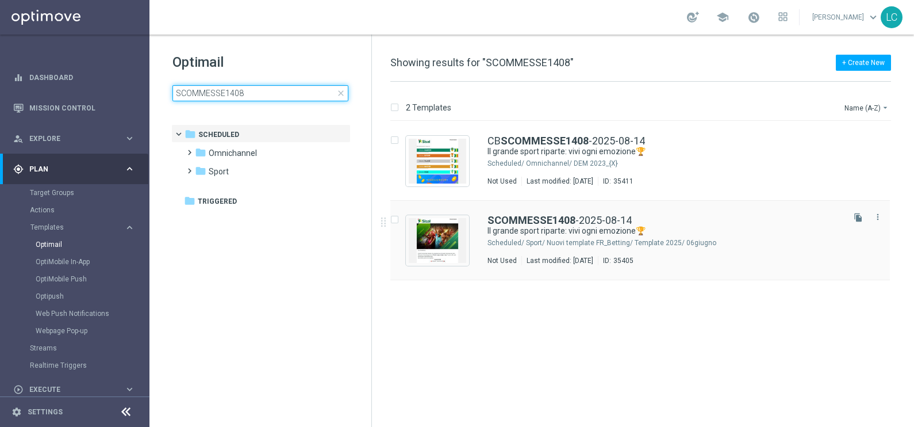
type input "SCOMMESSE1408"
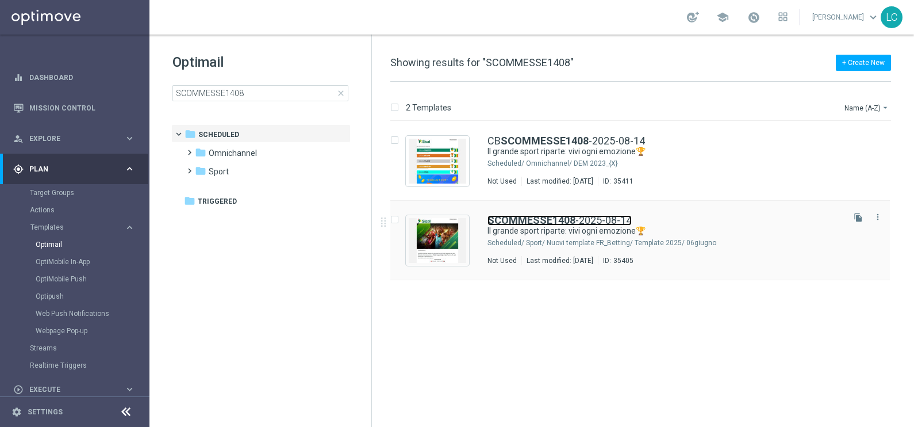
click at [544, 220] on b "SCOMMESSE1408" at bounding box center [532, 220] width 88 height 12
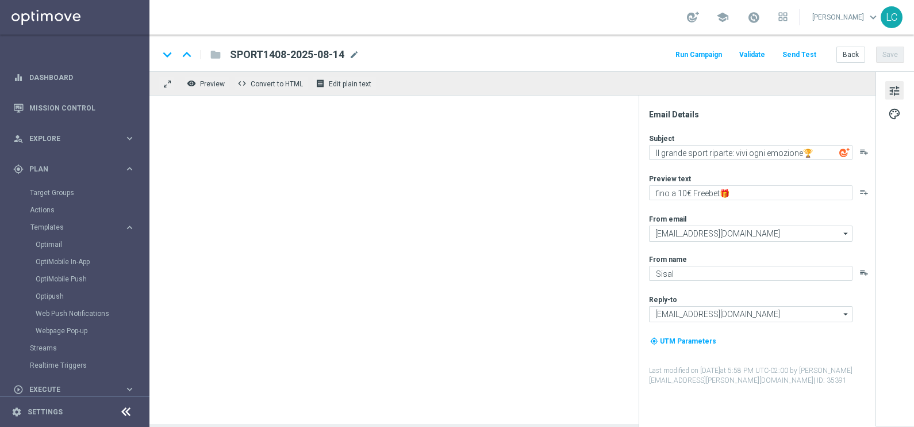
type textarea "Per te 5€ Freebet🎁"
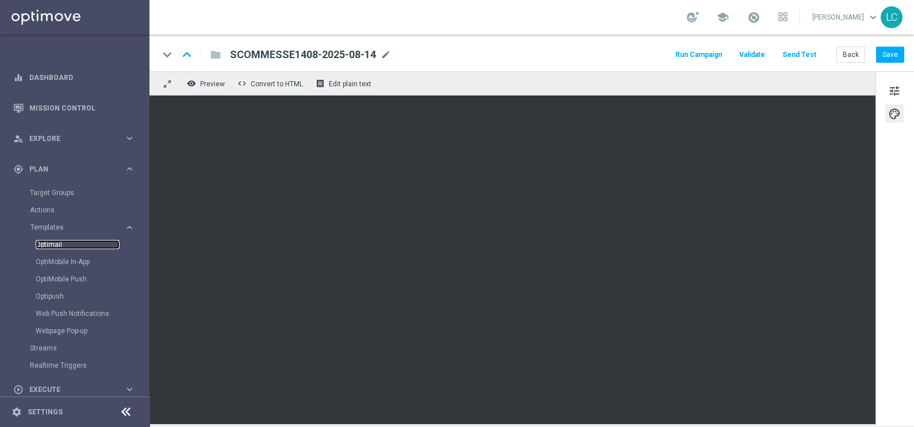
click at [67, 241] on link "Optimail" at bounding box center [78, 244] width 84 height 9
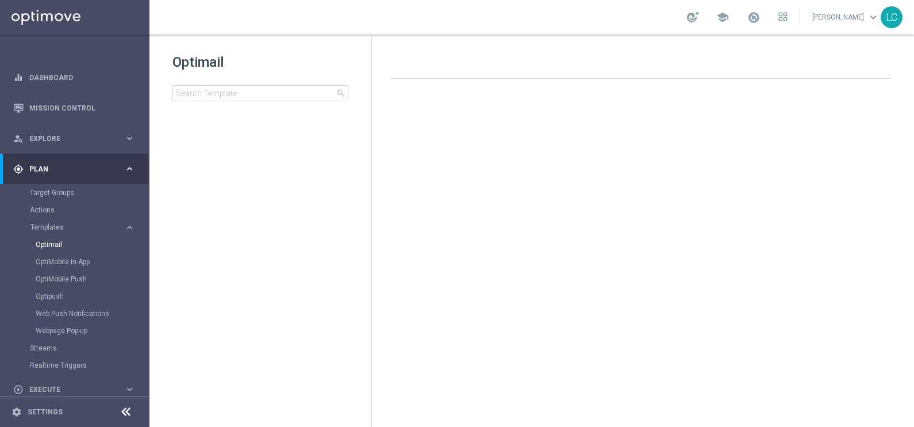
click at [179, 179] on tree-viewport at bounding box center [270, 274] width 199 height 300
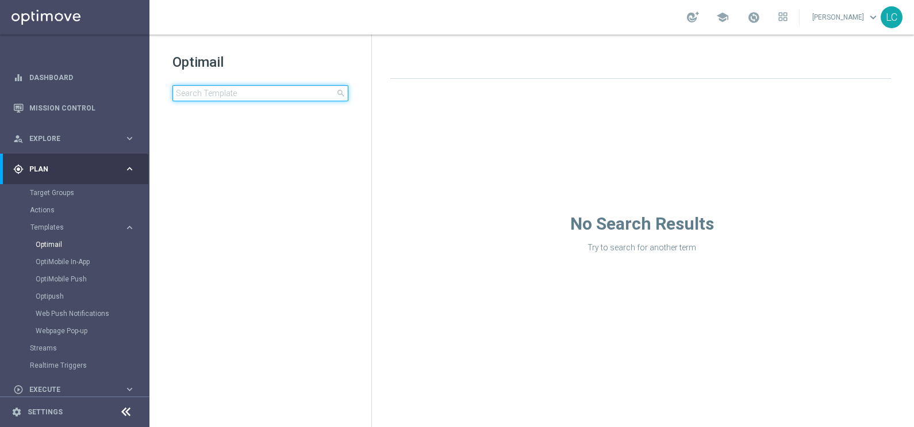
click at [248, 91] on input at bounding box center [261, 93] width 176 height 16
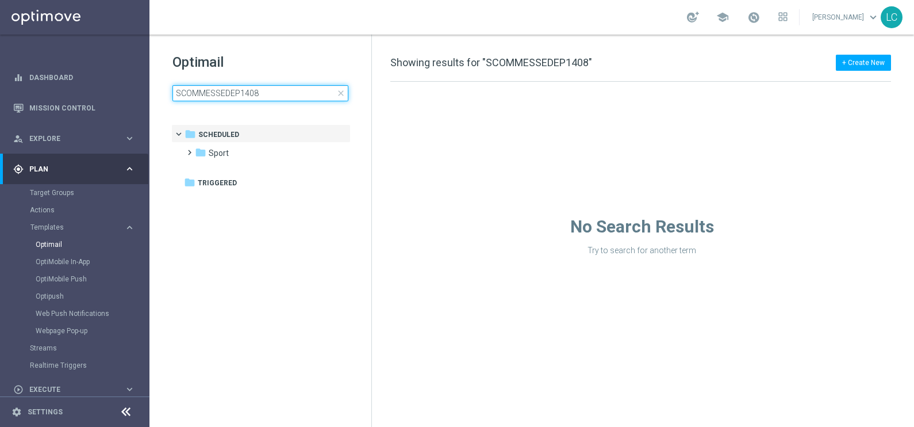
type input "SCOMMESSEDEP1408"
click at [311, 47] on div "Optimail SCOMMESSEDEP1408 close folder 1 Folder folder Scheduled more_vert fold…" at bounding box center [261, 106] width 222 height 143
click at [268, 95] on input "SCOMMESSEDEP1408" at bounding box center [261, 93] width 176 height 16
click at [344, 95] on span "close" at bounding box center [340, 93] width 9 height 9
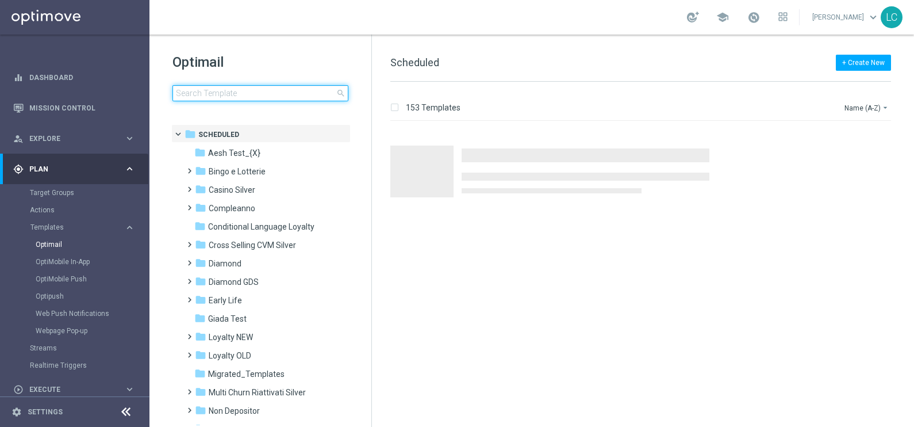
click at [302, 89] on input at bounding box center [261, 93] width 176 height 16
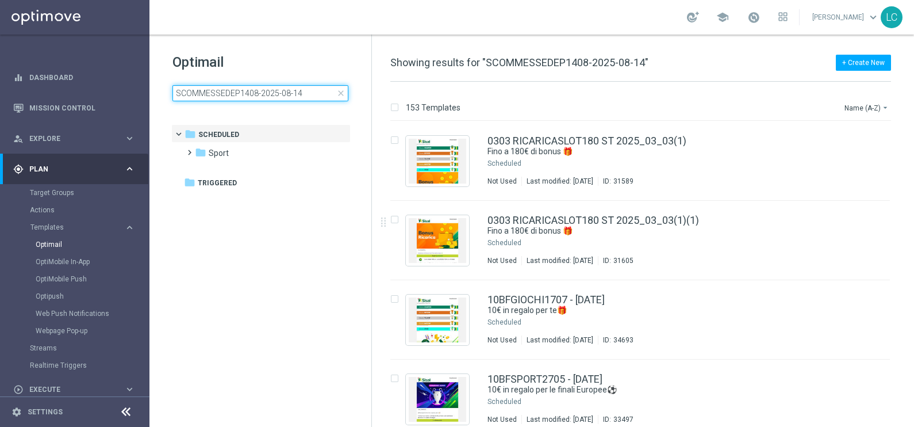
drag, startPoint x: 302, startPoint y: 89, endPoint x: 382, endPoint y: 221, distance: 154.2
click at [382, 221] on div "Optimail SCOMMESSEDEP1408-2025-08-14 close folder 1 Folder folder Scheduled mor…" at bounding box center [532, 231] width 765 height 392
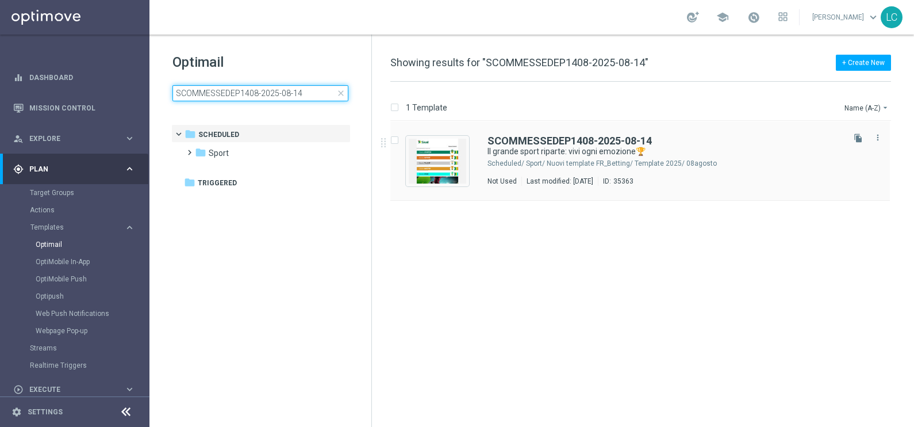
type input "SCOMMESSEDEP1408-2025-08-14"
click at [603, 135] on div "SCOMMESSEDEP1408-2025-08-14 Il grande sport riparte: vivi ogni emozione🏆 Schedu…" at bounding box center [640, 160] width 500 height 79
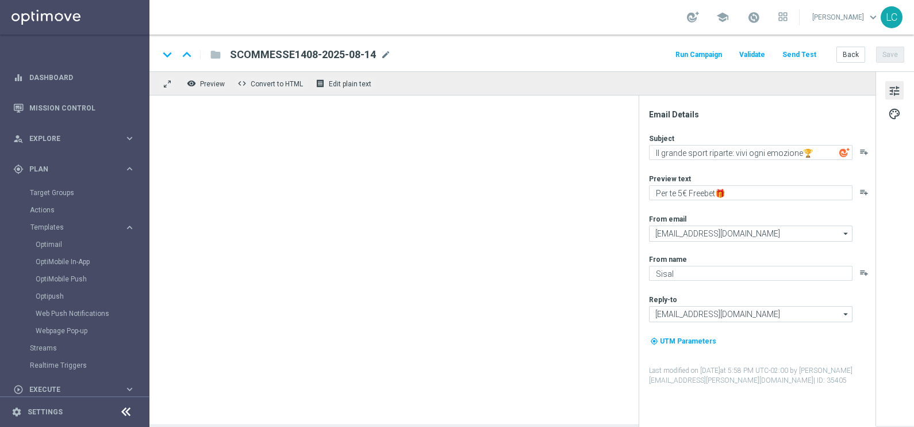
type textarea "fino a 10€ Freebet🎁"
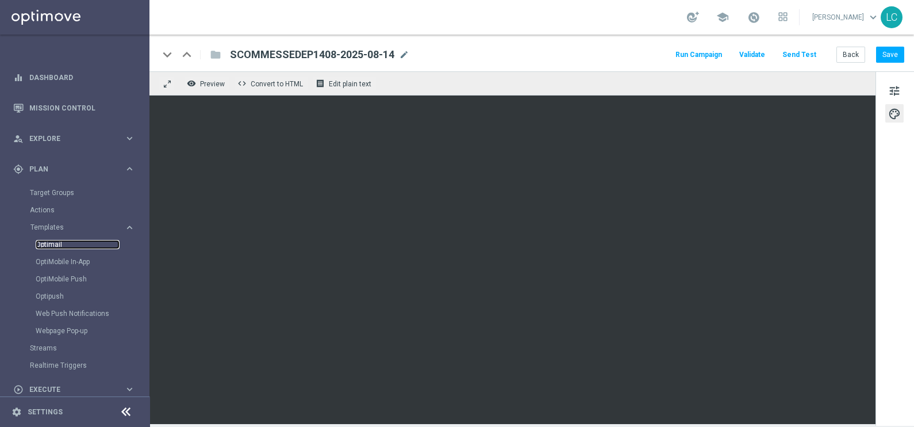
click at [58, 244] on link "Optimail" at bounding box center [78, 244] width 84 height 9
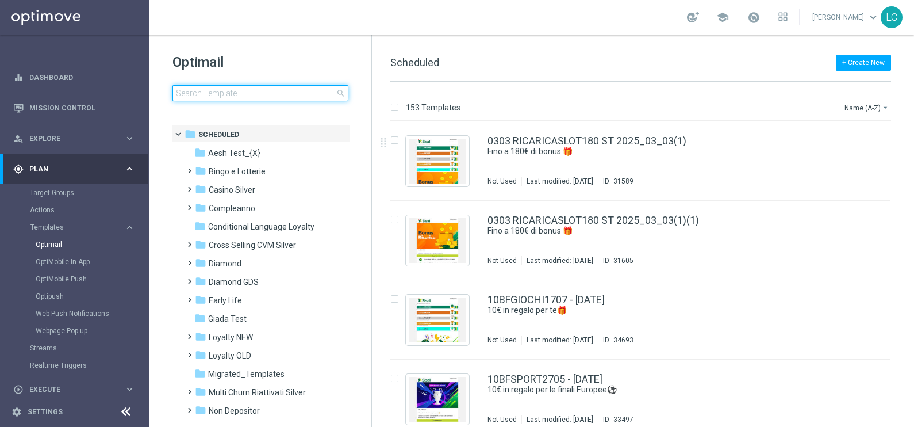
click at [282, 96] on input at bounding box center [261, 93] width 176 height 16
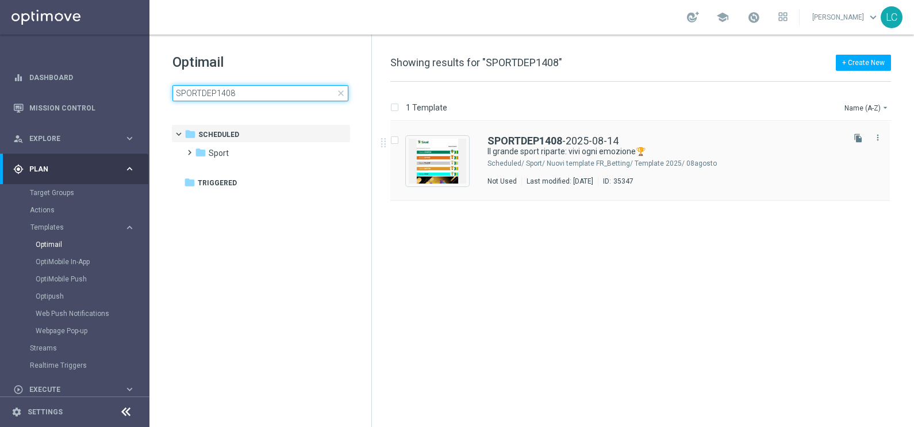
type input "SPORTDEP1408"
click at [591, 134] on div "SPORTDEP1408 -2025-08-14 Il grande sport riparte: vivi ogni emozione🏆 Scheduled…" at bounding box center [640, 160] width 500 height 79
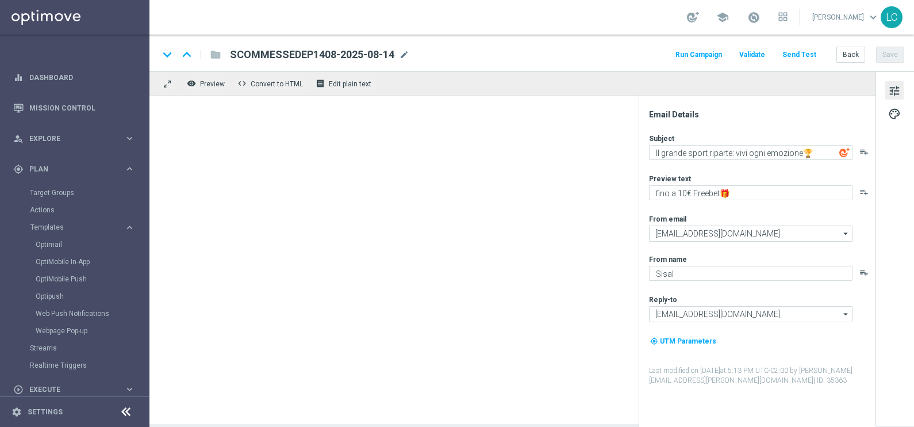
type textarea "fino a 200€ Bonus🎁"
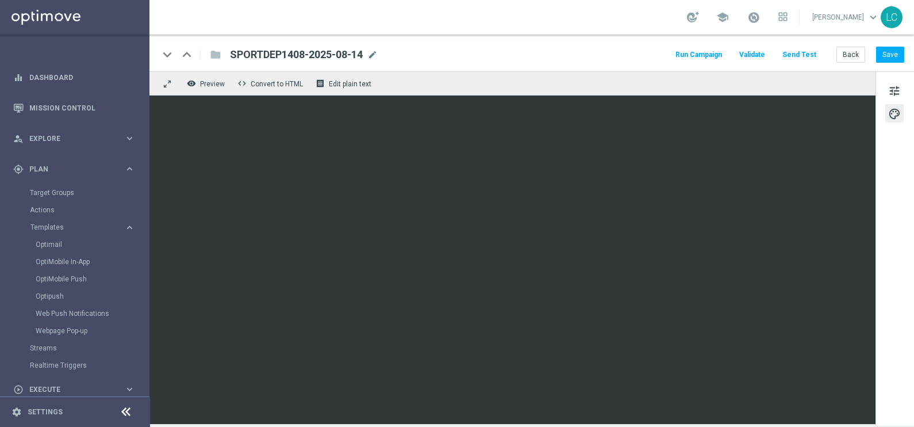
click at [51, 239] on div "Optimail" at bounding box center [92, 244] width 113 height 17
click at [54, 244] on link "Optimail" at bounding box center [78, 244] width 84 height 9
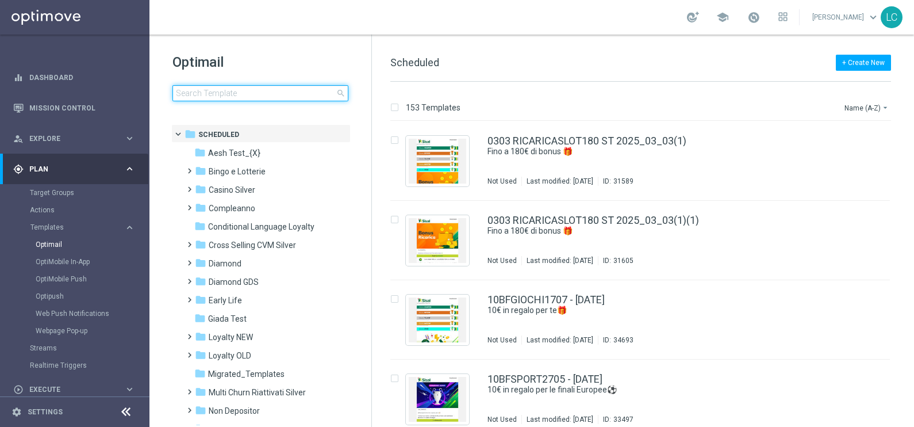
click at [276, 91] on input at bounding box center [261, 93] width 176 height 16
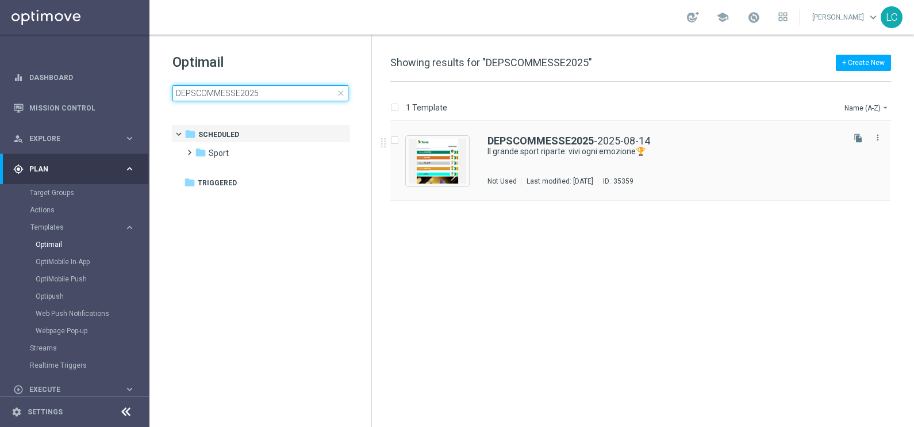
type input "DEPSCOMMESSE2025"
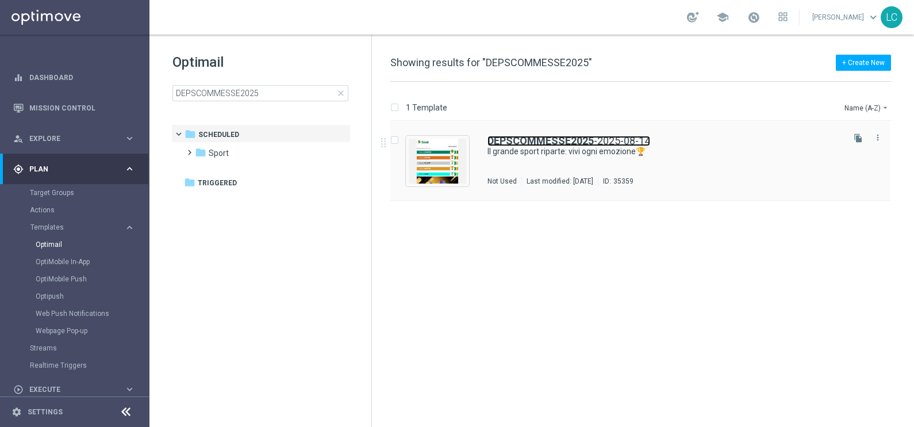
click at [577, 143] on b "DEPSCOMMESSE2025" at bounding box center [541, 141] width 106 height 12
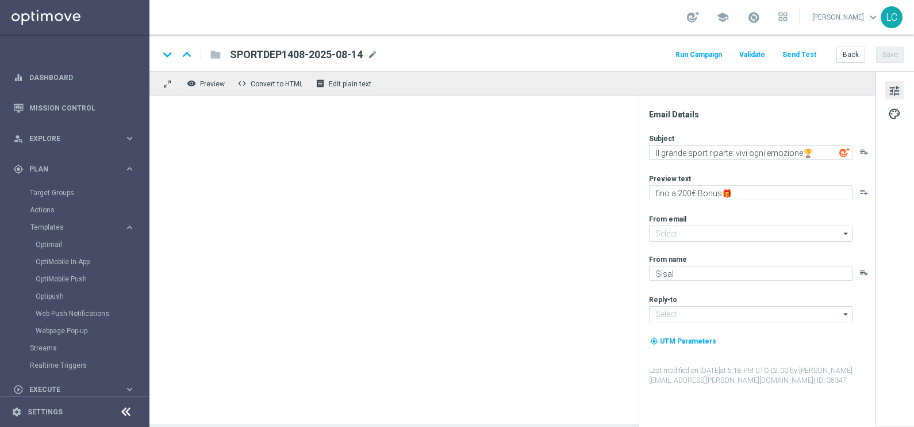
type input "newsletter@comunicazioni.sisal.it"
type input "info@sisal.it"
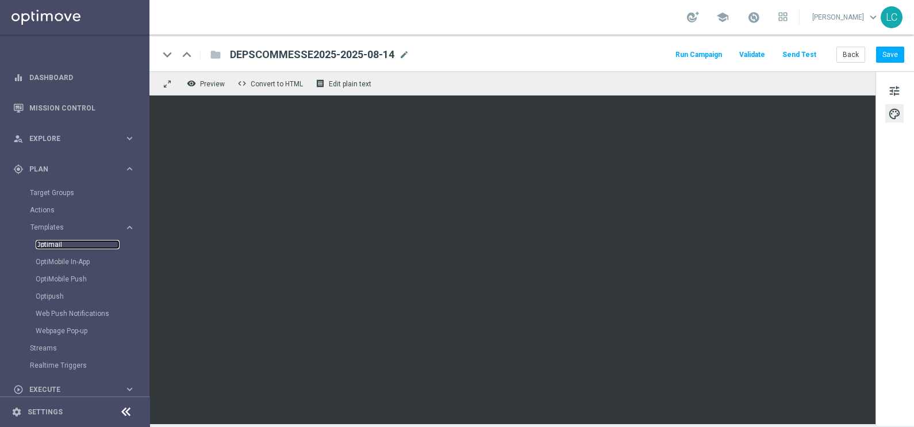
click at [54, 244] on link "Optimail" at bounding box center [78, 244] width 84 height 9
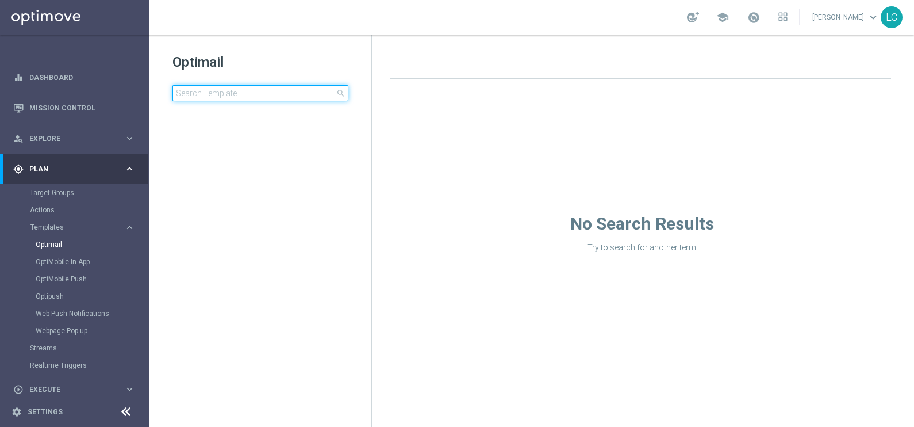
click at [258, 95] on input at bounding box center [261, 93] width 176 height 16
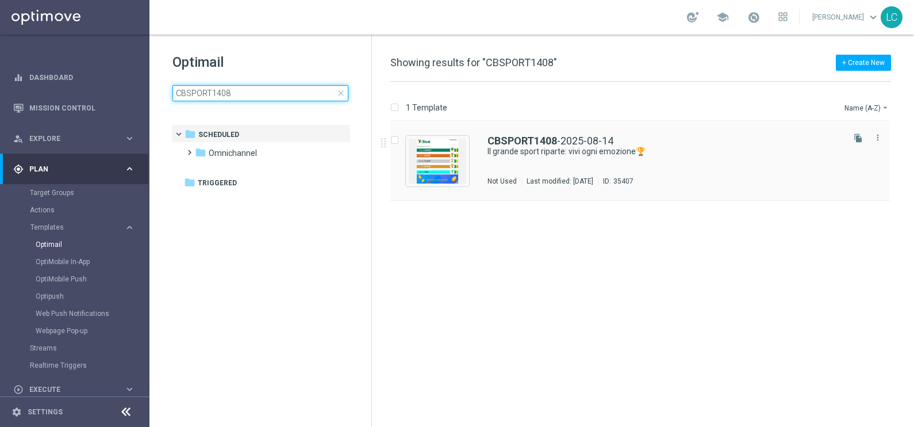
type input "CBSPORT1408"
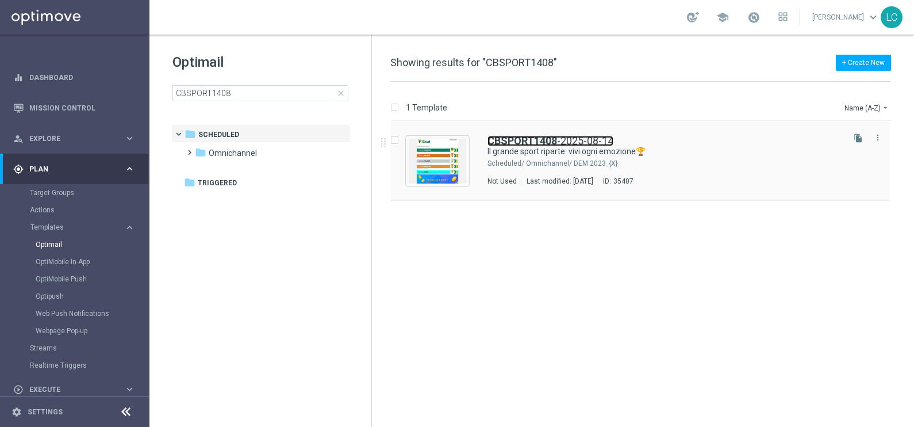
click at [531, 139] on b "CBSPORT1408" at bounding box center [523, 141] width 70 height 12
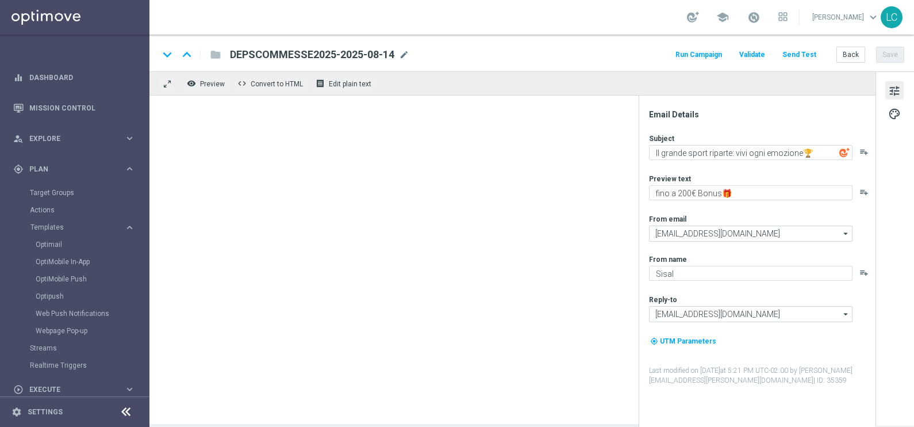
type textarea "Fino a 150€ di bonus 🎁"
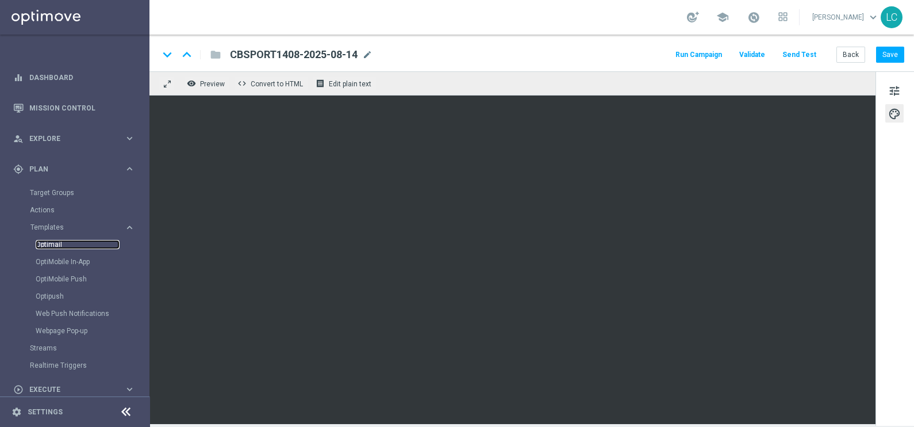
click at [53, 241] on link "Optimail" at bounding box center [78, 244] width 84 height 9
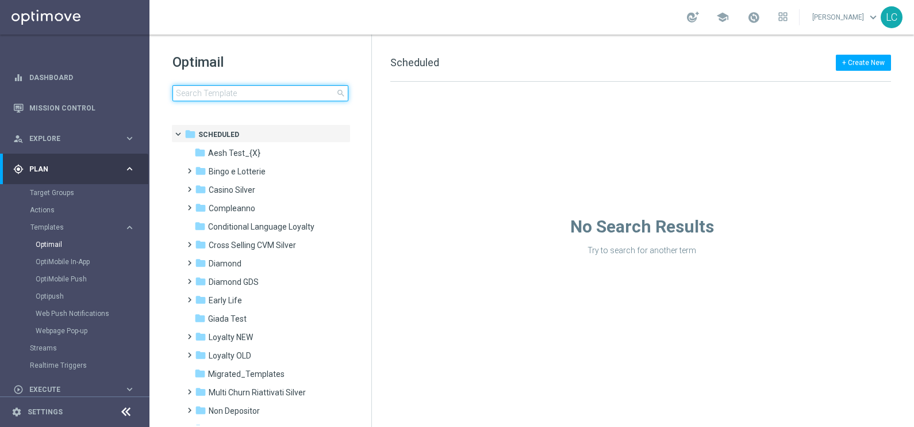
click at [262, 91] on input at bounding box center [261, 93] width 176 height 16
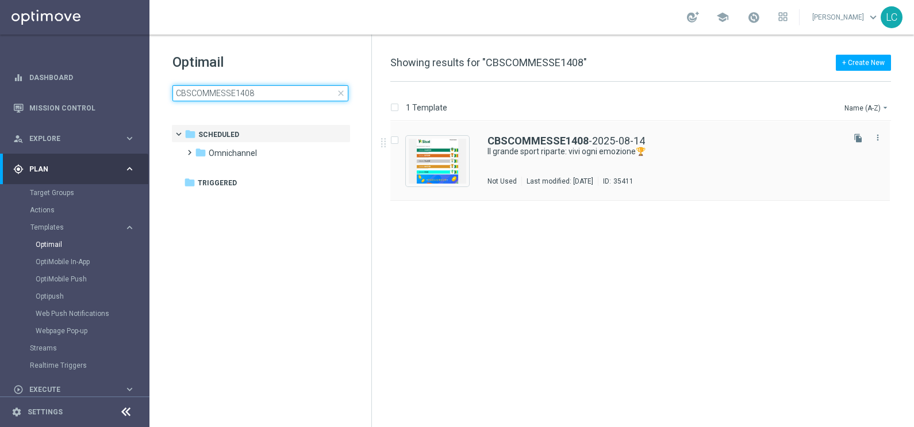
type input "CBSCOMMESSE1408"
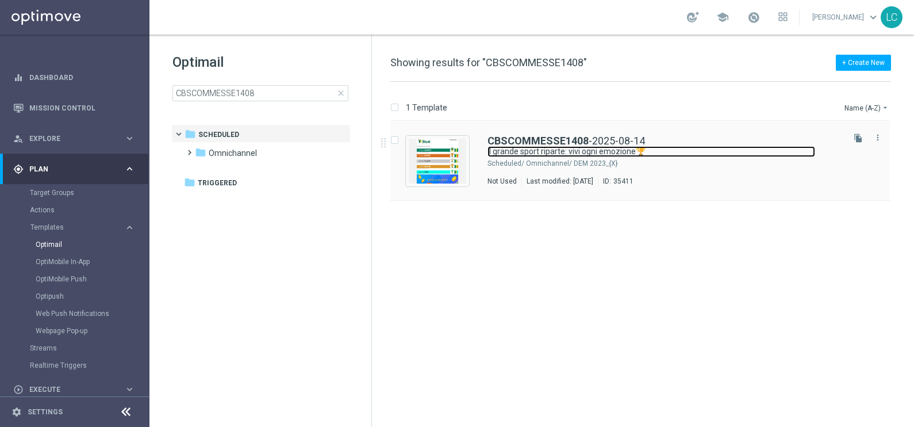
click at [592, 146] on link "Il grande sport riparte: vivi ogni emozione🏆" at bounding box center [652, 151] width 328 height 11
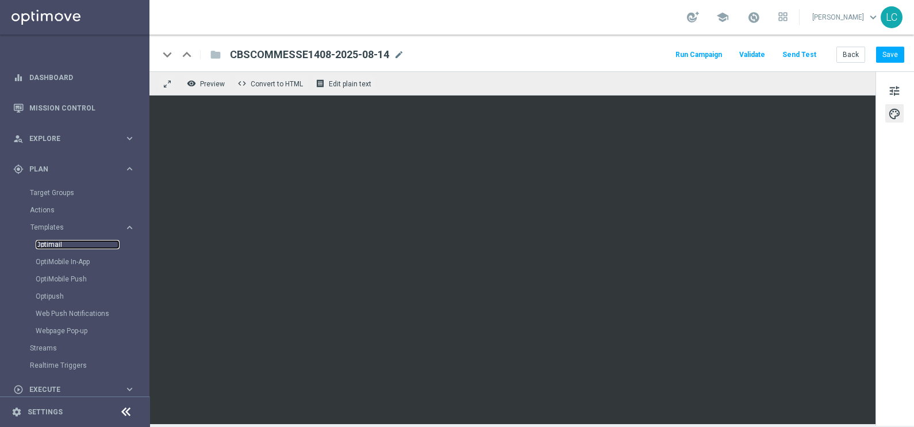
click at [45, 243] on link "Optimail" at bounding box center [78, 244] width 84 height 9
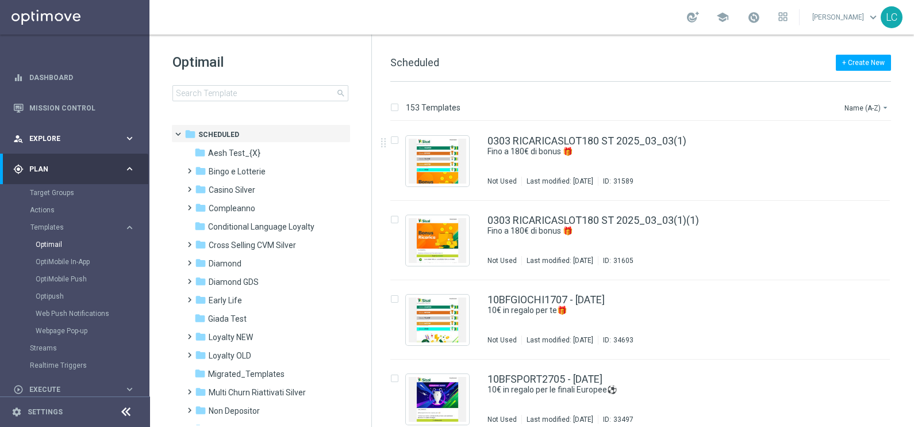
click at [66, 133] on div "person_search Explore" at bounding box center [68, 138] width 111 height 10
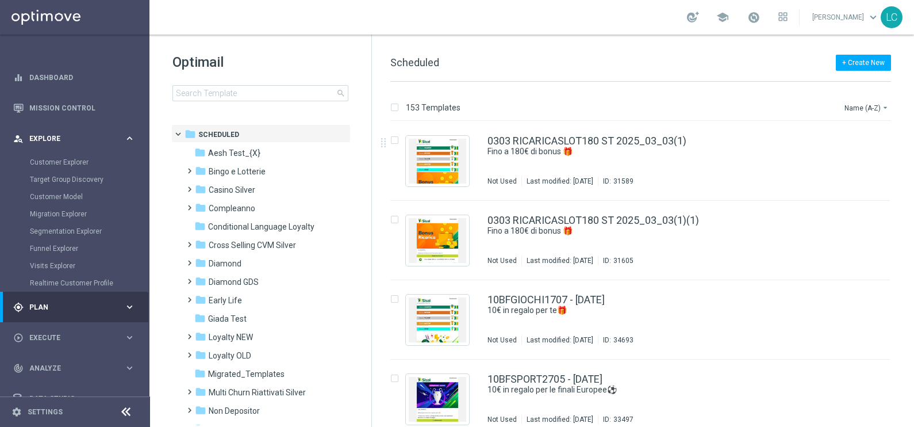
click at [66, 133] on div "person_search Explore" at bounding box center [68, 138] width 111 height 10
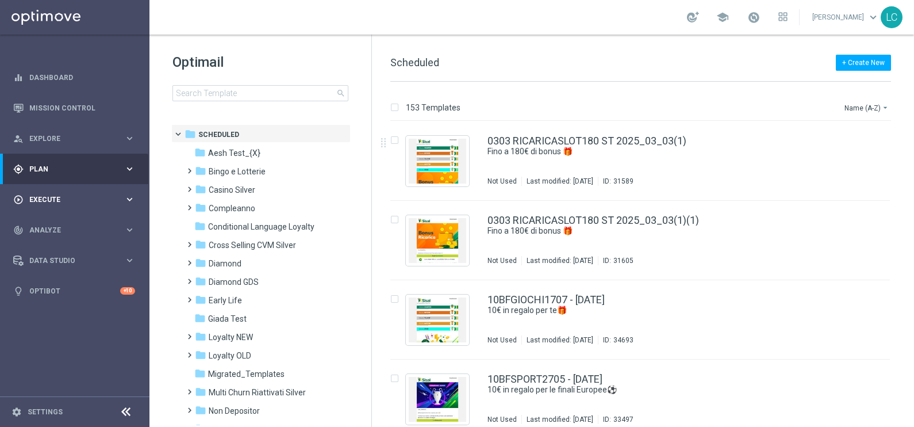
click at [68, 200] on span "Execute" at bounding box center [76, 199] width 95 height 7
click at [69, 225] on div "track_changes Analyze" at bounding box center [68, 230] width 111 height 10
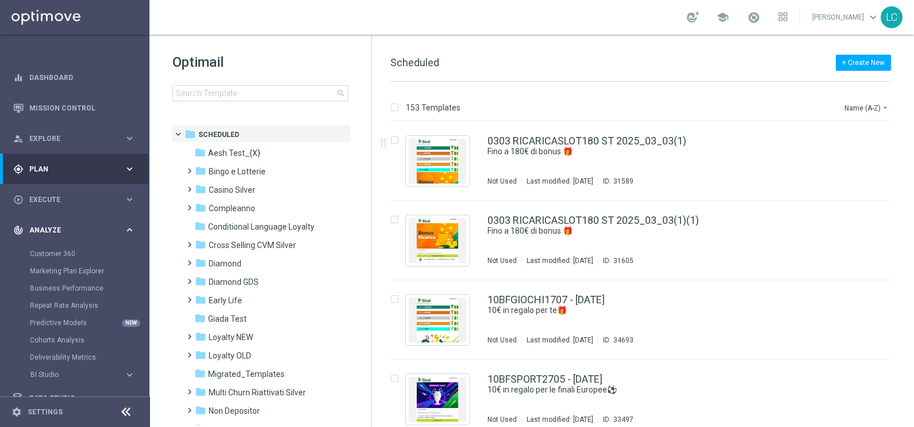
click at [69, 225] on div "track_changes Analyze" at bounding box center [68, 230] width 111 height 10
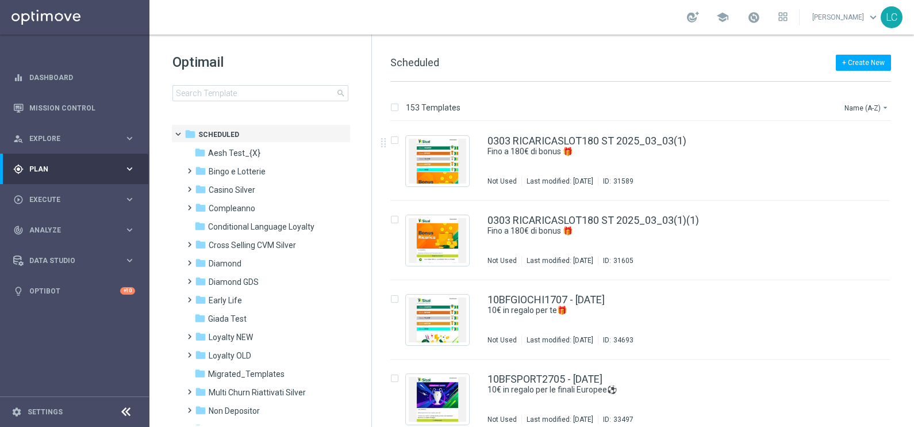
click at [79, 157] on div "gps_fixed Plan keyboard_arrow_right" at bounding box center [74, 169] width 148 height 30
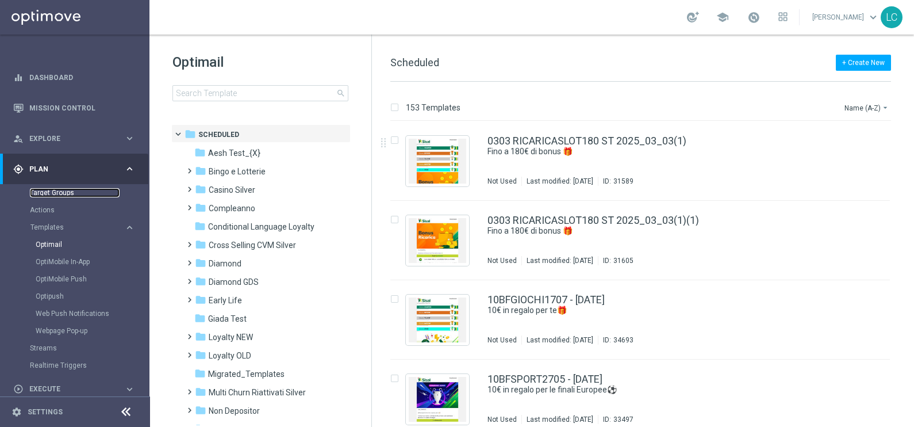
click at [56, 196] on link "Target Groups" at bounding box center [75, 192] width 90 height 9
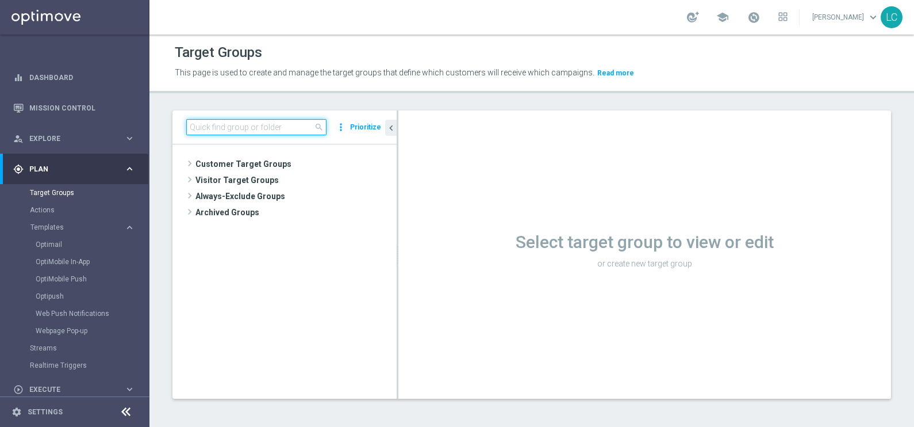
click at [224, 121] on input at bounding box center [256, 127] width 140 height 16
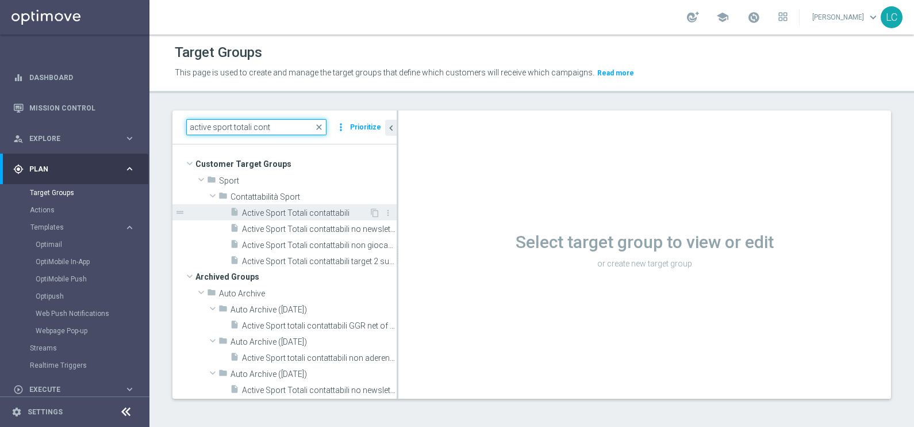
type input "active sport totali cont"
click at [303, 212] on span "Active Sport Totali contattabili" at bounding box center [305, 213] width 127 height 10
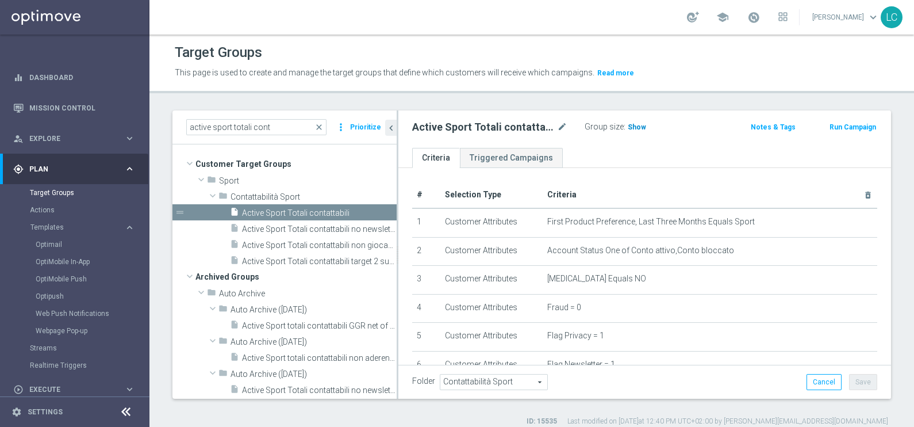
click at [627, 124] on h3 "Show" at bounding box center [637, 127] width 21 height 13
click at [637, 125] on span "38,865" at bounding box center [641, 128] width 24 height 11
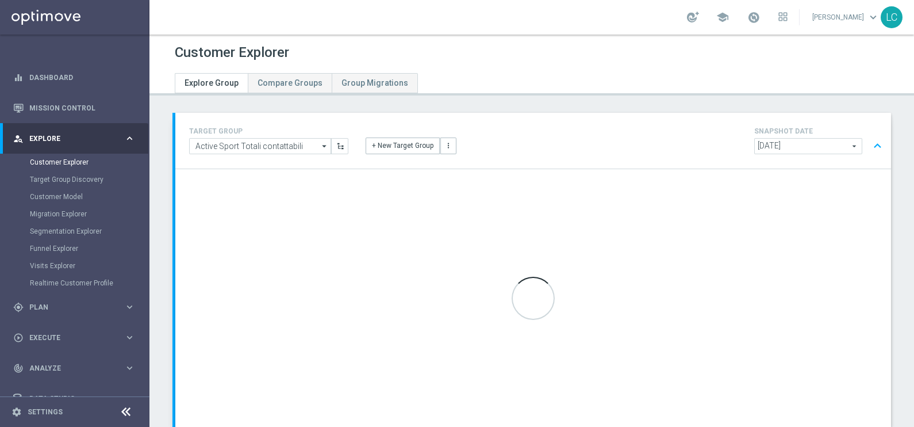
scroll to position [26, 0]
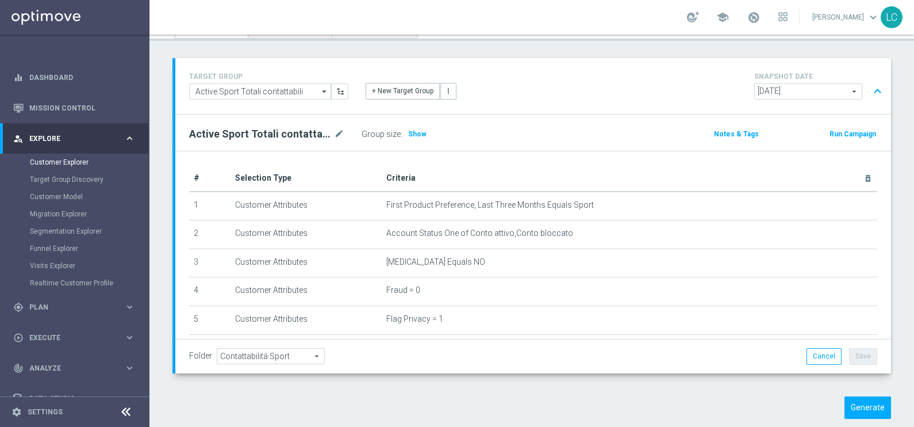
scroll to position [55, 0]
click at [811, 91] on span "2025-08-12" at bounding box center [808, 91] width 107 height 15
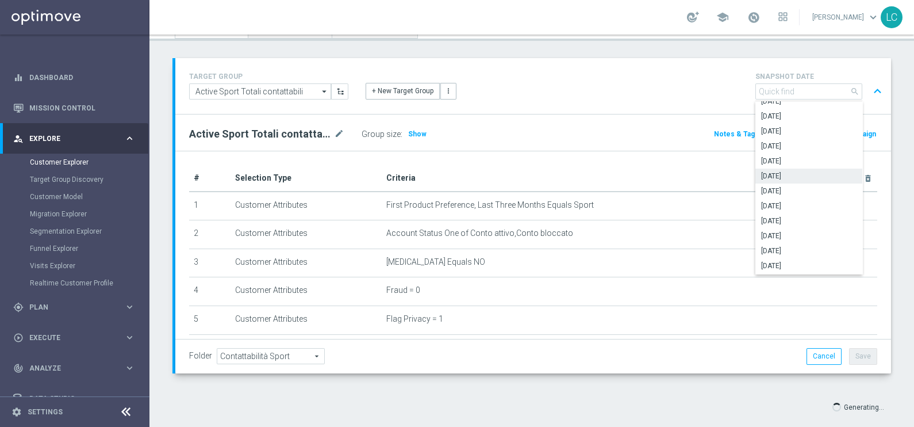
scroll to position [20, 0]
click at [806, 204] on span "2025-05-03" at bounding box center [808, 207] width 95 height 9
type input "2025-05-03"
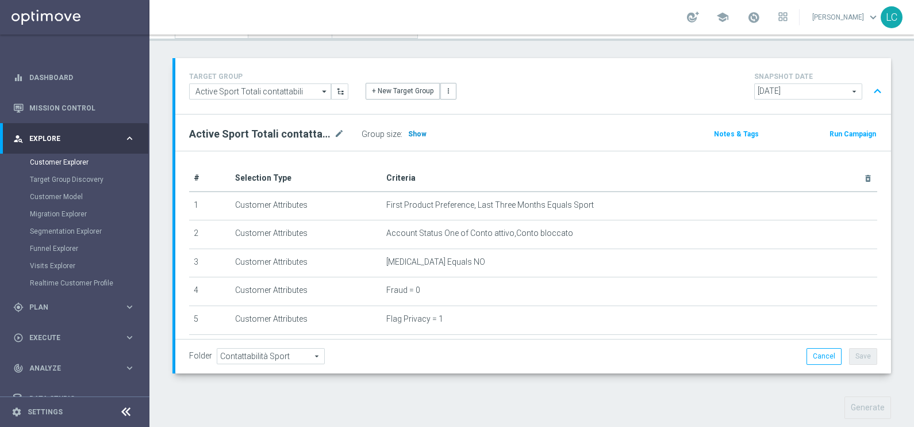
click at [415, 134] on span "Show" at bounding box center [417, 134] width 18 height 8
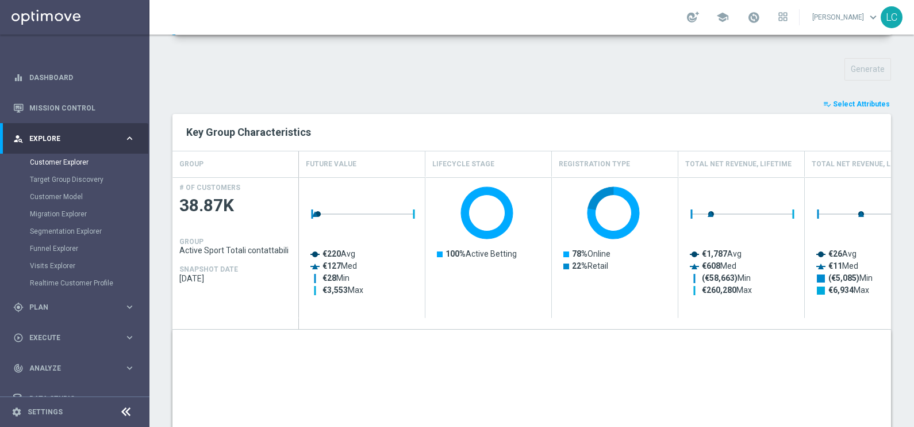
scroll to position [392, 0]
click at [841, 109] on div "playlist_add_check Select Attributes Key Group Characteristics GROUP Future Val…" at bounding box center [532, 387] width 719 height 579
click at [845, 106] on span "Select Attributes" at bounding box center [861, 105] width 57 height 8
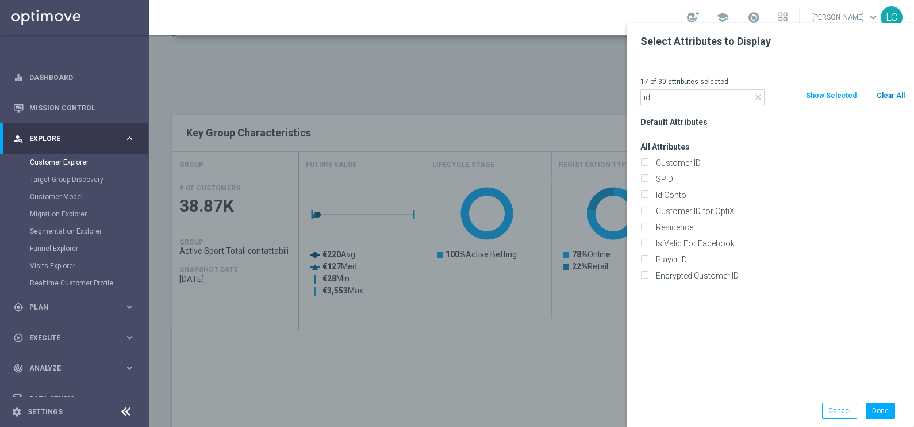
type input "id"
click at [903, 98] on button "Clear All" at bounding box center [891, 95] width 30 height 13
click at [671, 193] on label "Id Conto" at bounding box center [779, 195] width 254 height 10
click at [648, 193] on input "Id Conto" at bounding box center [644, 196] width 7 height 7
checkbox input "true"
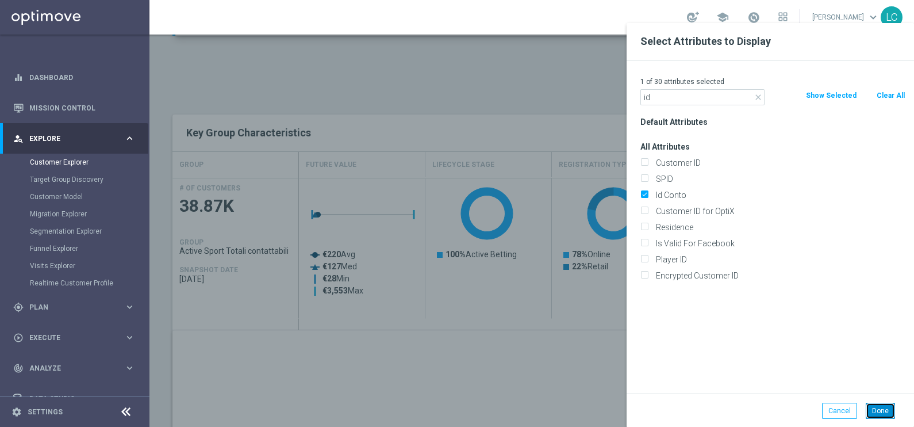
click at [883, 407] on button "Done" at bounding box center [880, 411] width 29 height 16
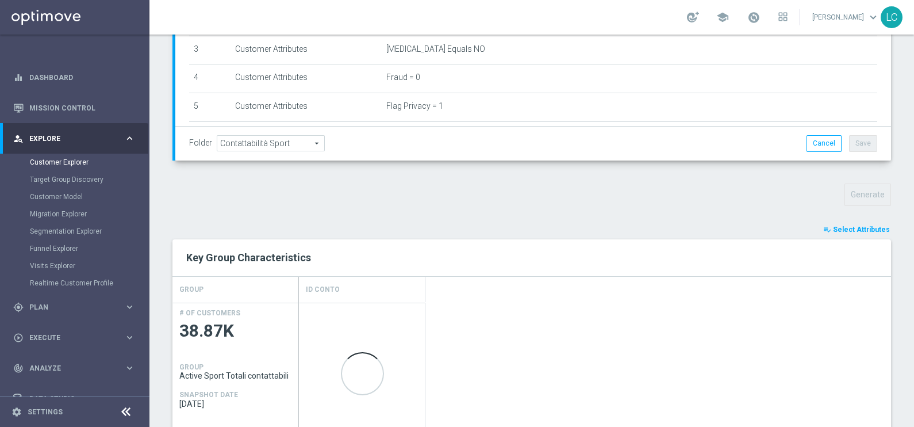
scroll to position [263, 0]
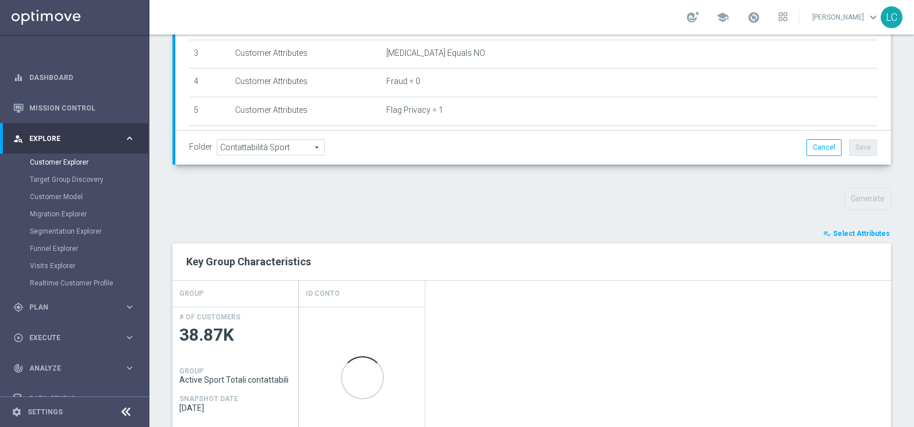
click at [753, 10] on link at bounding box center [753, 18] width 15 height 18
click at [753, 10] on link "Last available data: [DATE] Batch process is scheduled to occur within the next…" at bounding box center [753, 18] width 15 height 18
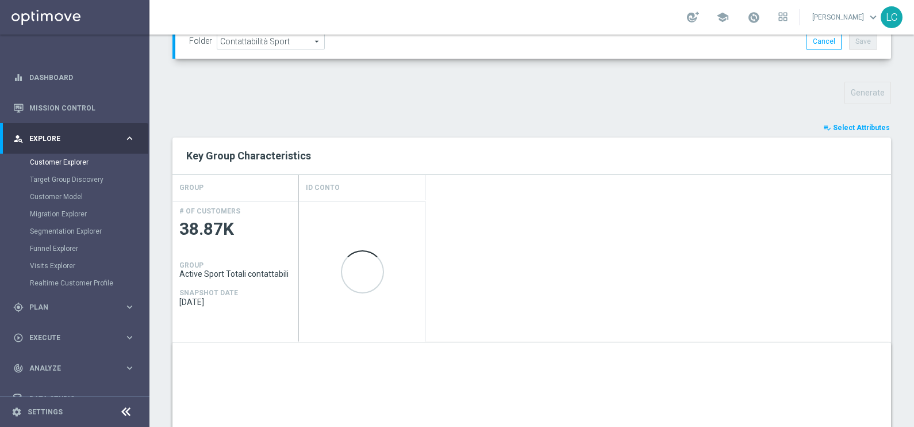
scroll to position [362, 0]
